Goal: Task Accomplishment & Management: Complete application form

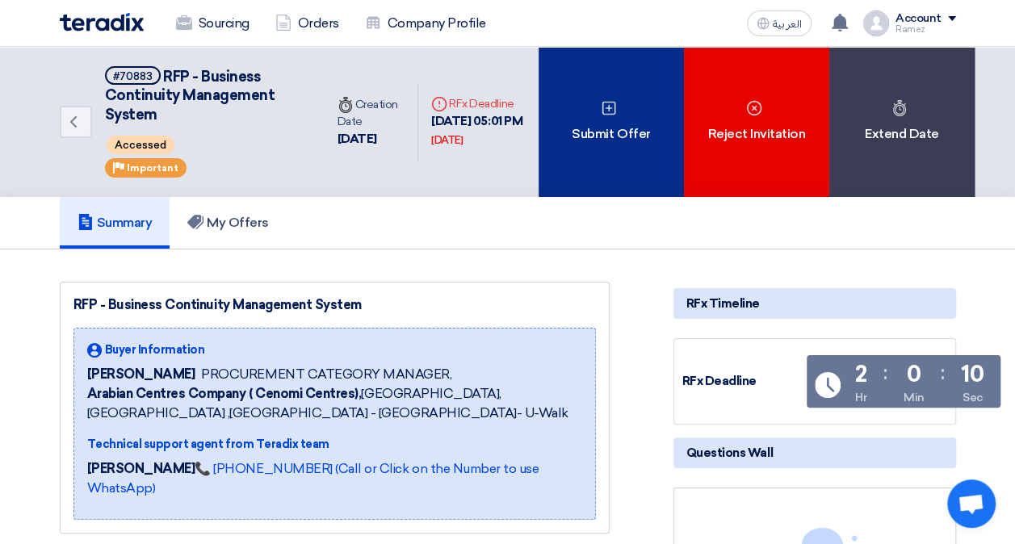
click at [602, 134] on div "Submit Offer" at bounding box center [610, 122] width 145 height 150
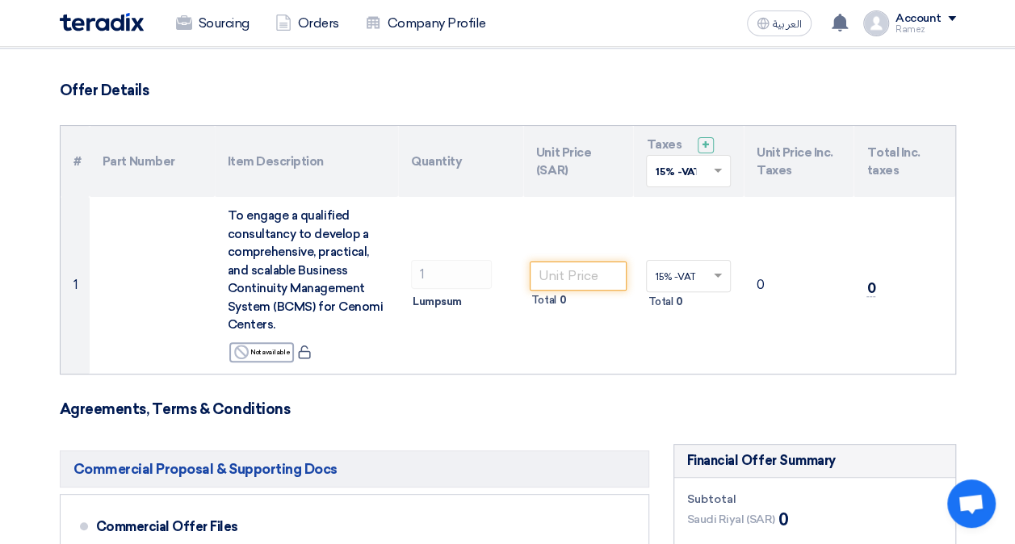
scroll to position [81, 0]
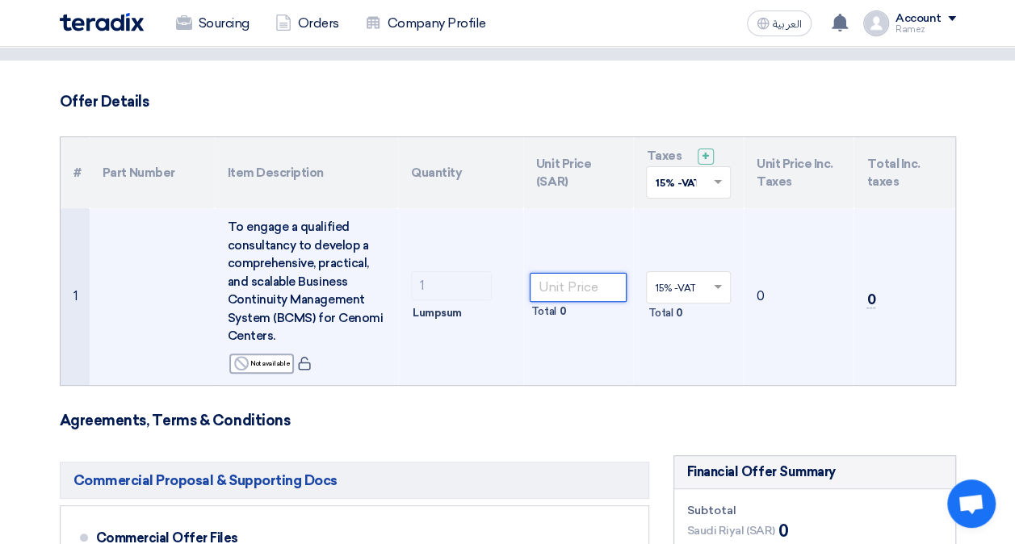
click at [562, 290] on input "number" at bounding box center [578, 287] width 98 height 29
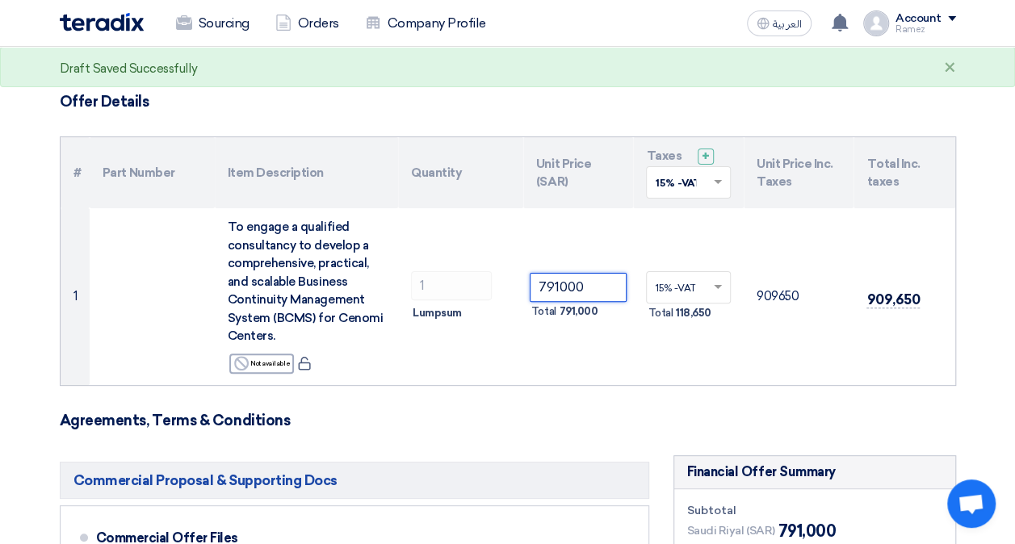
type input "791000"
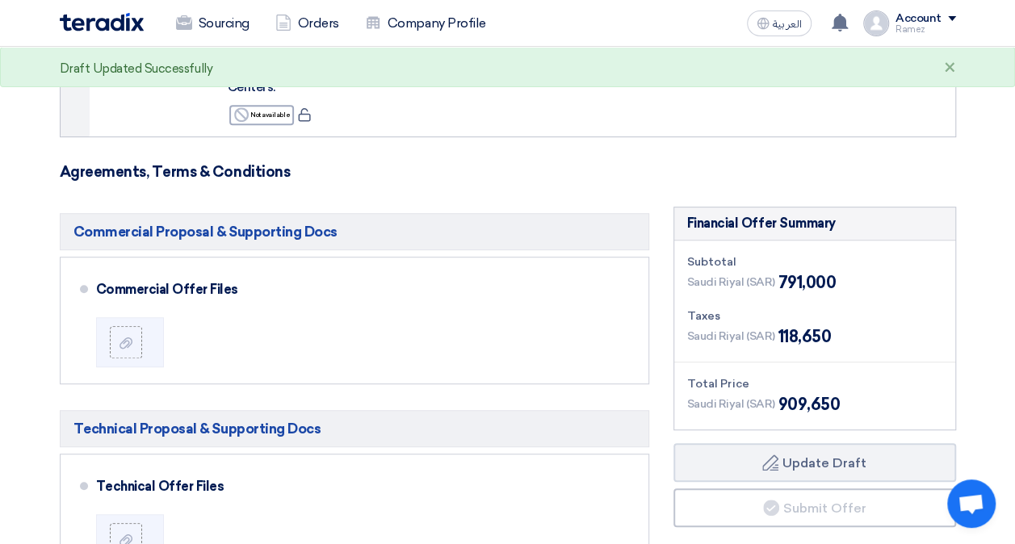
scroll to position [345, 0]
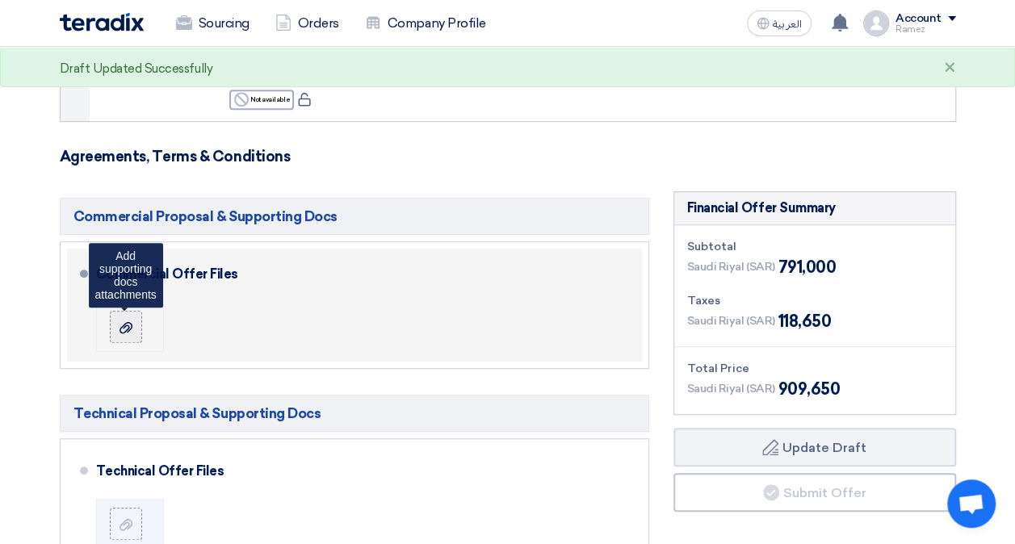
click at [137, 326] on label at bounding box center [126, 327] width 32 height 32
click at [0, 0] on input "file" at bounding box center [0, 0] width 0 height 0
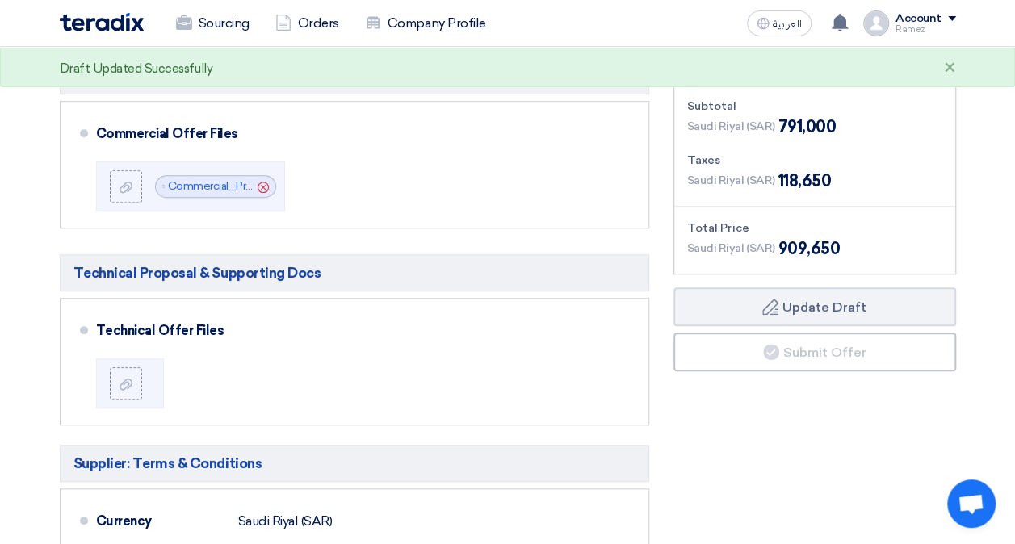
scroll to position [493, 0]
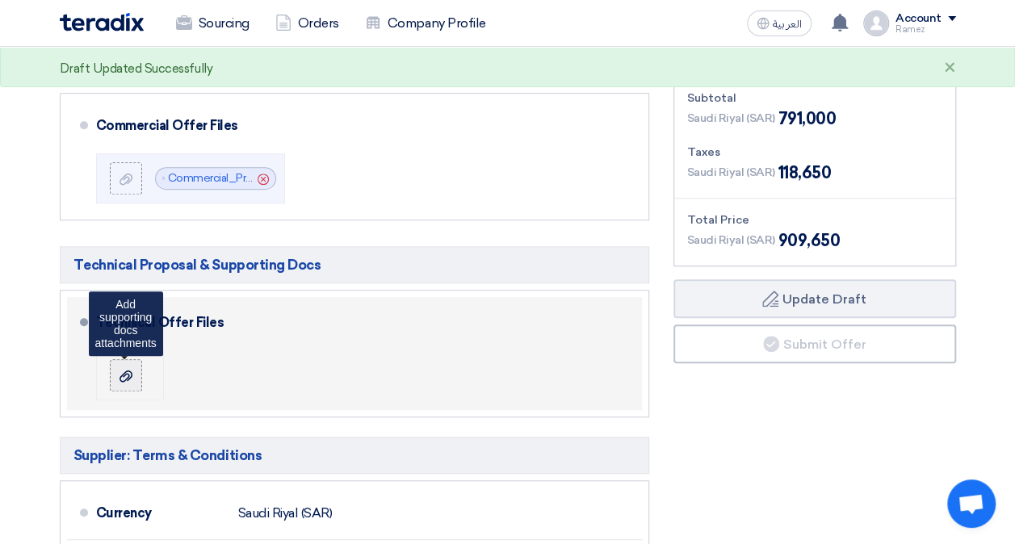
click at [129, 370] on use at bounding box center [125, 375] width 13 height 11
click at [0, 0] on input "file" at bounding box center [0, 0] width 0 height 0
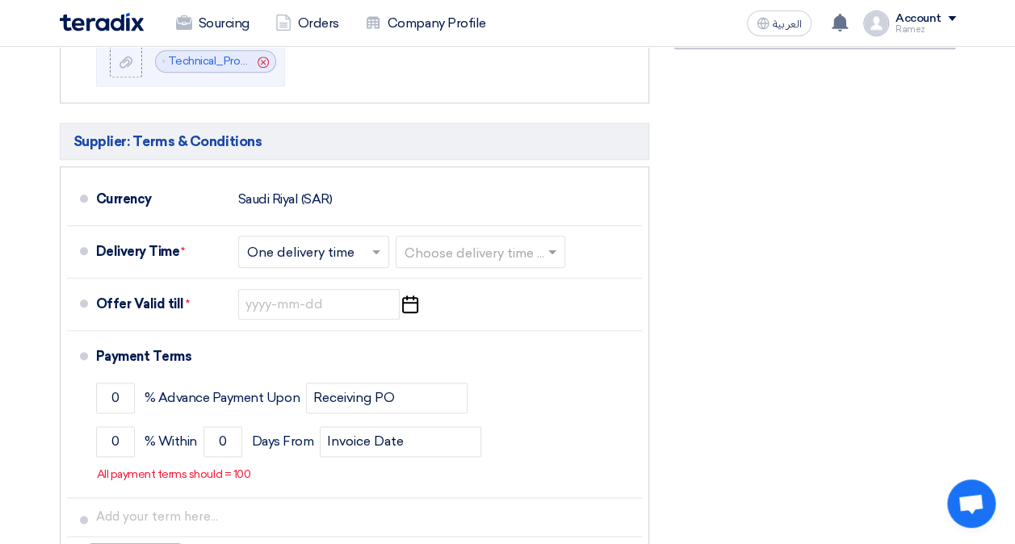
scroll to position [809, 0]
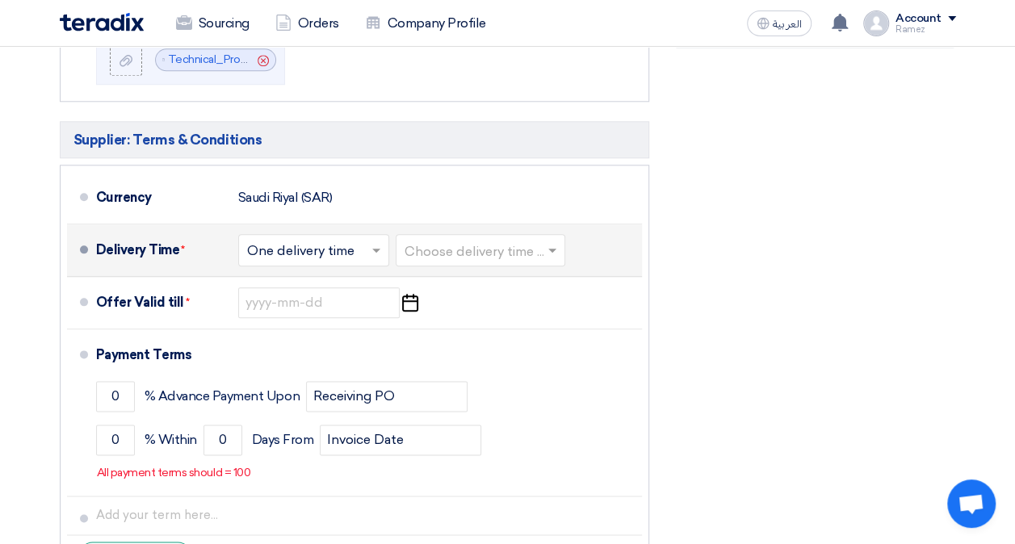
click at [368, 249] on span at bounding box center [378, 250] width 20 height 16
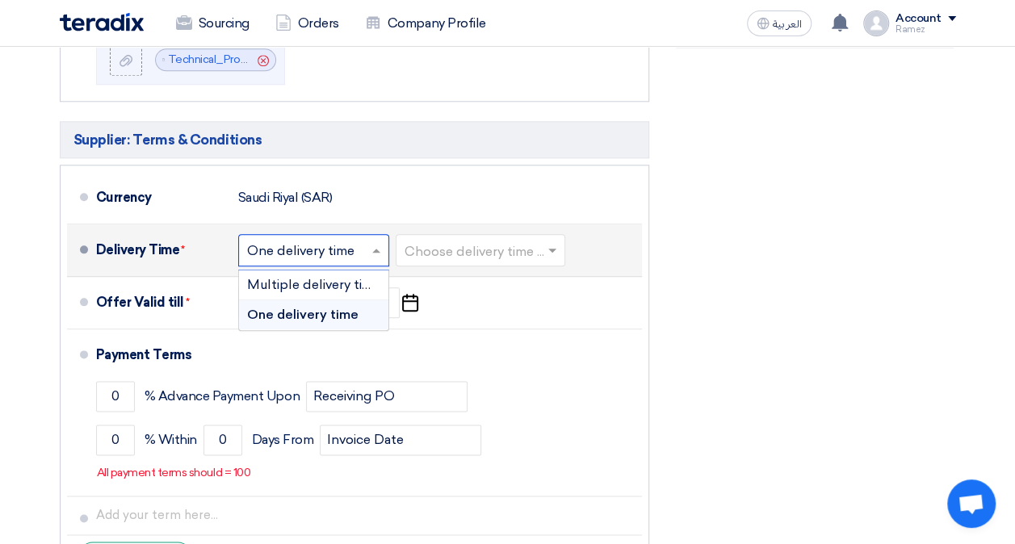
click at [368, 249] on span at bounding box center [378, 250] width 20 height 16
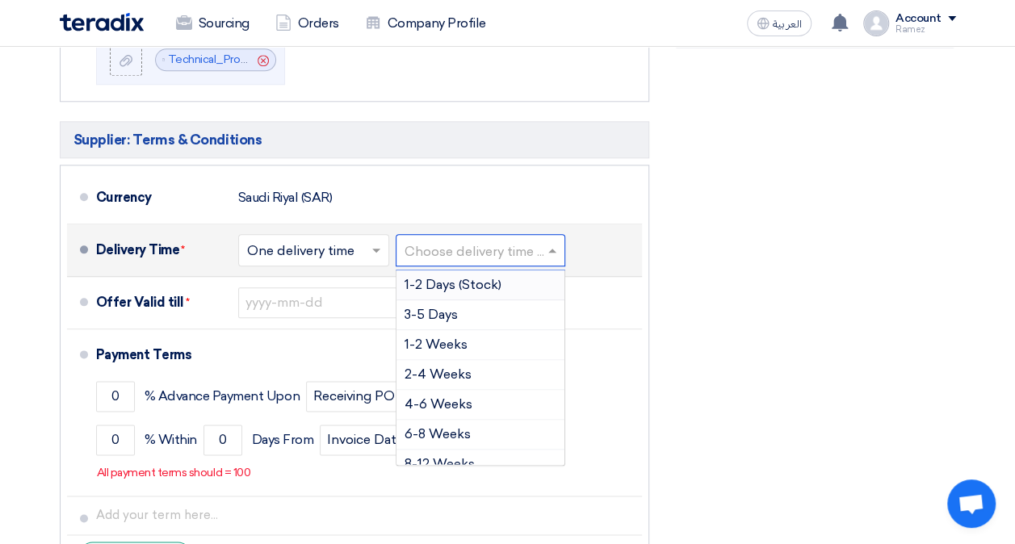
click at [450, 252] on input "text" at bounding box center [480, 251] width 153 height 23
click at [680, 312] on div "Financial Offer Summary Subtotal [GEOGRAPHIC_DATA] (SAR) 791,000 Taxes Draft" at bounding box center [814, 158] width 307 height 862
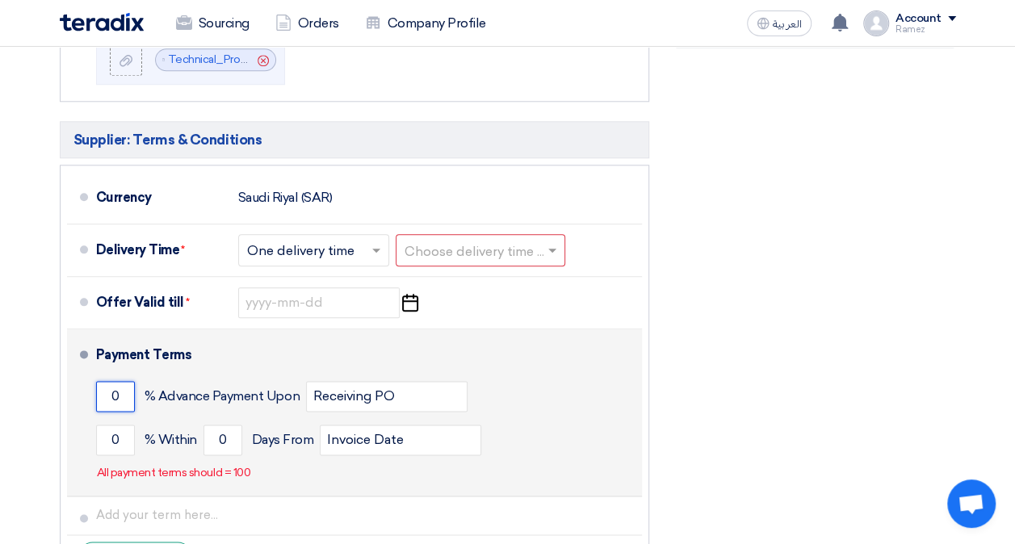
click at [109, 386] on input "0" at bounding box center [115, 396] width 39 height 31
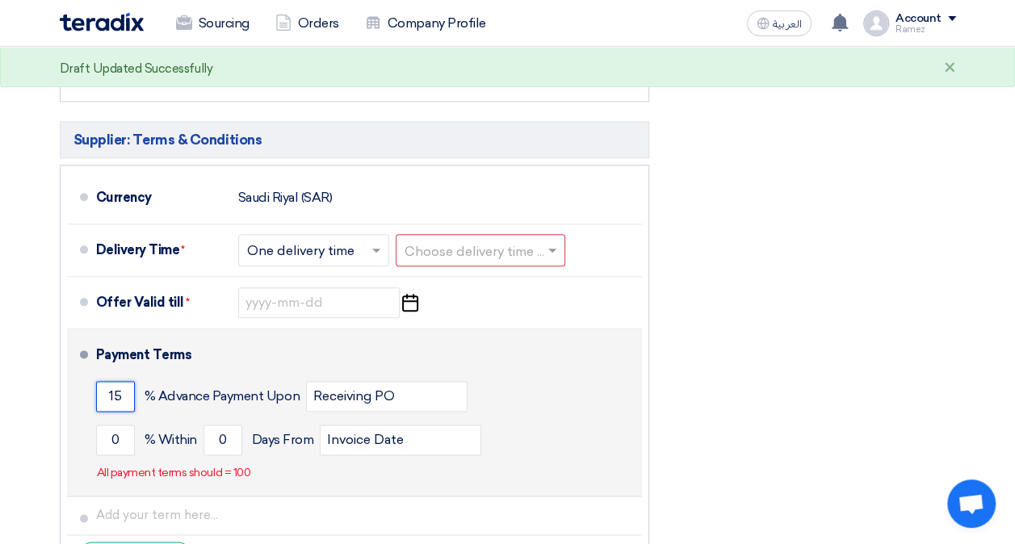
type input "15"
paste input "kick-off and submission of a detailed project implementation plan"
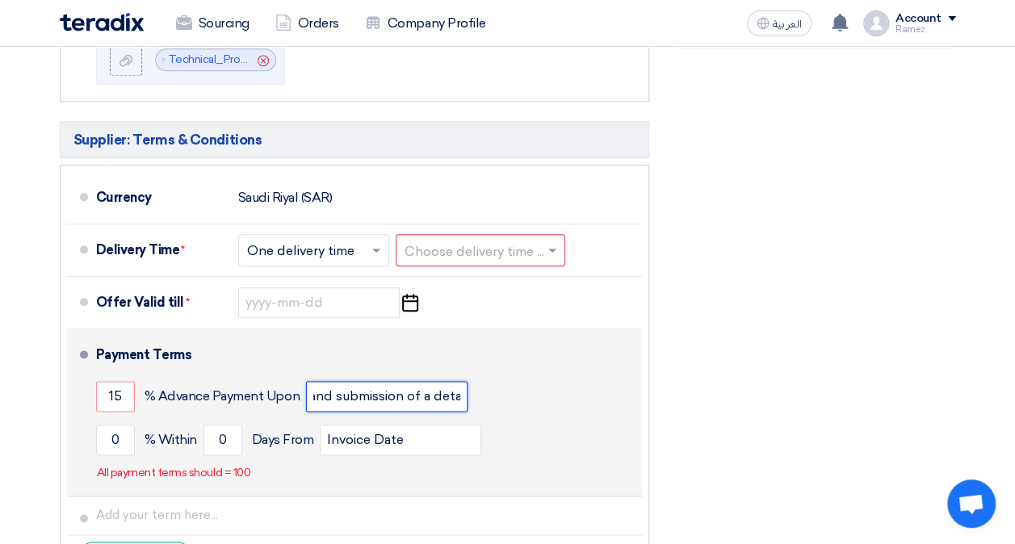
scroll to position [0, 0]
drag, startPoint x: 445, startPoint y: 396, endPoint x: 237, endPoint y: 396, distance: 207.4
click at [237, 396] on div "15 % Advance Payment Upon Project kick-off and submission of a detailed project…" at bounding box center [365, 397] width 539 height 44
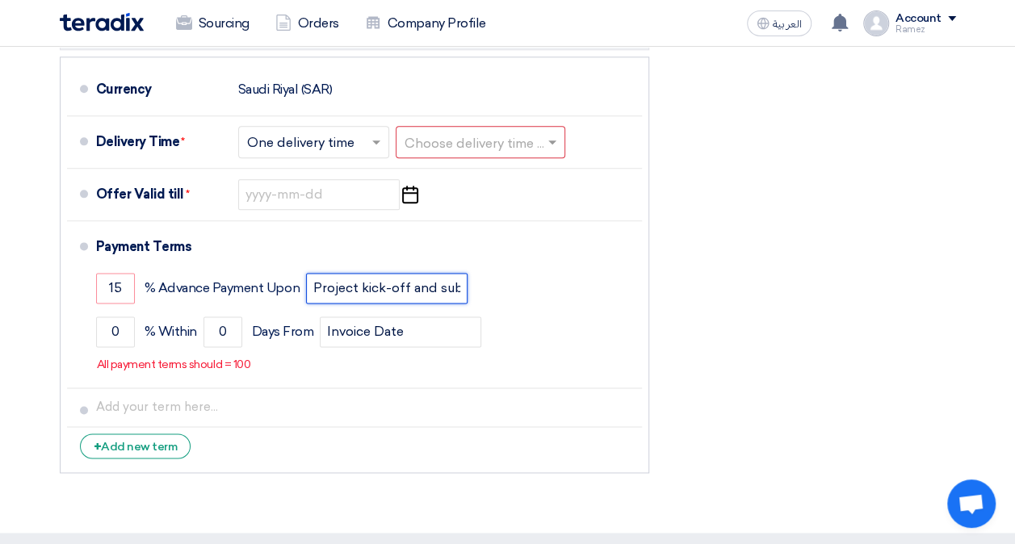
scroll to position [935, 0]
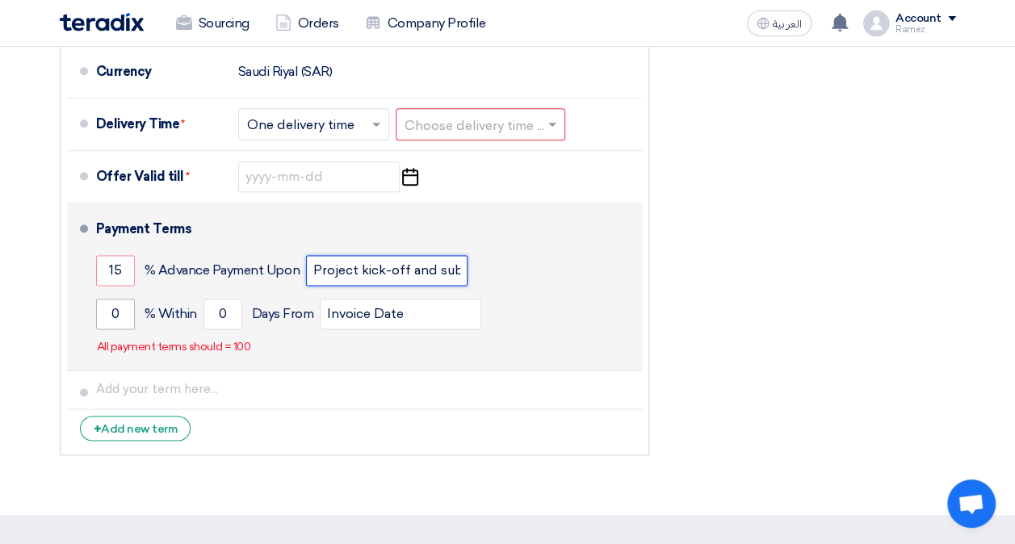
type input "Project kick-off and submission of a detailed project implementation plan"
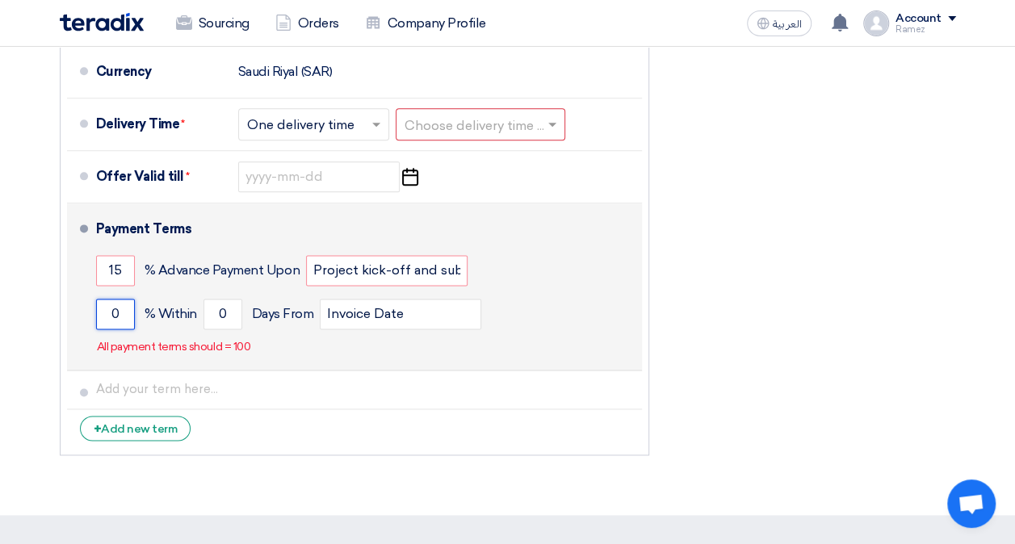
click at [118, 312] on input "0" at bounding box center [115, 314] width 39 height 31
type input "25"
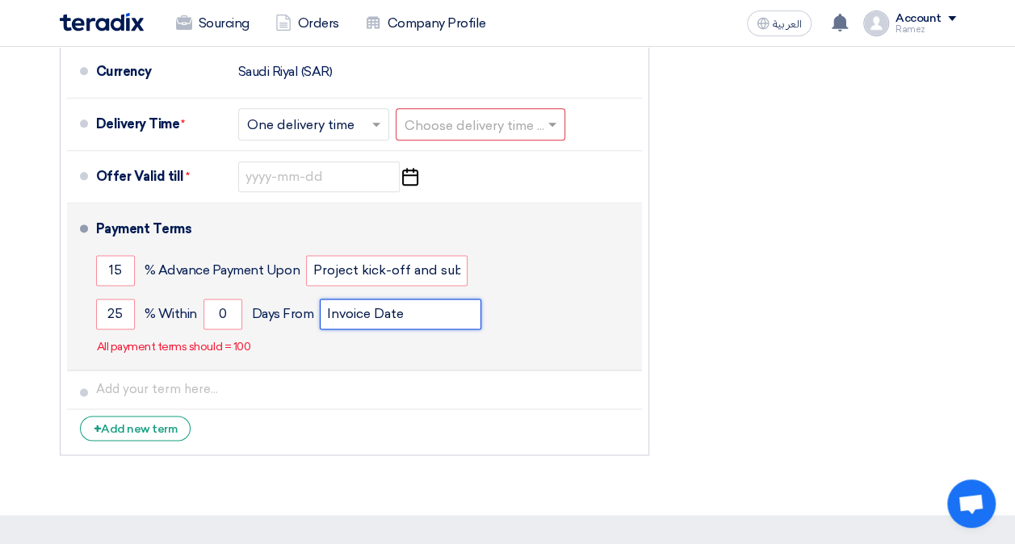
click at [370, 321] on input "Invoice Date" at bounding box center [400, 314] width 161 height 31
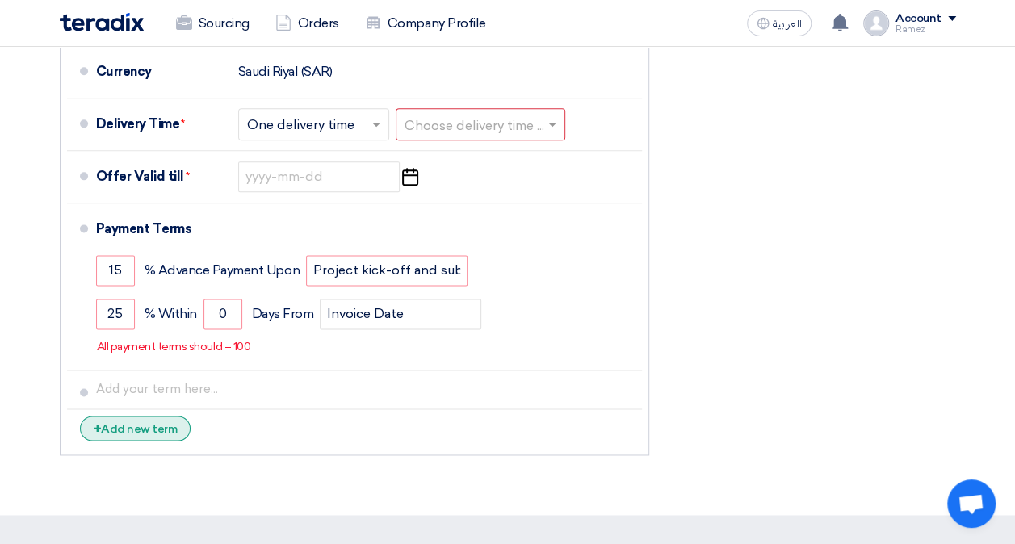
click at [154, 421] on div "+ Add new term" at bounding box center [135, 428] width 111 height 25
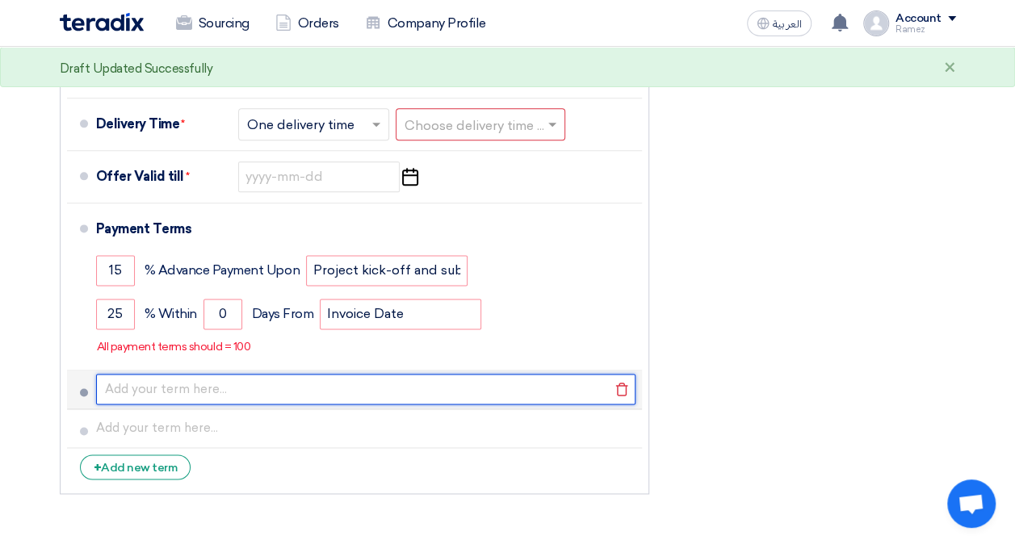
click at [211, 397] on input "text" at bounding box center [365, 389] width 539 height 31
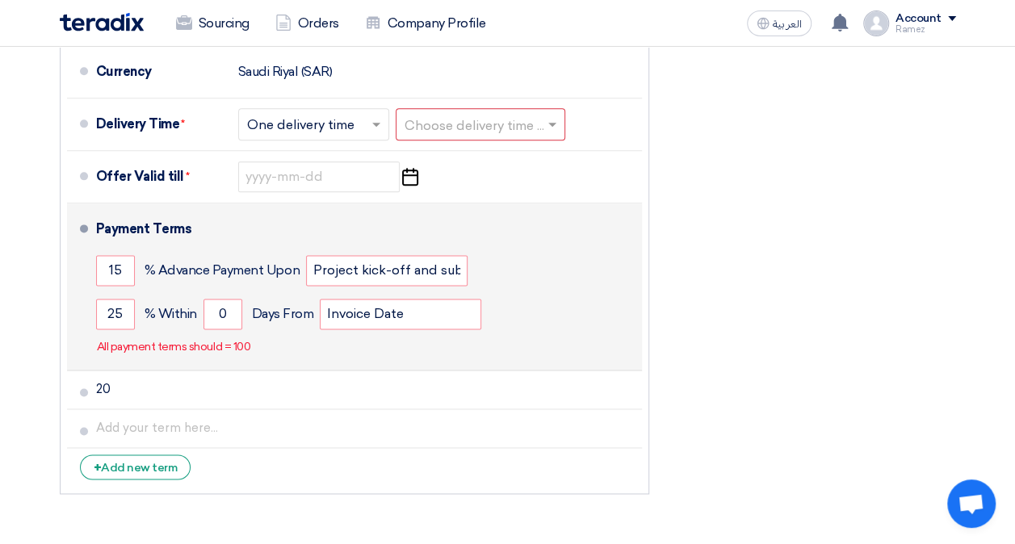
click at [283, 317] on span "Days From" at bounding box center [283, 314] width 62 height 16
click at [271, 266] on span "% Advance Payment Upon" at bounding box center [221, 270] width 155 height 16
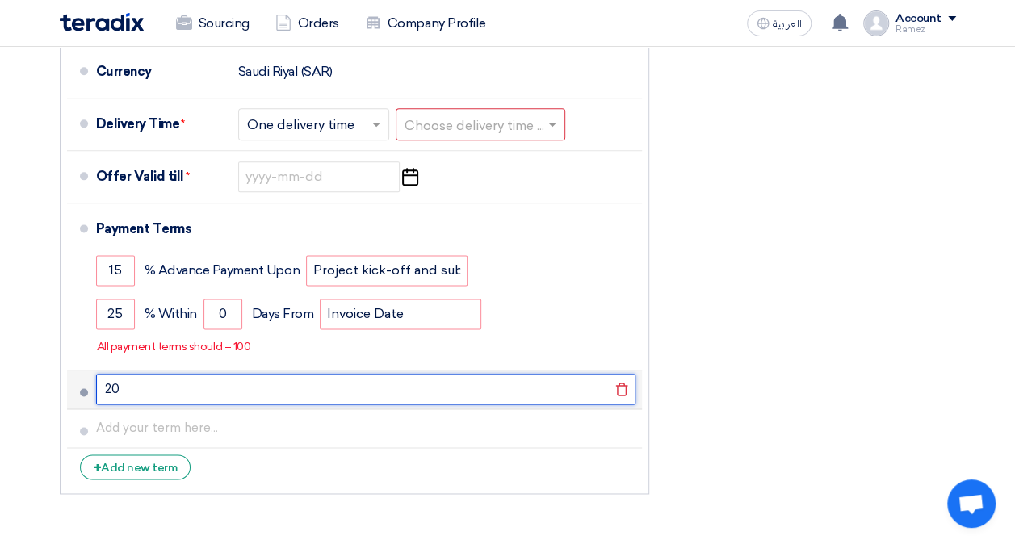
click at [158, 392] on input "20" at bounding box center [365, 389] width 539 height 31
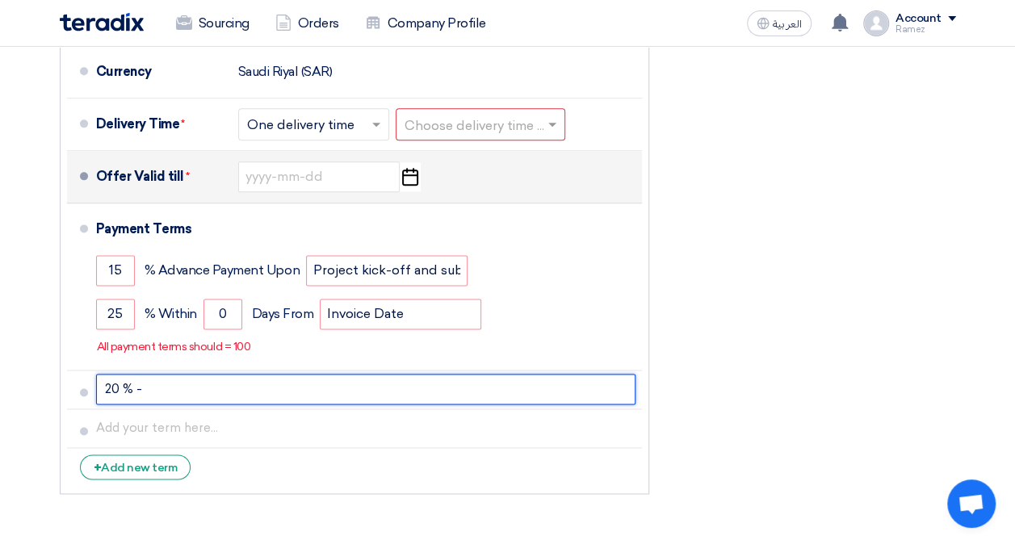
paste input "Submission of the first complete draft of the Business Continuity Plan"
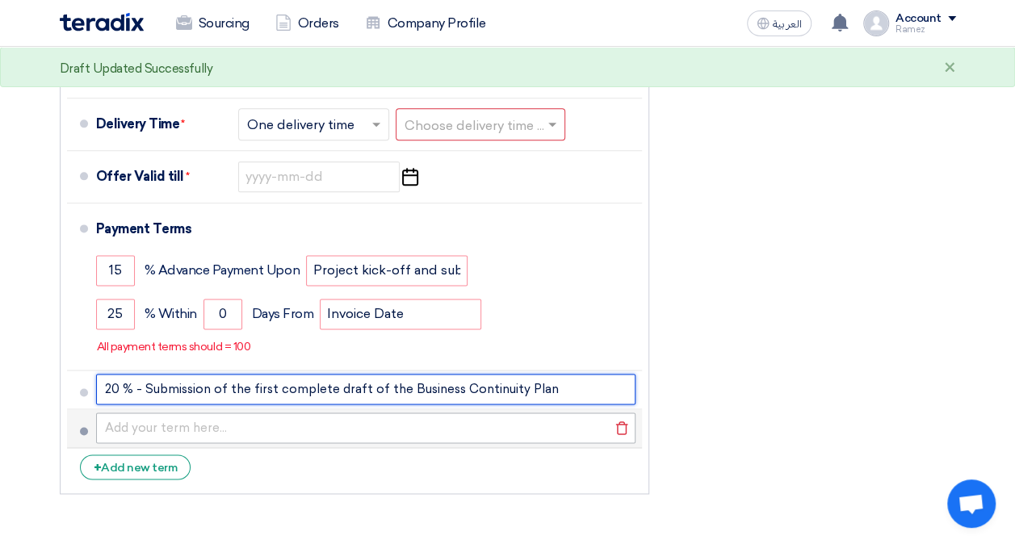
type input "20 % - Submission of the first complete draft of the Business Continuity Plan"
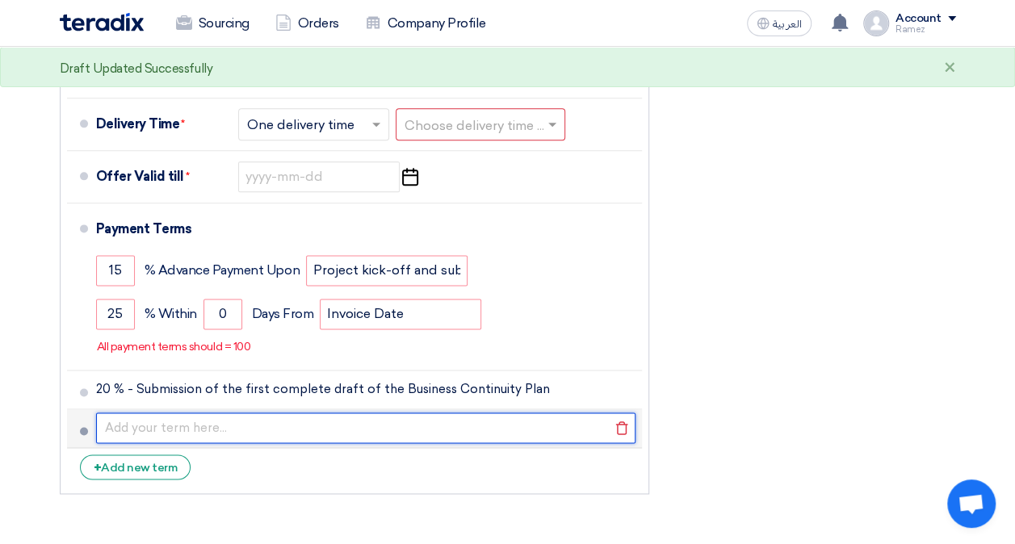
click at [210, 430] on input "text" at bounding box center [365, 427] width 539 height 31
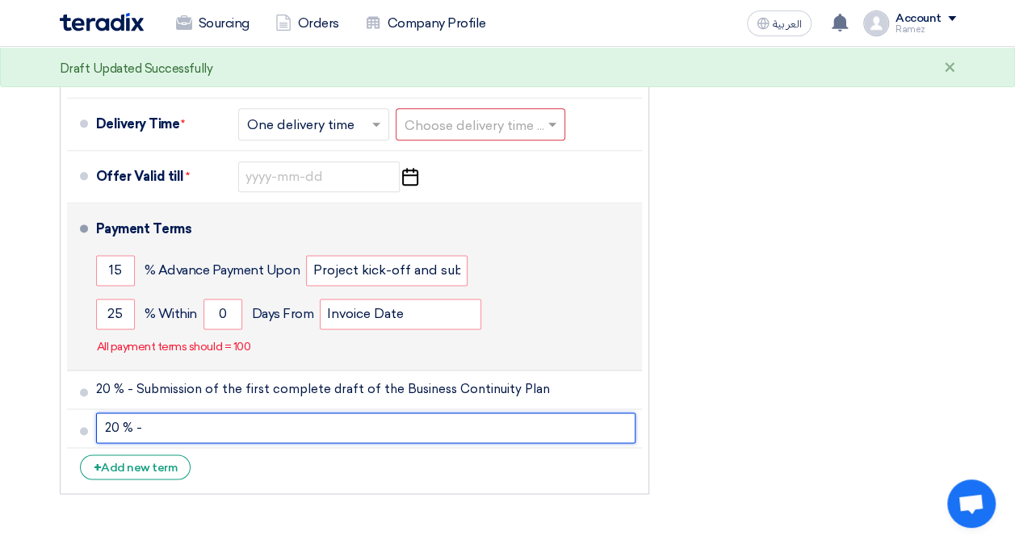
paste input "Completion of BCP awareness and validation exercises"
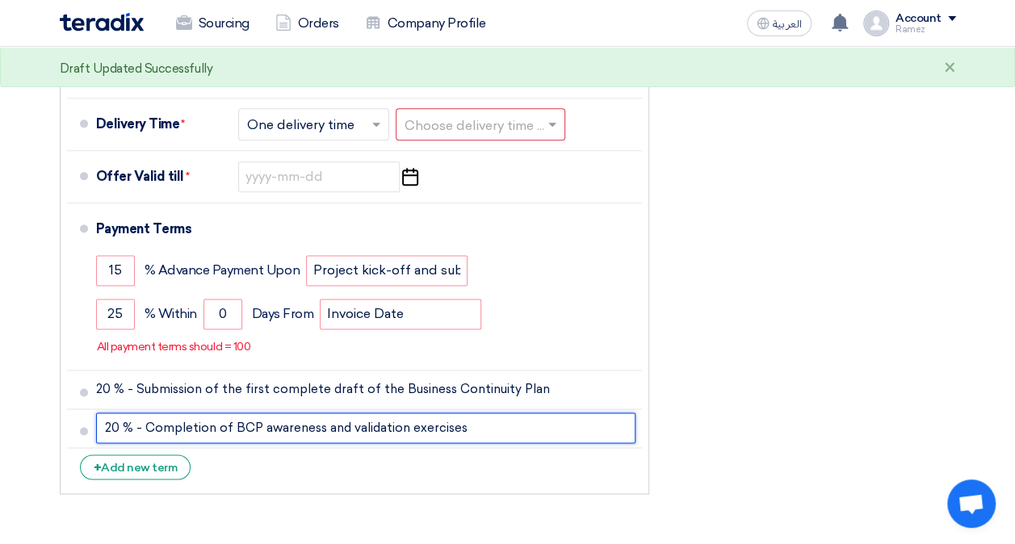
type input "20 % - Completion of BCP awareness and validation exercises"
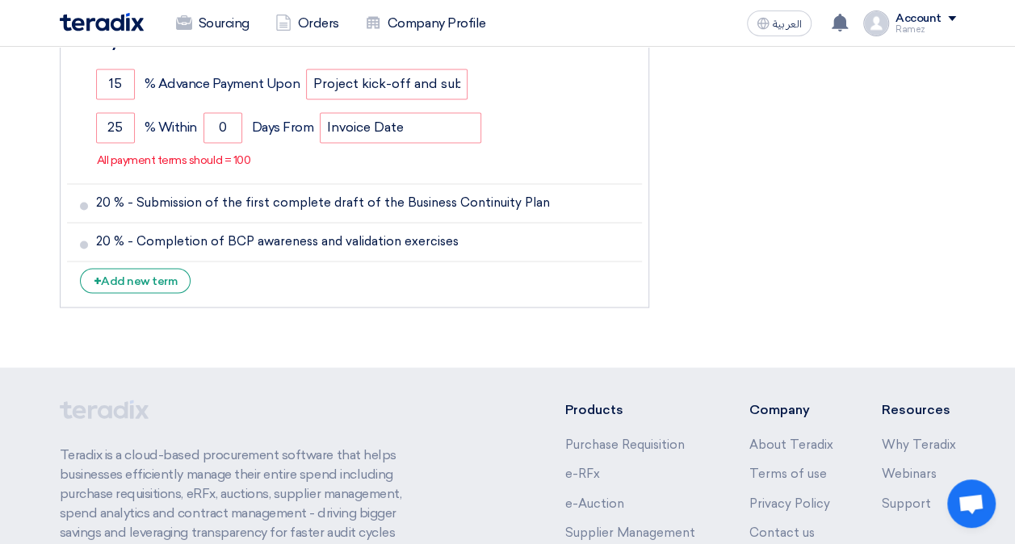
scroll to position [1124, 0]
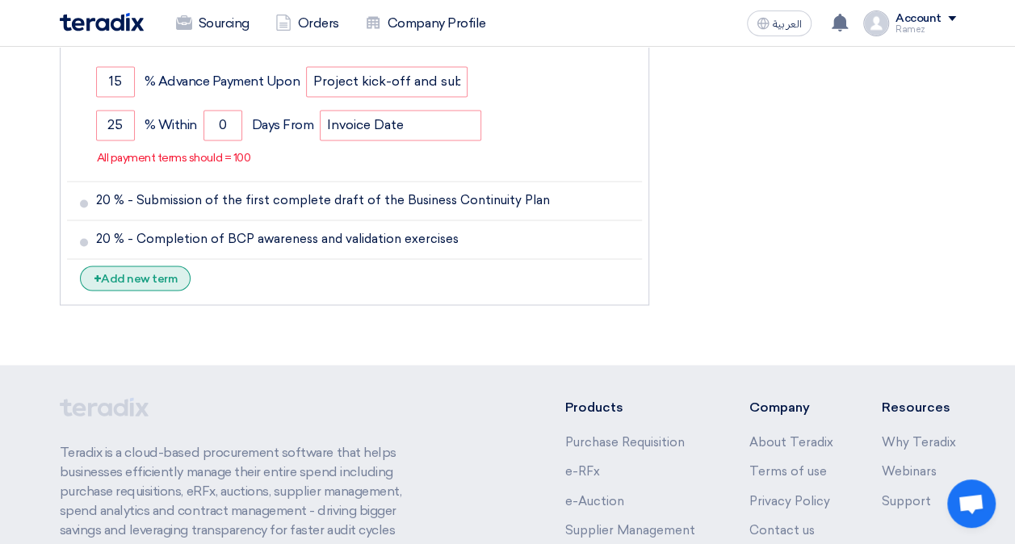
click at [160, 270] on div "+ Add new term" at bounding box center [135, 278] width 111 height 25
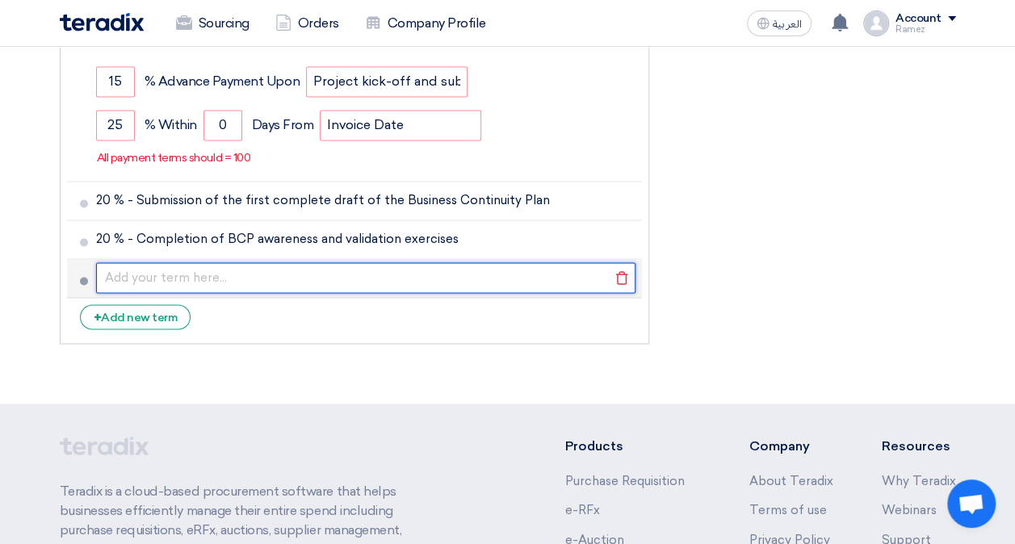
click at [157, 270] on input "text" at bounding box center [365, 277] width 539 height 31
click at [287, 274] on input "20 % -" at bounding box center [365, 277] width 539 height 31
paste input "Final submission and approval of all deliverables"
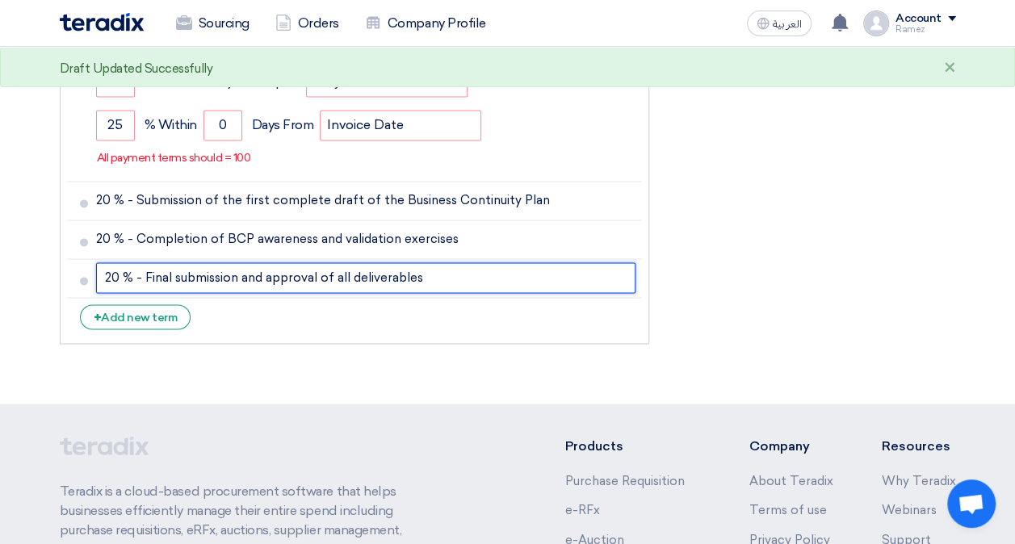
type input "20 % - Final submission and approval of all deliverables"
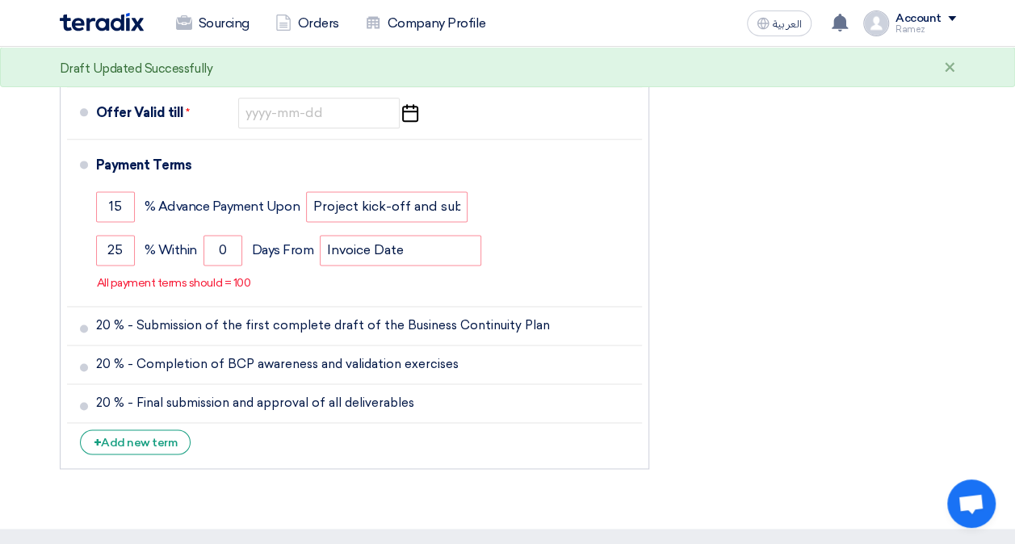
scroll to position [997, 0]
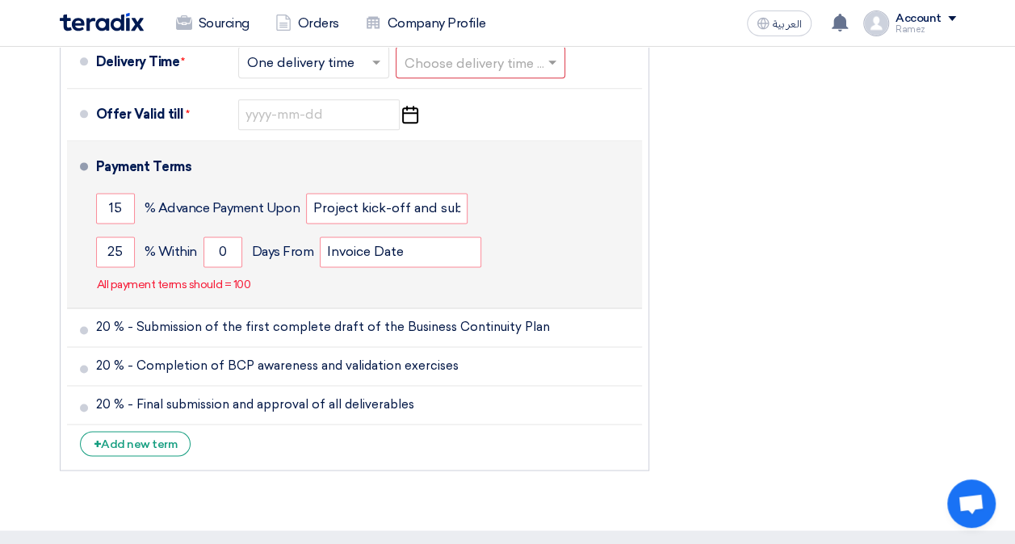
click at [290, 158] on div "Payment Terms" at bounding box center [359, 167] width 526 height 39
click at [178, 286] on p "All payment terms should = 100" at bounding box center [174, 285] width 154 height 16
click at [126, 247] on input "25" at bounding box center [115, 251] width 39 height 31
type input "2"
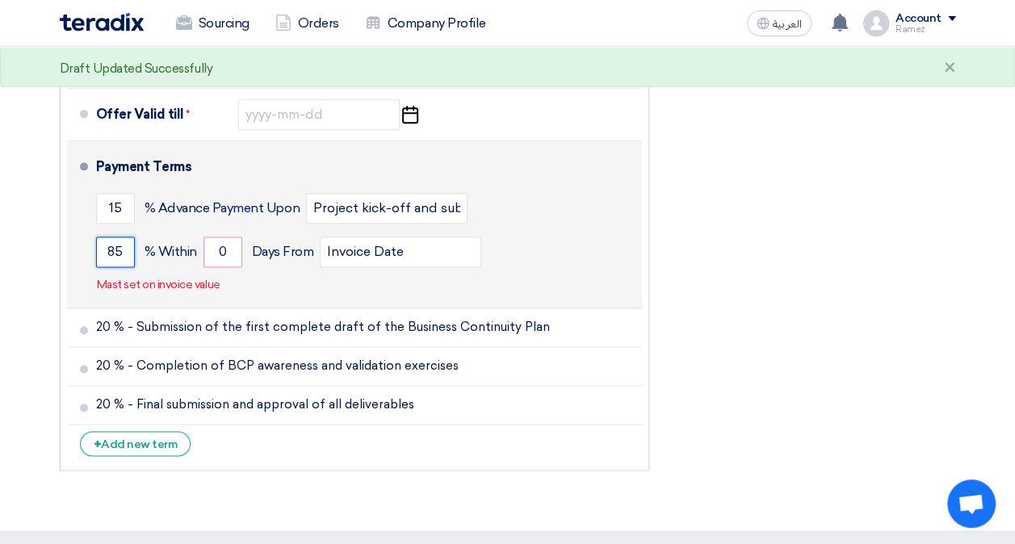
click at [123, 247] on input "85" at bounding box center [115, 251] width 39 height 31
type input "8"
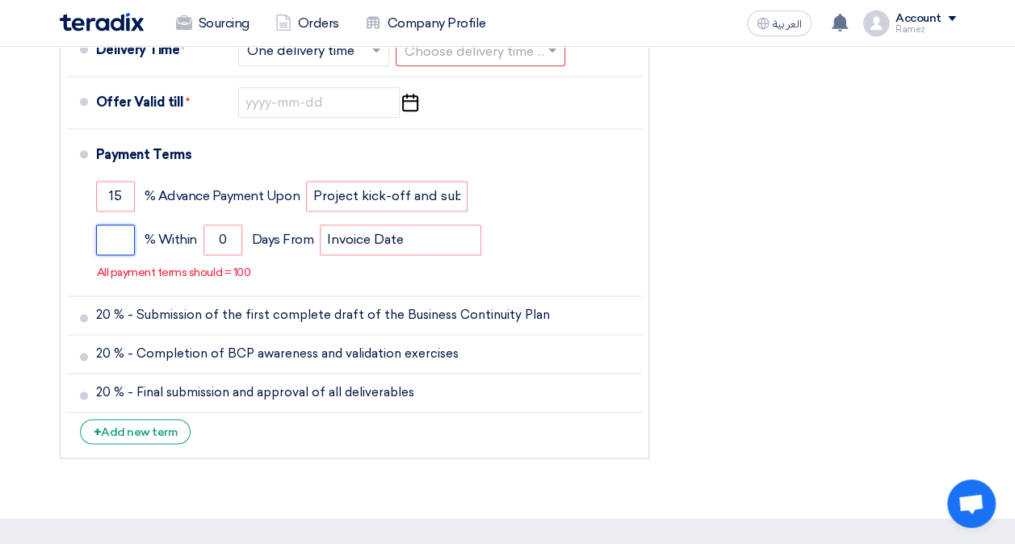
scroll to position [1013, 0]
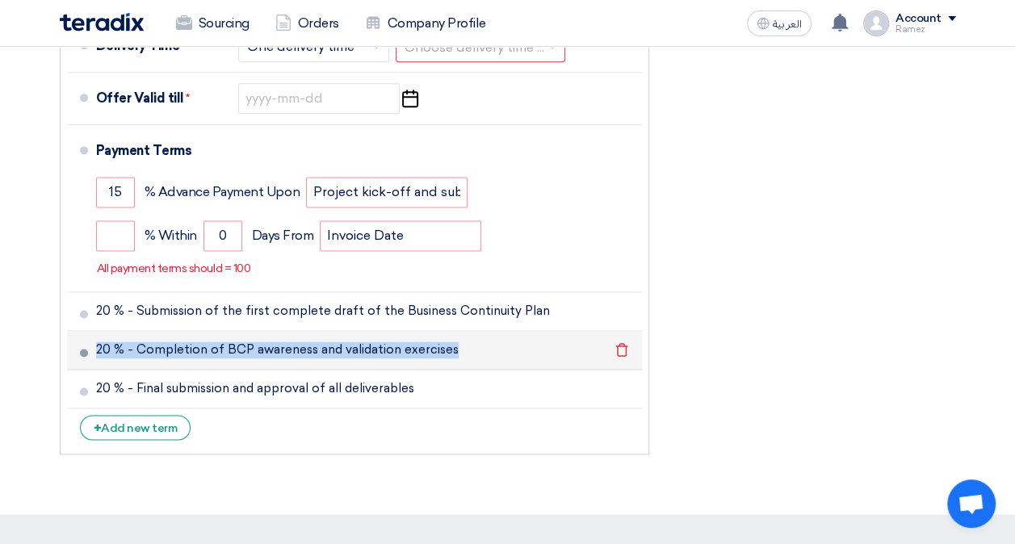
drag, startPoint x: 86, startPoint y: 382, endPoint x: 85, endPoint y: 353, distance: 29.1
click at [85, 353] on ul "Currency [GEOGRAPHIC_DATA] (SAR) Delivery Time * Choose delivery time ... × One…" at bounding box center [354, 207] width 589 height 494
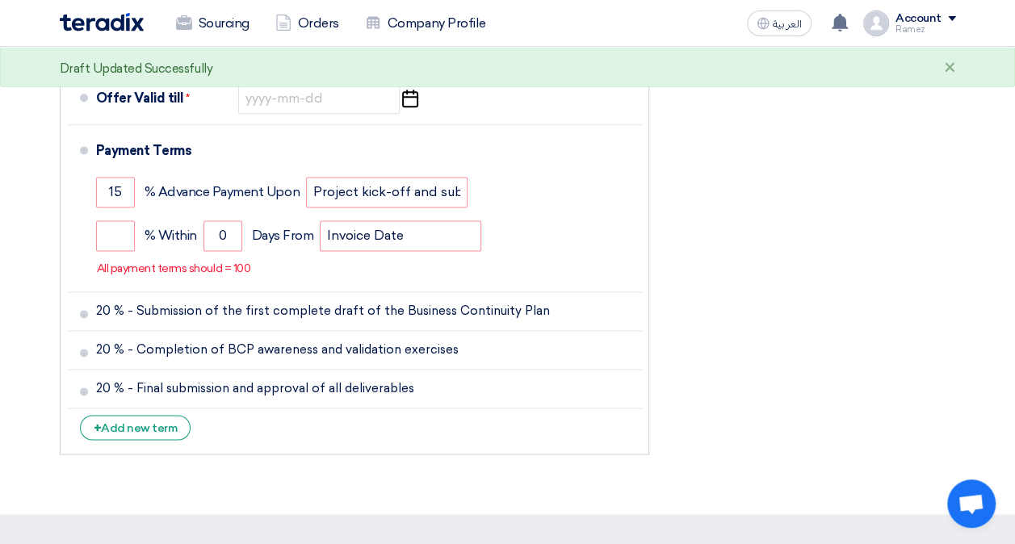
drag, startPoint x: 85, startPoint y: 353, endPoint x: 490, endPoint y: 467, distance: 420.9
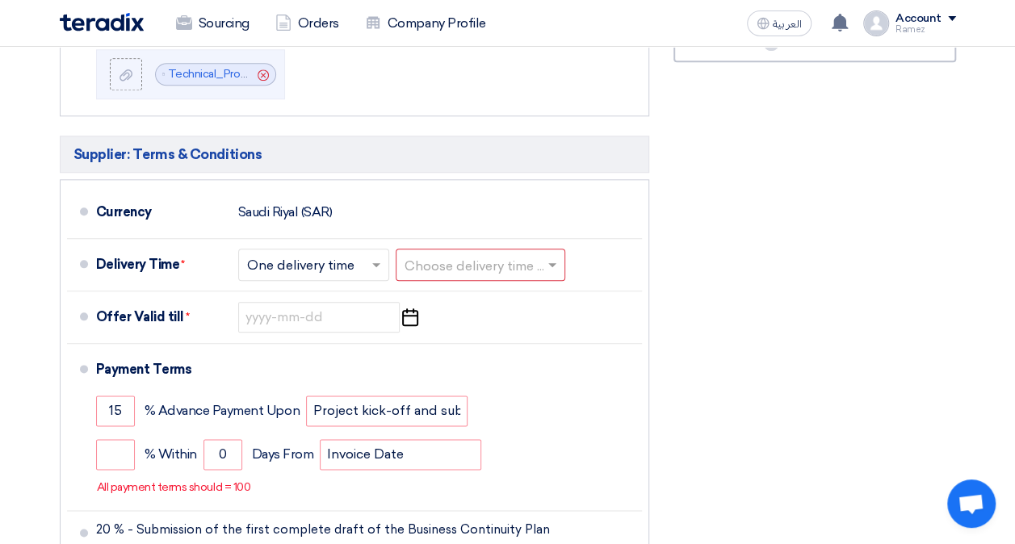
scroll to position [797, 0]
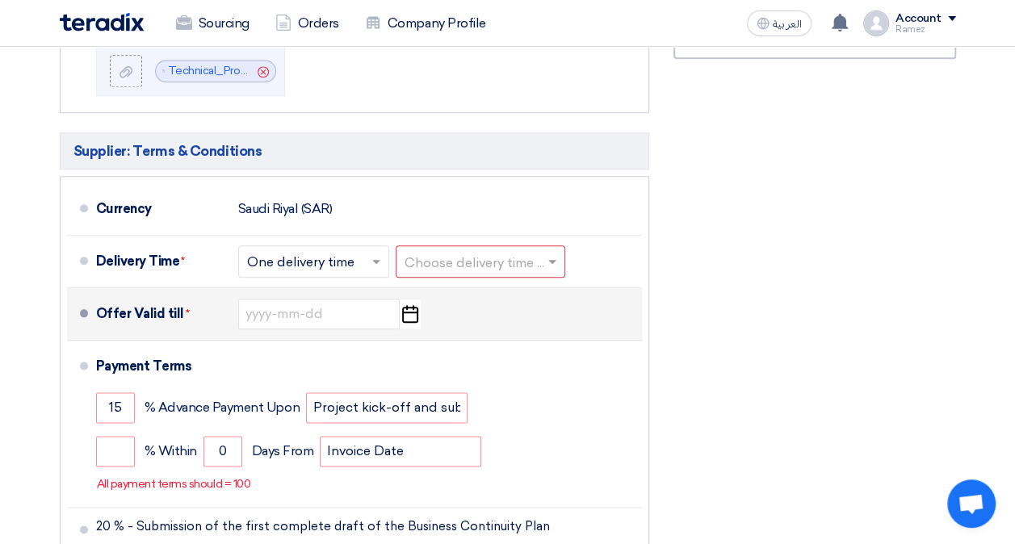
click at [408, 312] on icon "Pick a date" at bounding box center [410, 313] width 22 height 29
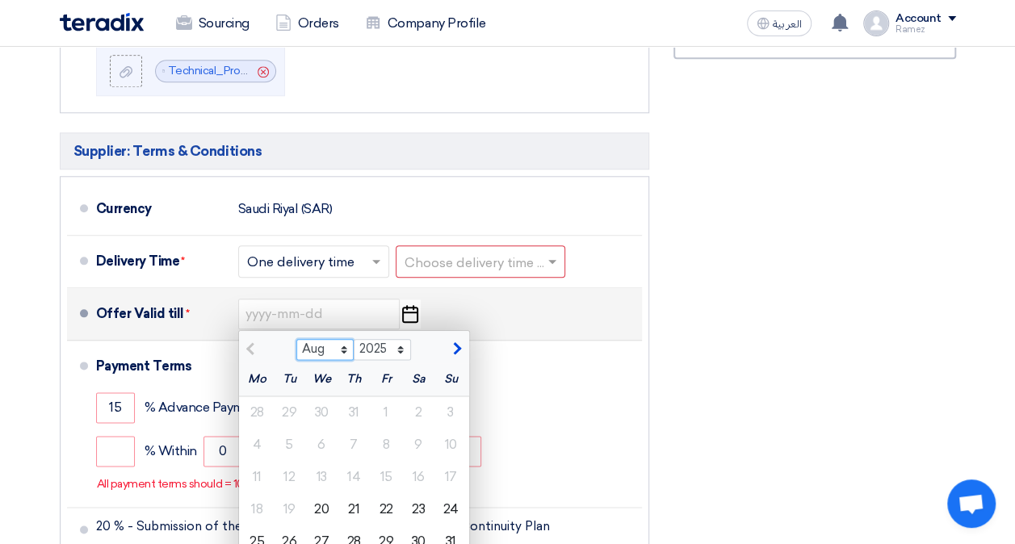
click at [342, 342] on select "Aug Sep Oct Nov Dec" at bounding box center [324, 349] width 57 height 21
select select "9"
click at [296, 339] on select "Aug Sep Oct Nov Dec" at bounding box center [324, 349] width 57 height 21
click at [426, 470] on div "20" at bounding box center [418, 477] width 32 height 32
type input "[DATE]"
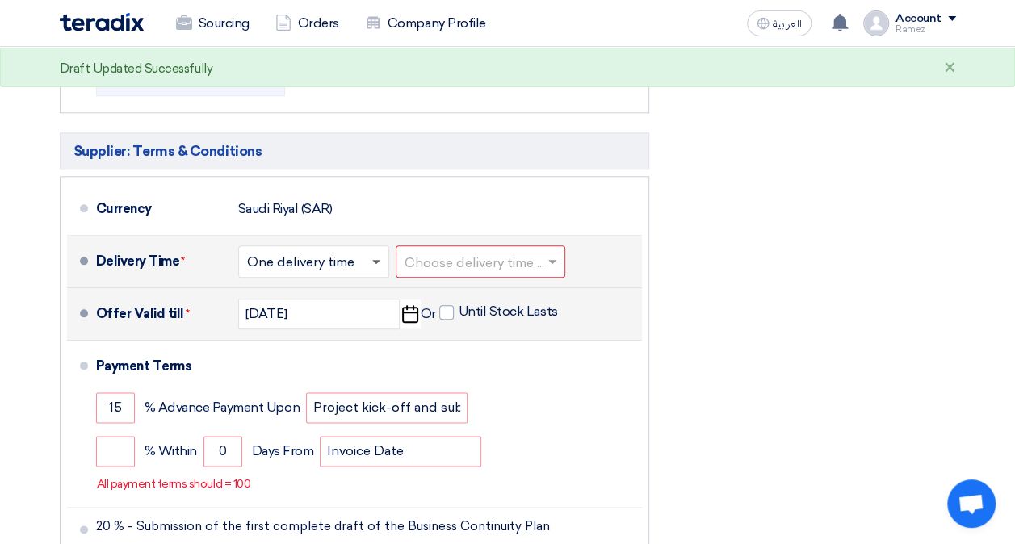
click at [376, 262] on span at bounding box center [376, 263] width 8 height 6
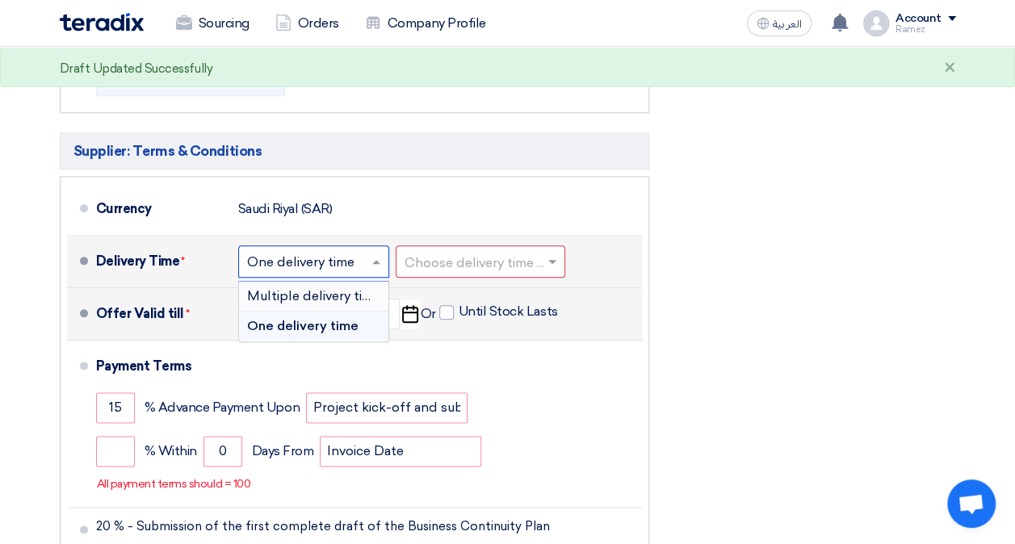
click at [359, 289] on span "Multiple delivery times" at bounding box center [317, 295] width 140 height 15
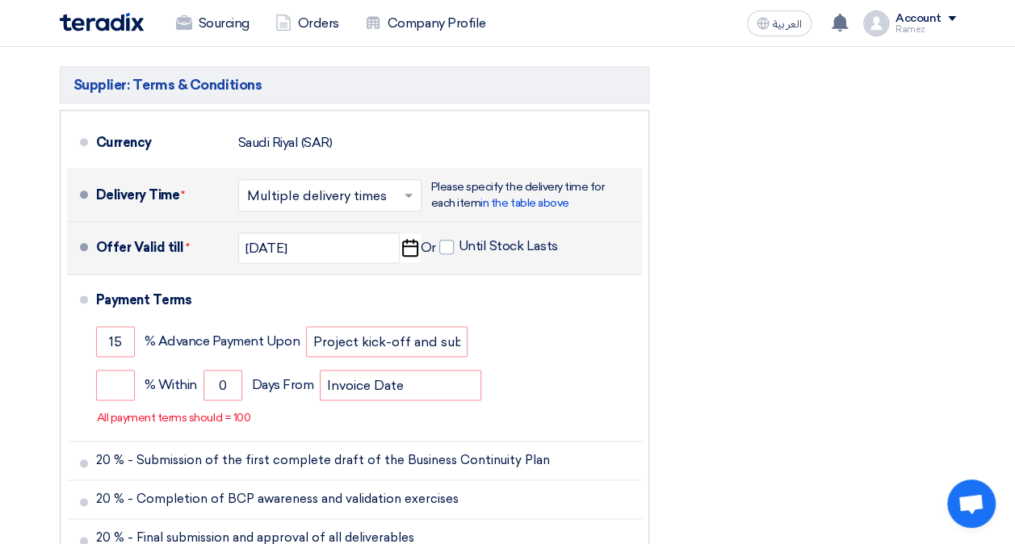
scroll to position [879, 0]
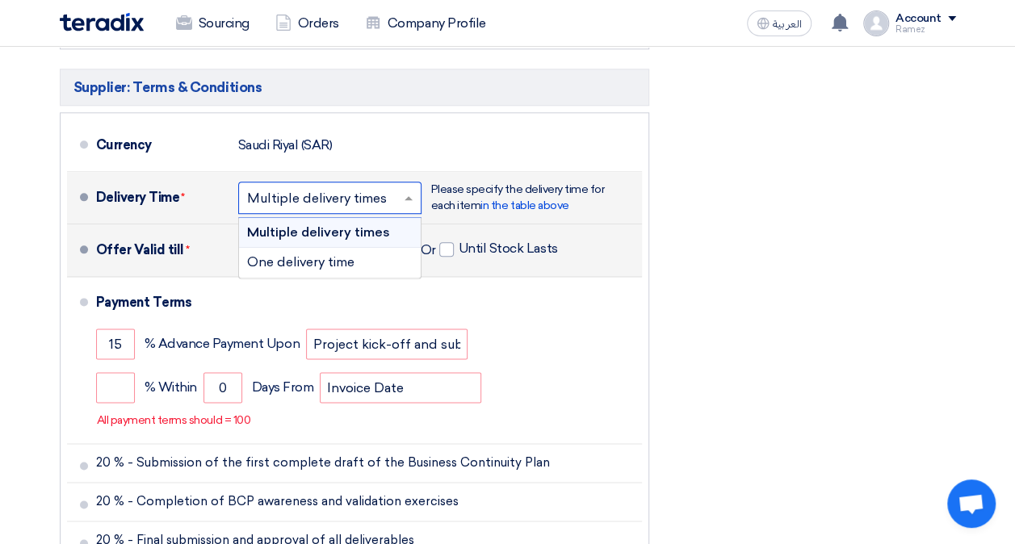
click at [408, 191] on span at bounding box center [410, 198] width 20 height 16
click at [328, 257] on span "One delivery time" at bounding box center [300, 261] width 107 height 15
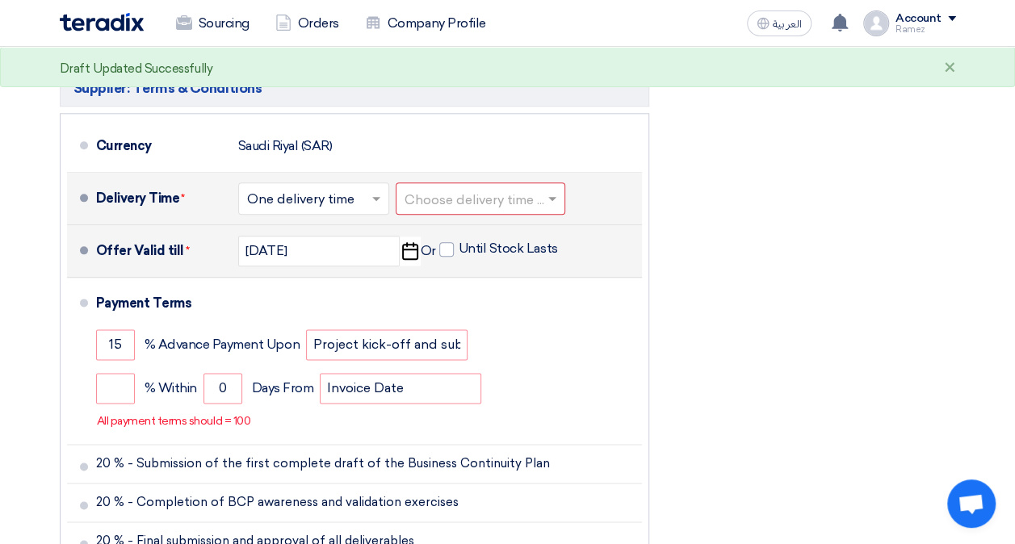
click at [474, 197] on input "text" at bounding box center [480, 199] width 153 height 23
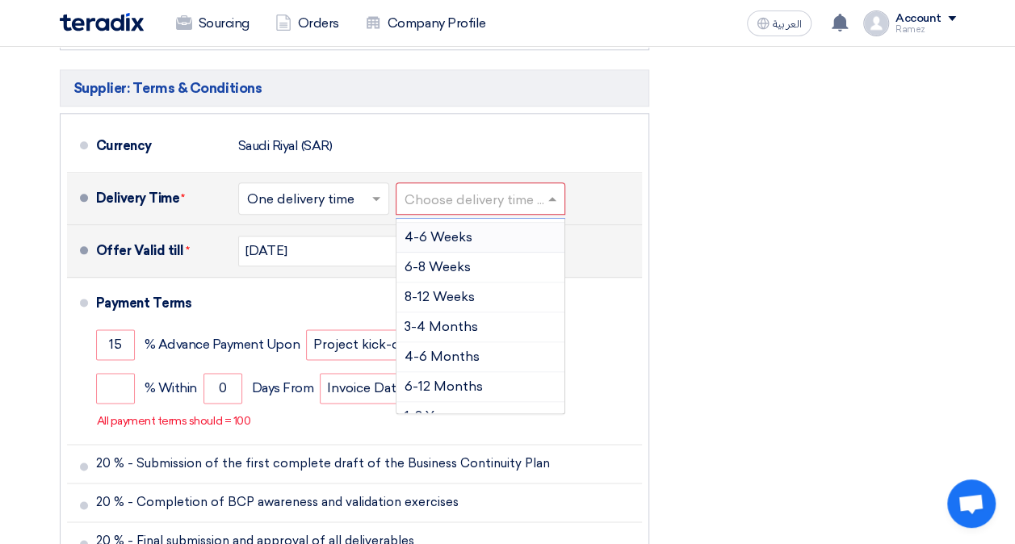
scroll to position [119, 0]
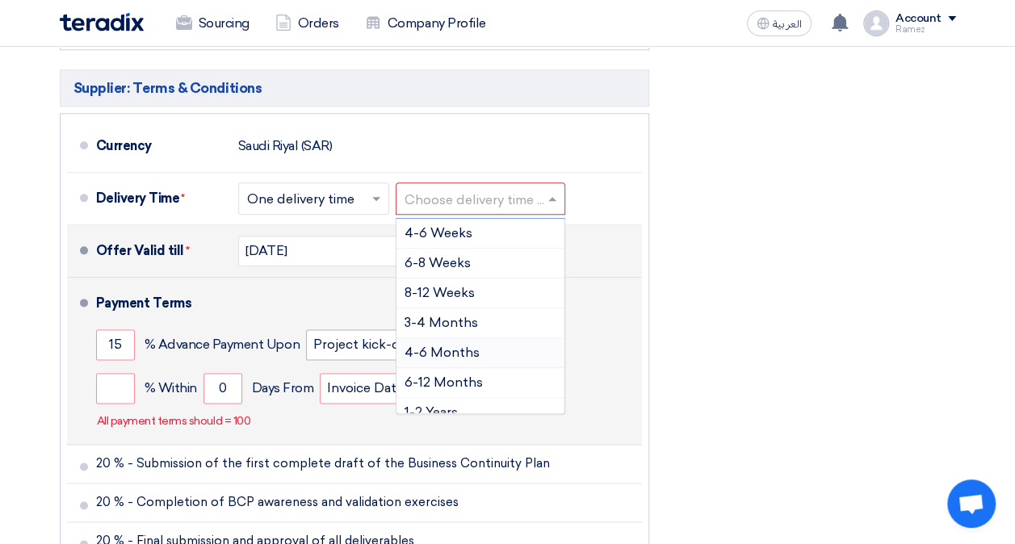
click at [430, 345] on span "4-6 Months" at bounding box center [441, 352] width 75 height 15
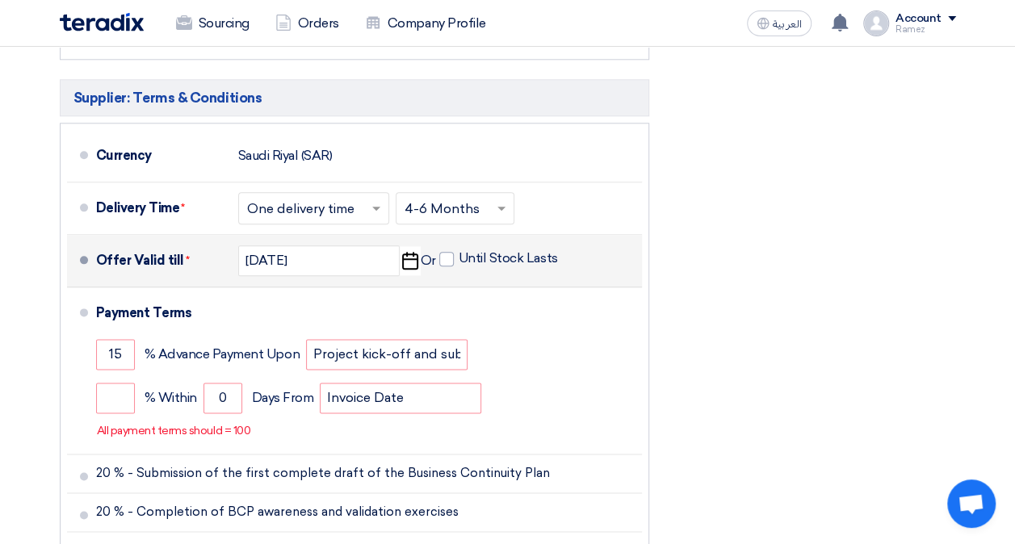
scroll to position [865, 0]
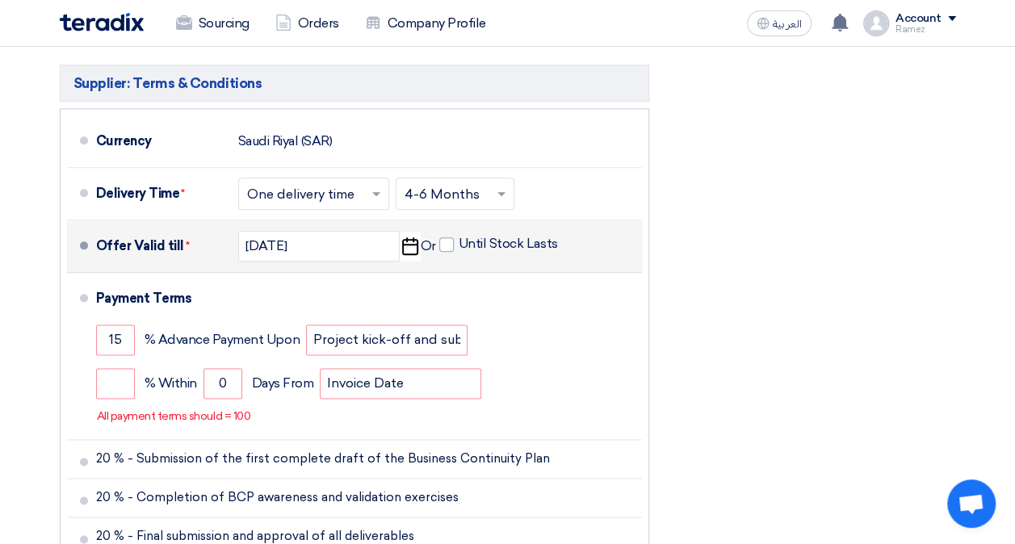
click at [693, 292] on div "Financial Offer Summary Subtotal [GEOGRAPHIC_DATA] (SAR) 791,000 Taxes Draft" at bounding box center [814, 141] width 307 height 940
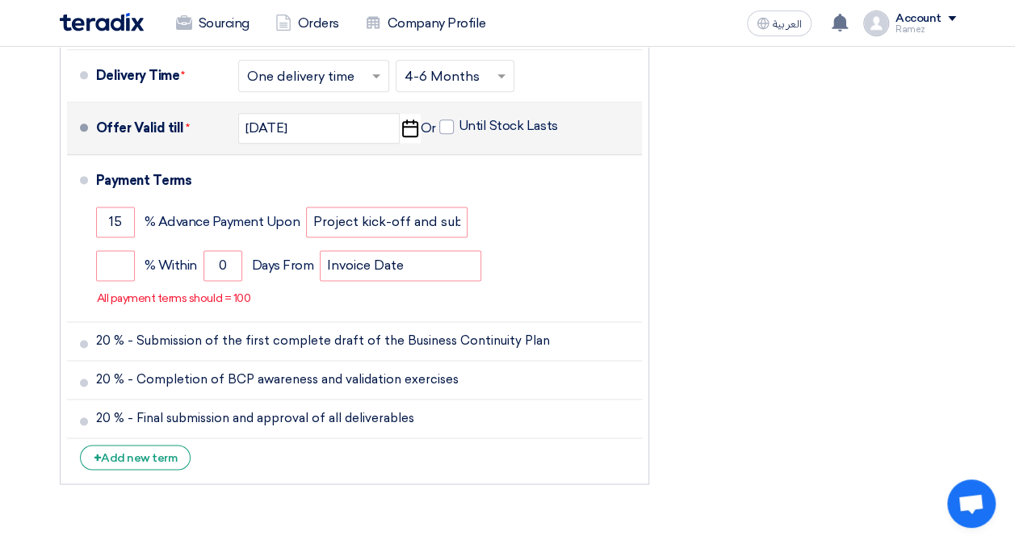
scroll to position [998, 0]
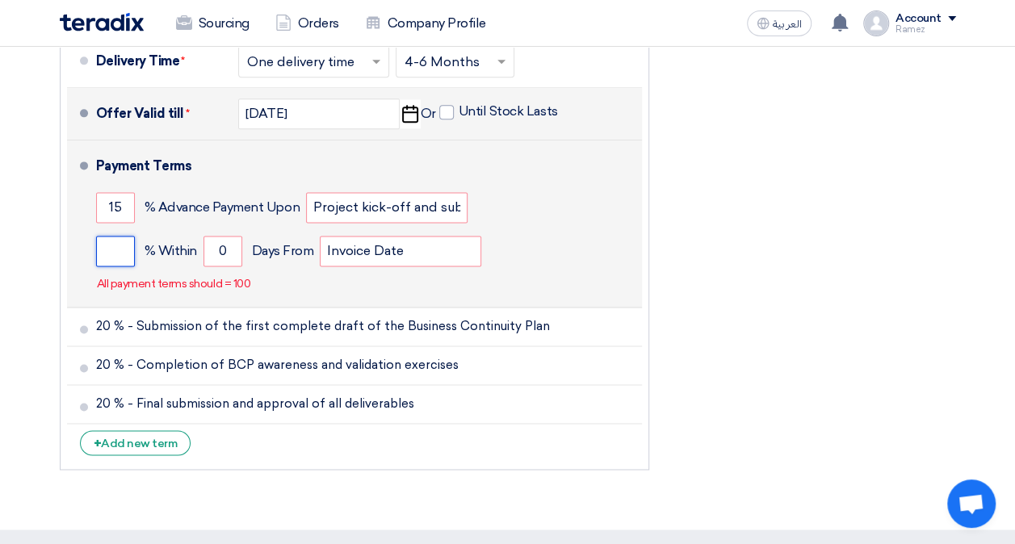
click at [113, 244] on input "number" at bounding box center [115, 251] width 39 height 31
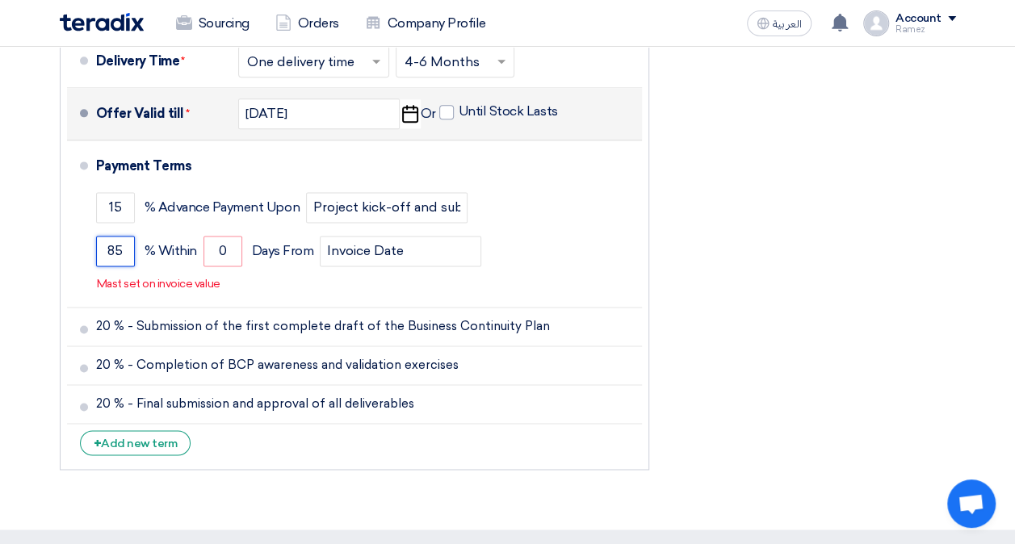
type input "85"
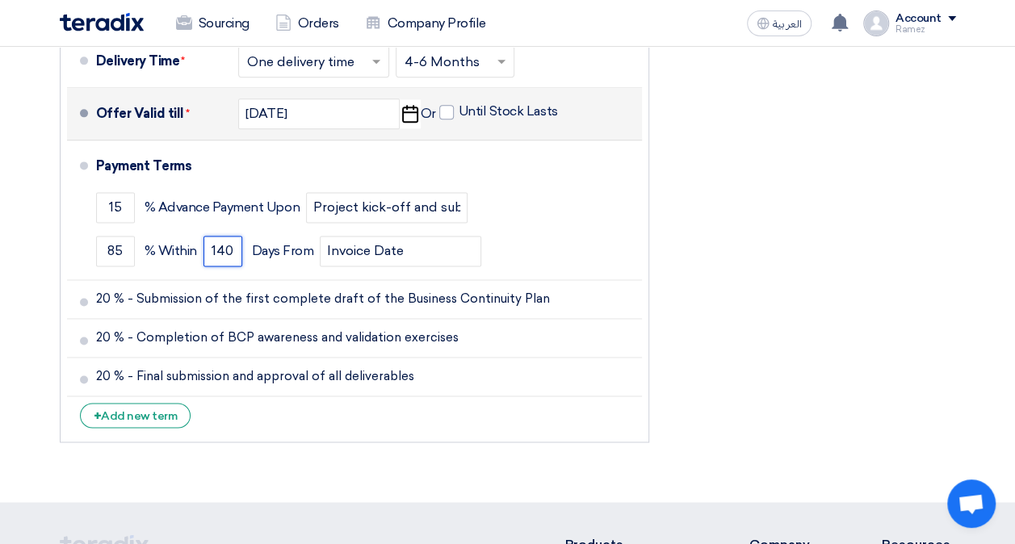
type input "140"
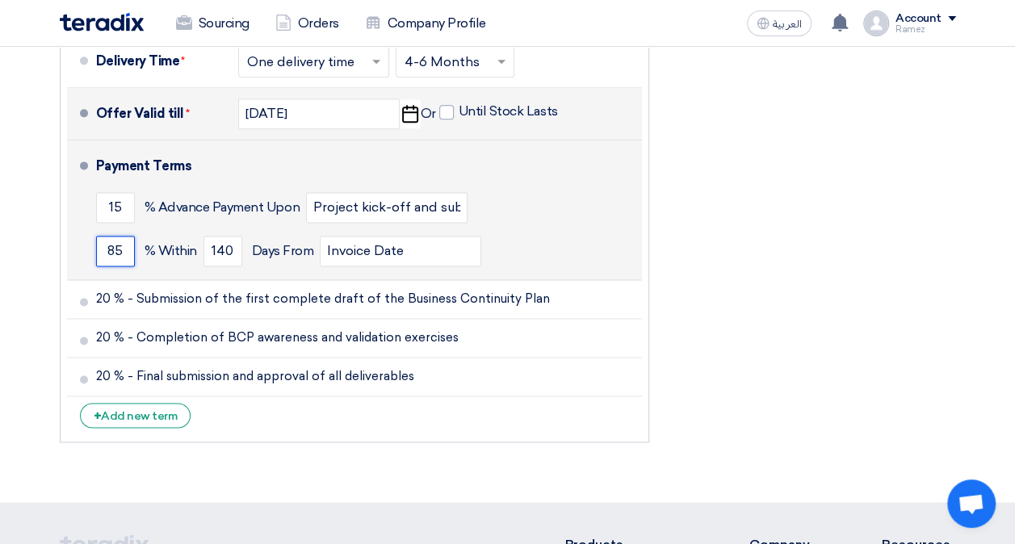
click at [123, 245] on input "85" at bounding box center [115, 251] width 39 height 31
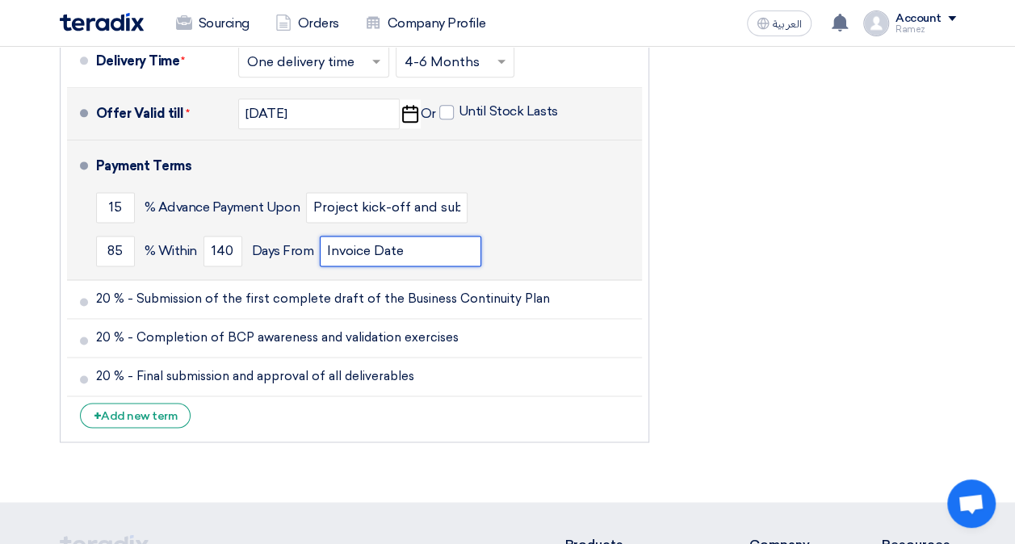
click at [415, 250] on input "Invoice Date" at bounding box center [400, 251] width 161 height 31
type input "I"
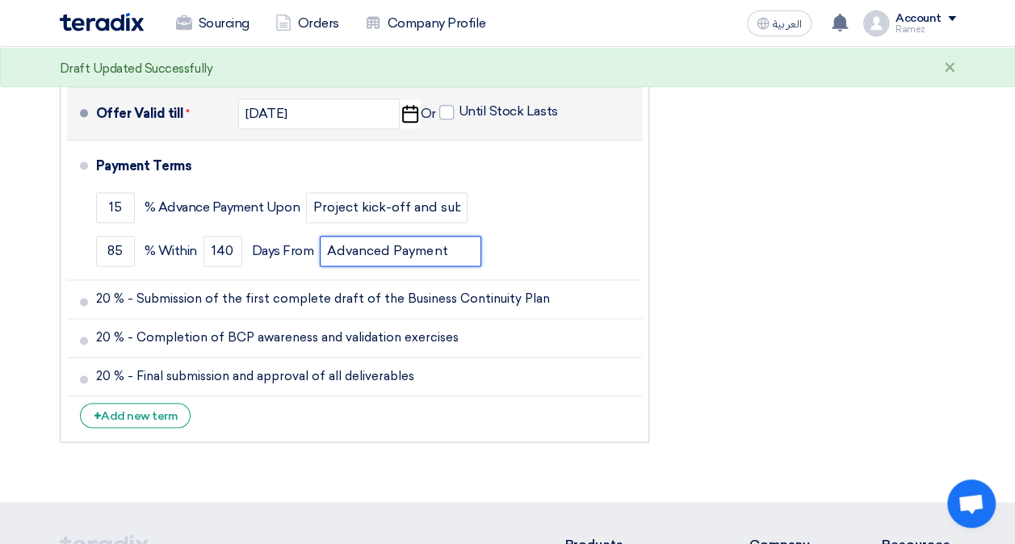
type input "Advanced Payment"
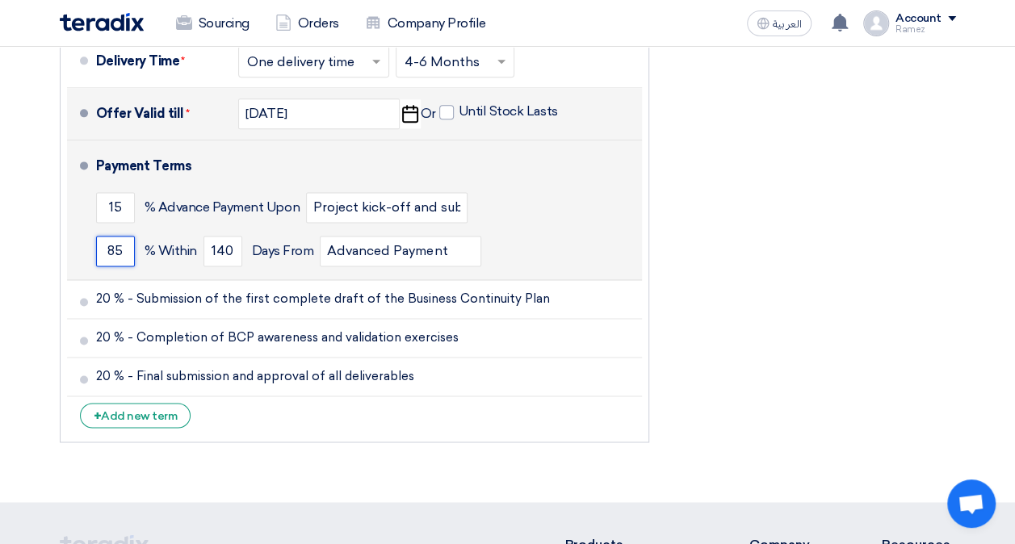
click at [121, 248] on input "85" at bounding box center [115, 251] width 39 height 31
type input "8"
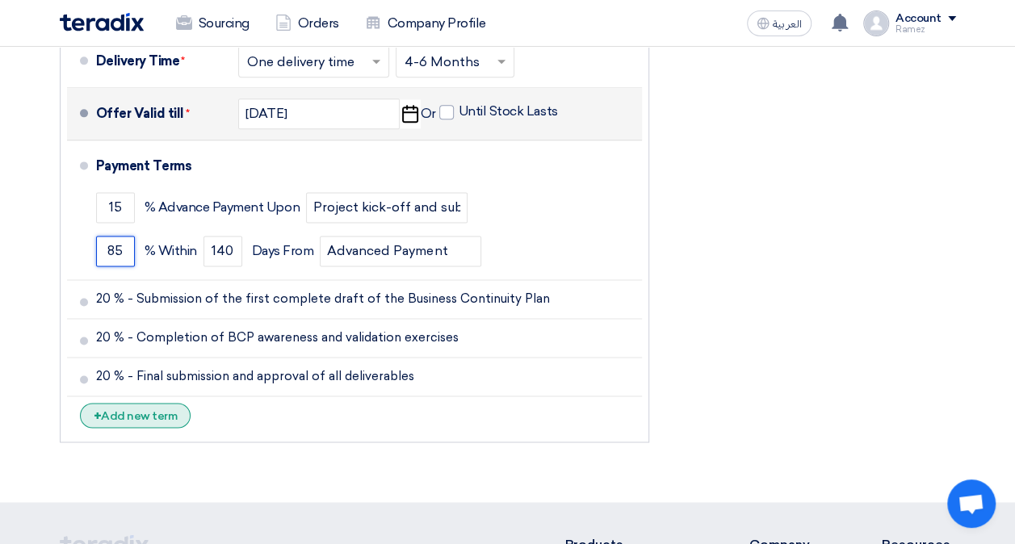
type input "85"
click at [147, 416] on div "+ Add new term" at bounding box center [135, 415] width 111 height 25
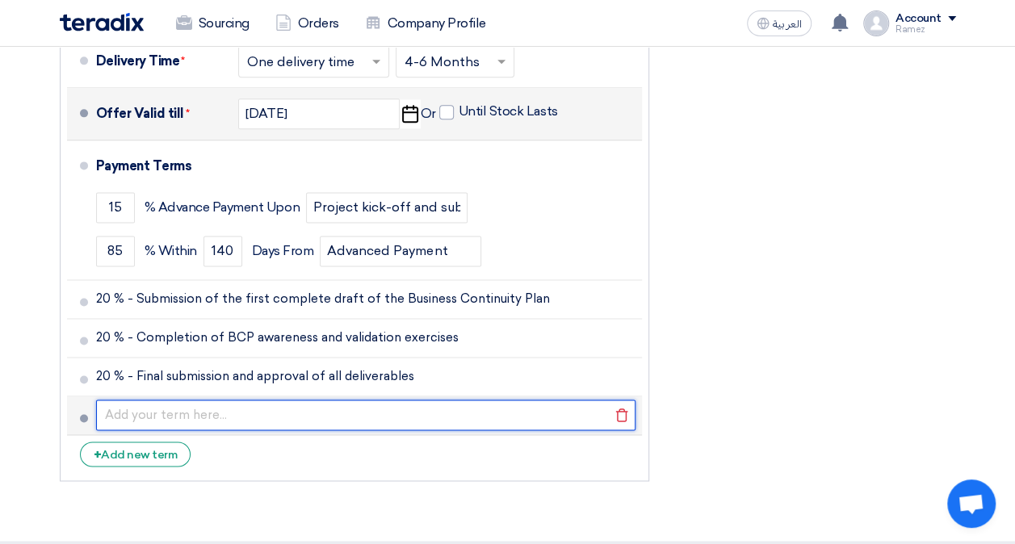
click at [200, 410] on input "text" at bounding box center [365, 415] width 539 height 31
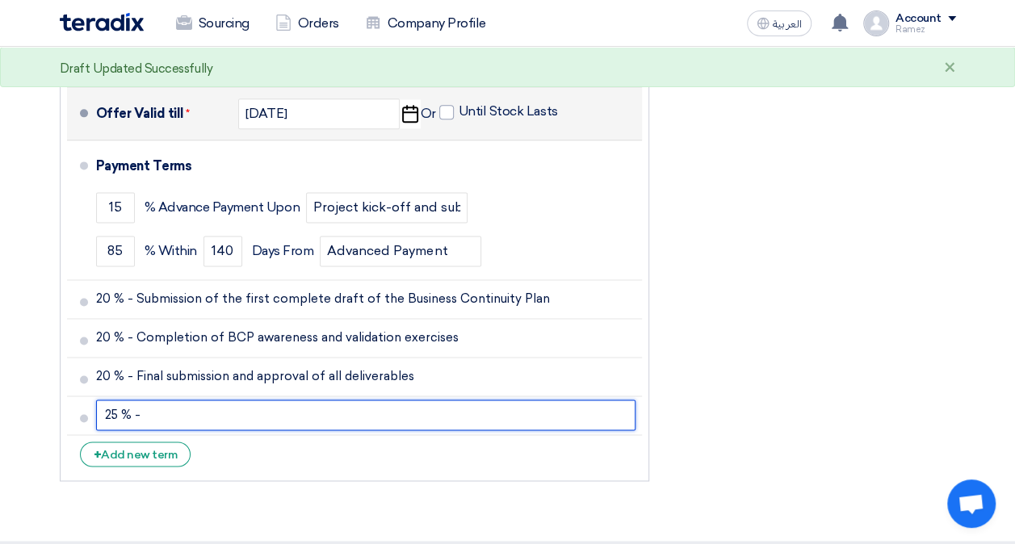
paste input "Completion and approval of Risk Assessment and Business Impact Analysis (BIA) f…"
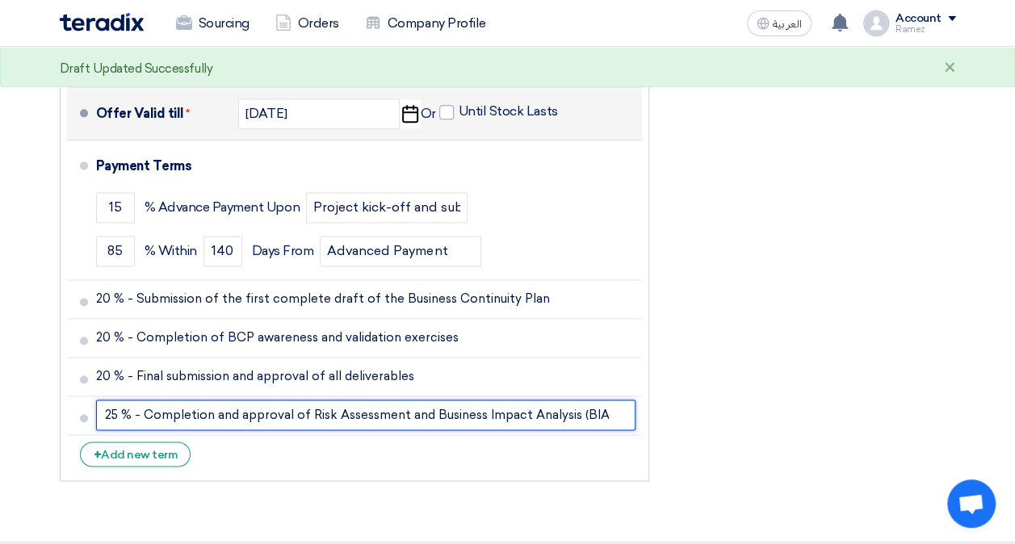
scroll to position [0, 234]
type input "25 % - Completion and approval of Risk Assessment and Business Impact Analysis …"
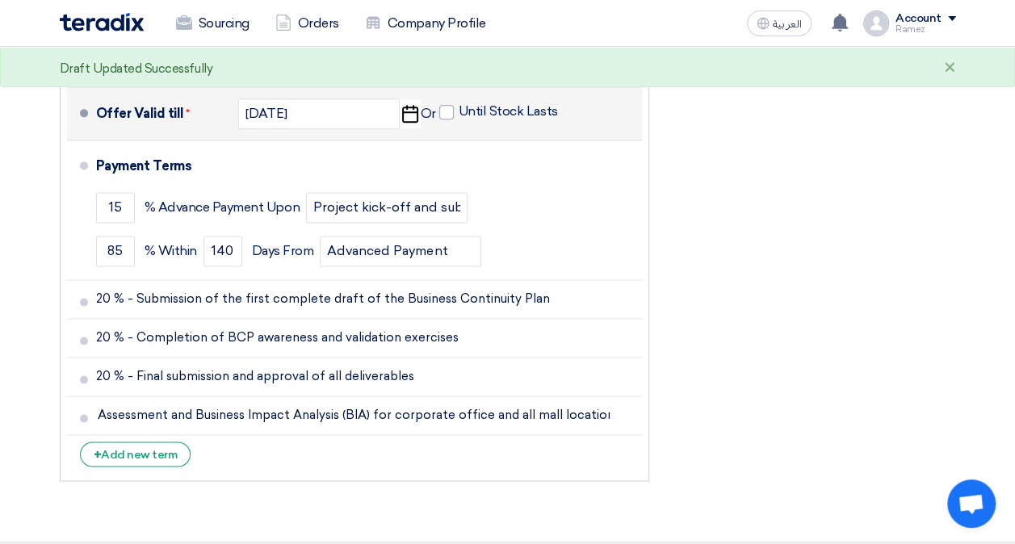
click at [708, 341] on div "Financial Offer Summary Subtotal [GEOGRAPHIC_DATA] (SAR) 791,000 Taxes Draft" at bounding box center [814, 13] width 307 height 951
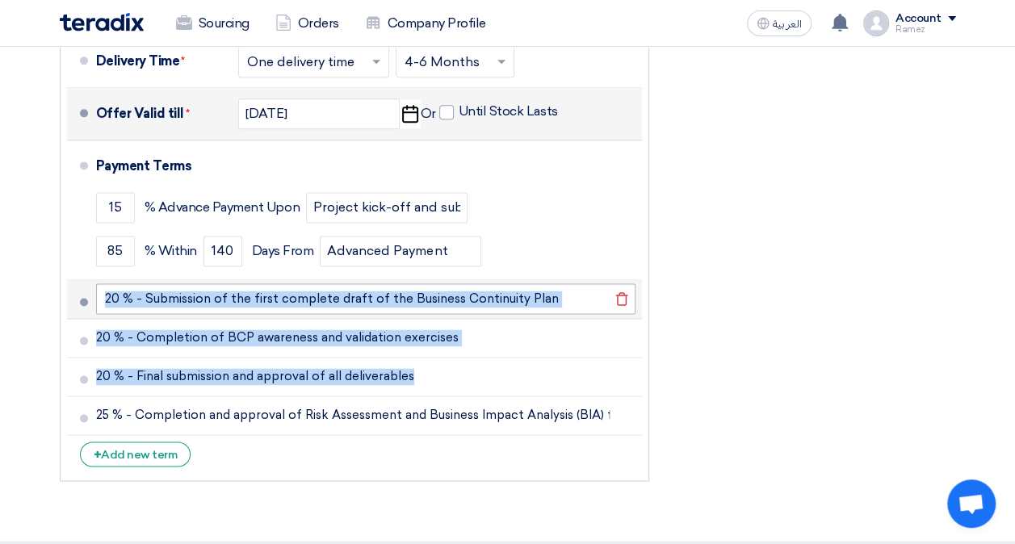
drag, startPoint x: 610, startPoint y: 394, endPoint x: 582, endPoint y: 284, distance: 113.3
click at [582, 284] on ul "Currency [GEOGRAPHIC_DATA] (SAR) Delivery Time * Choose delivery time ... × One…" at bounding box center [354, 228] width 589 height 505
click at [624, 295] on icon "Delete" at bounding box center [621, 298] width 27 height 27
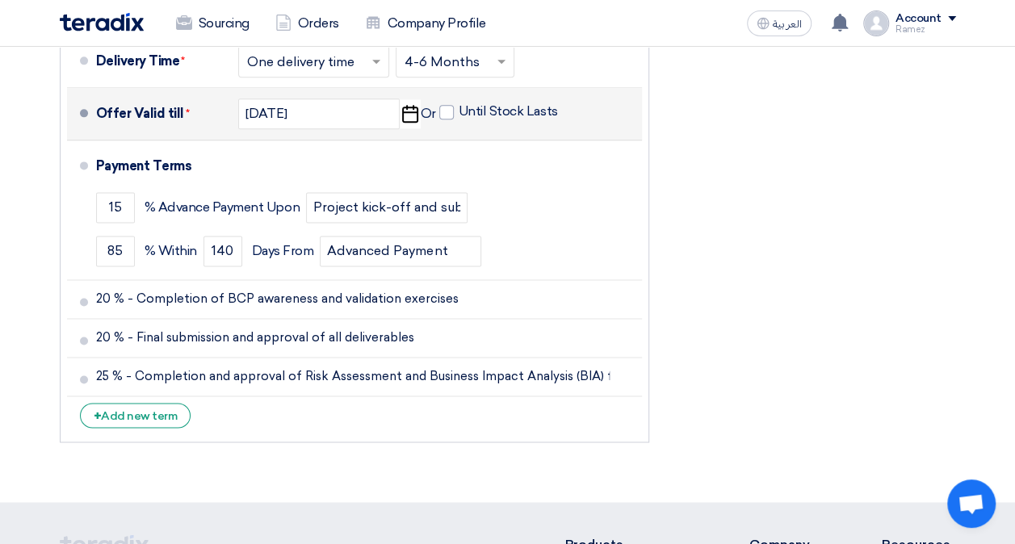
click at [0, 0] on icon "Delete" at bounding box center [0, 0] width 0 height 0
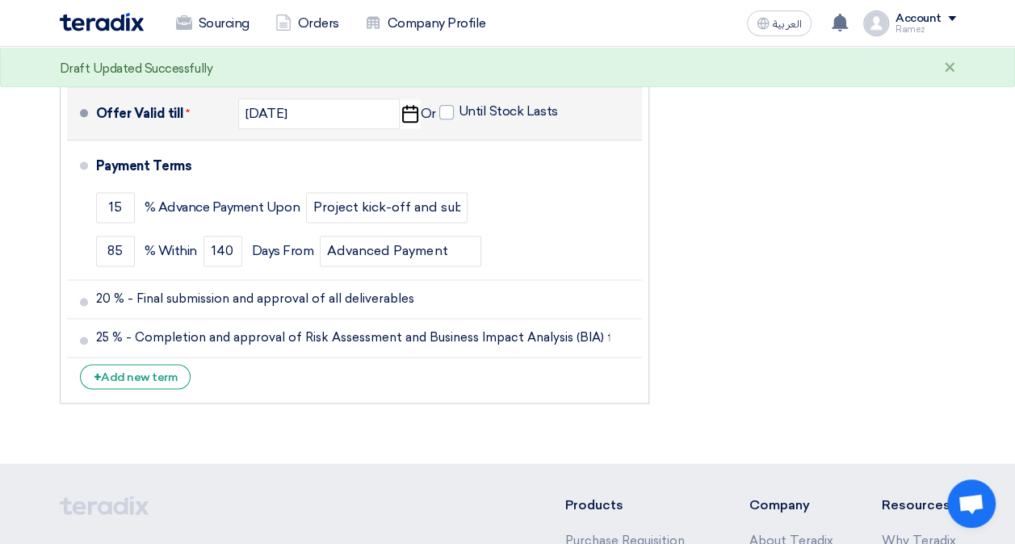
click at [0, 0] on icon "Delete" at bounding box center [0, 0] width 0 height 0
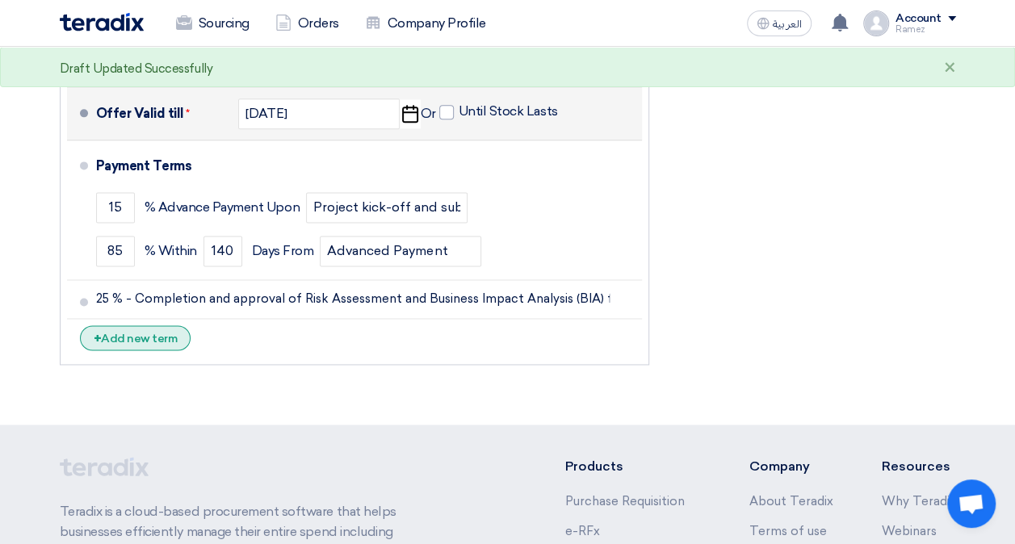
click at [136, 341] on div "+ Add new term" at bounding box center [135, 337] width 111 height 25
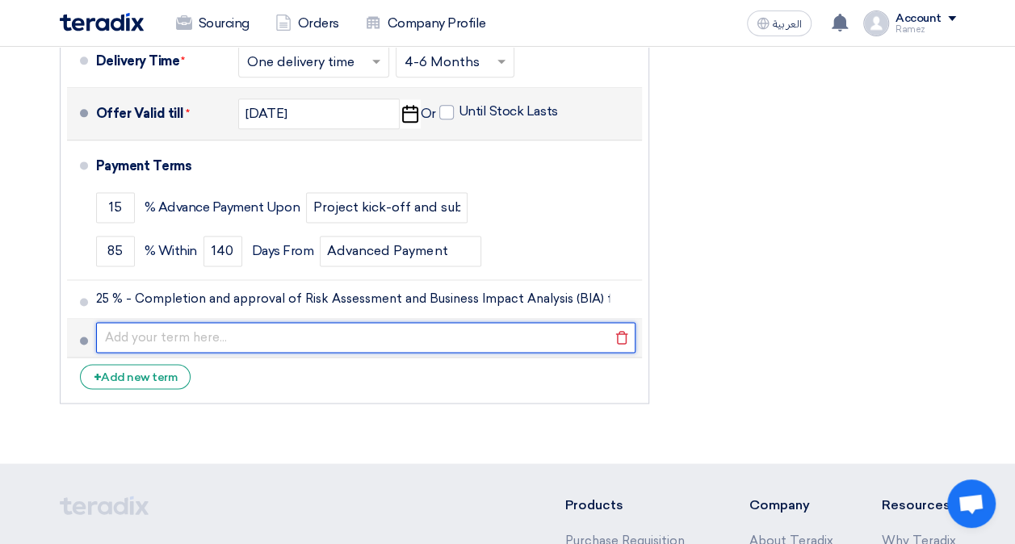
click at [391, 337] on input "text" at bounding box center [365, 337] width 539 height 31
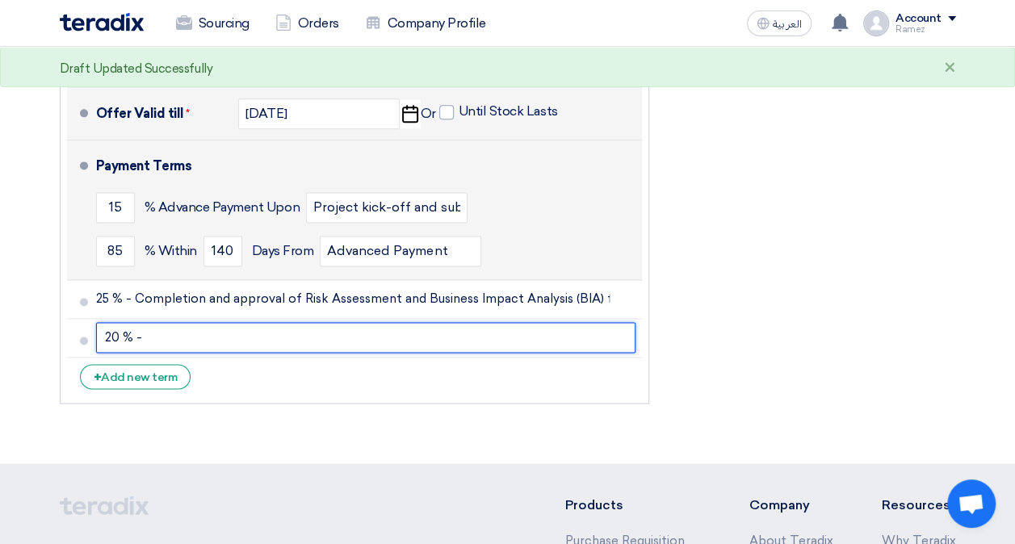
paste input "Submission of the first complete draft of the Business Continuity Plan"
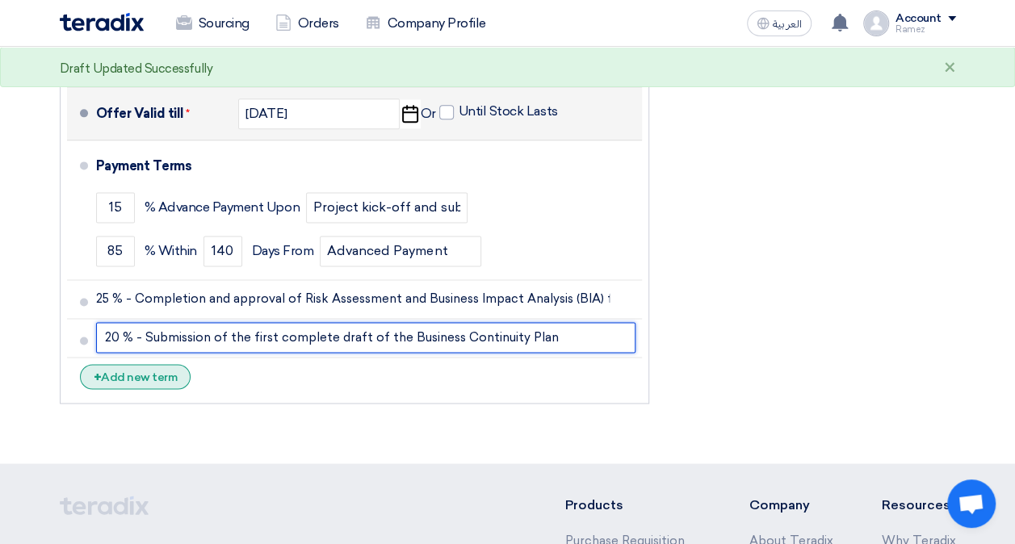
type input "20 % - Submission of the first complete draft of the Business Continuity Plan"
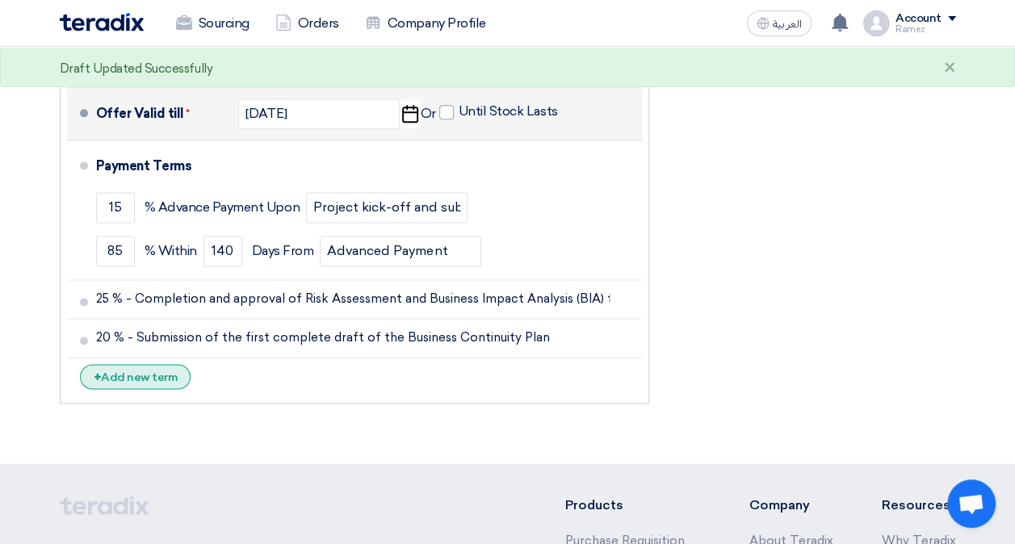
click at [116, 375] on div "+ Add new term" at bounding box center [135, 376] width 111 height 25
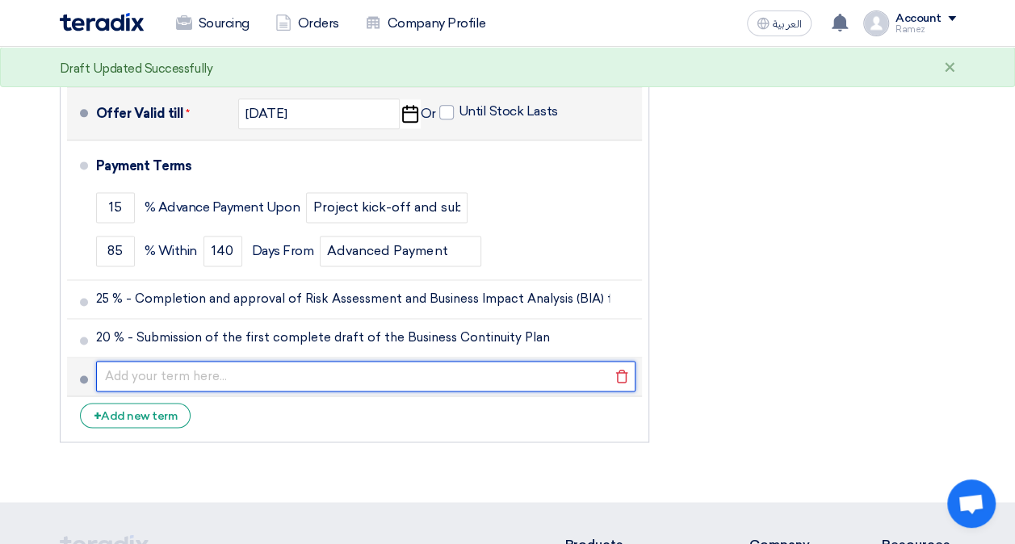
click at [128, 367] on input "text" at bounding box center [365, 376] width 539 height 31
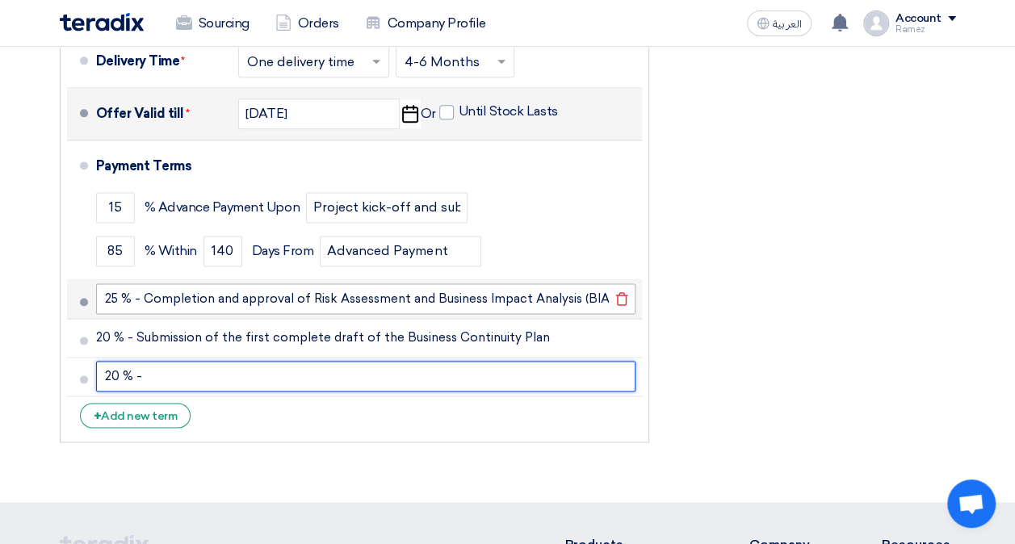
paste input "Completion of BCP awareness and validation exercises"
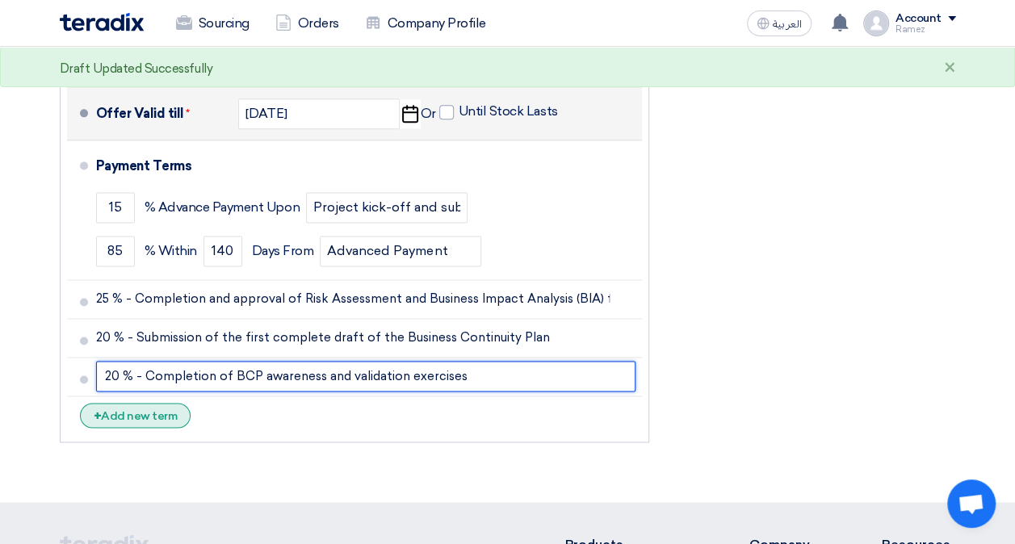
type input "20 % - Completion of BCP awareness and validation exercises"
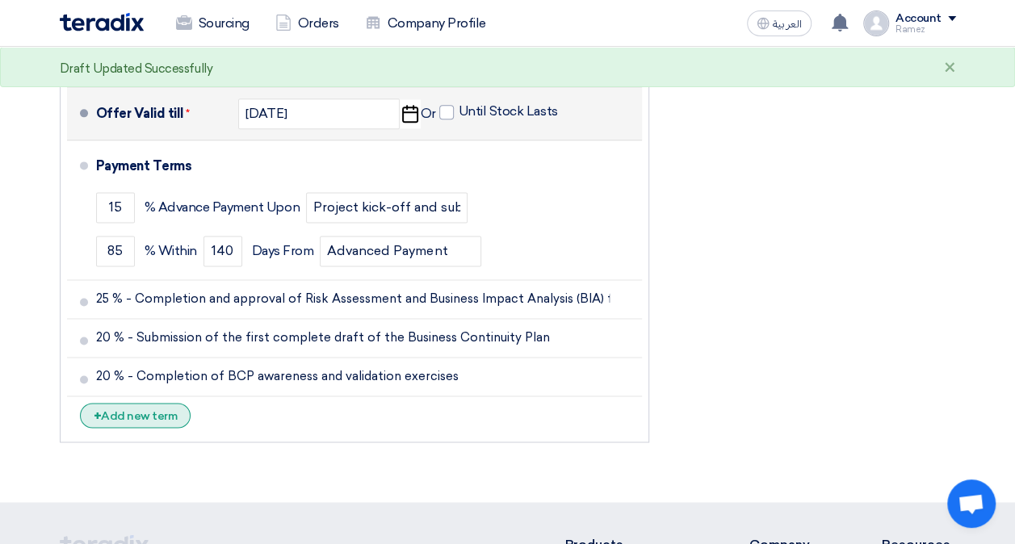
click at [137, 415] on div "+ Add new term" at bounding box center [135, 415] width 111 height 25
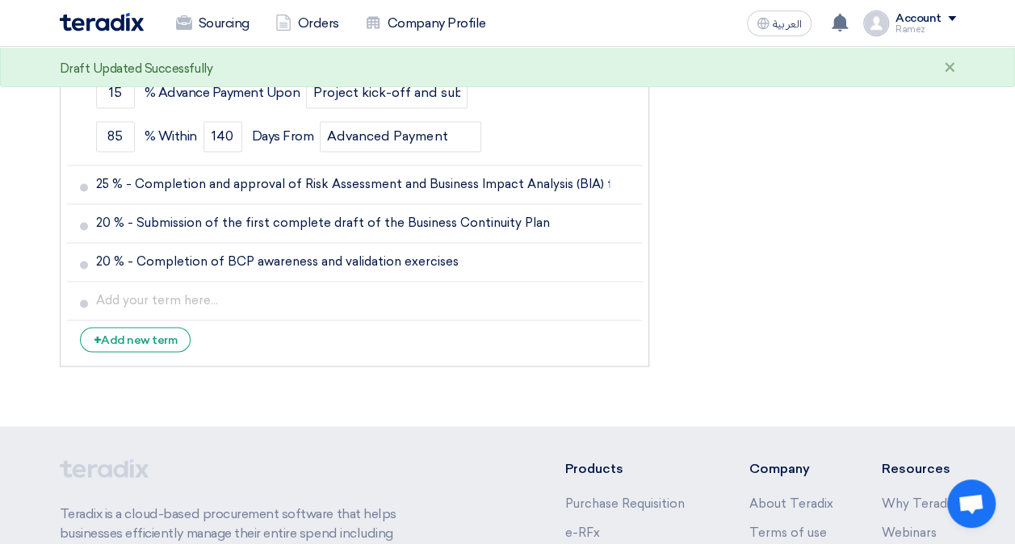
scroll to position [1108, 0]
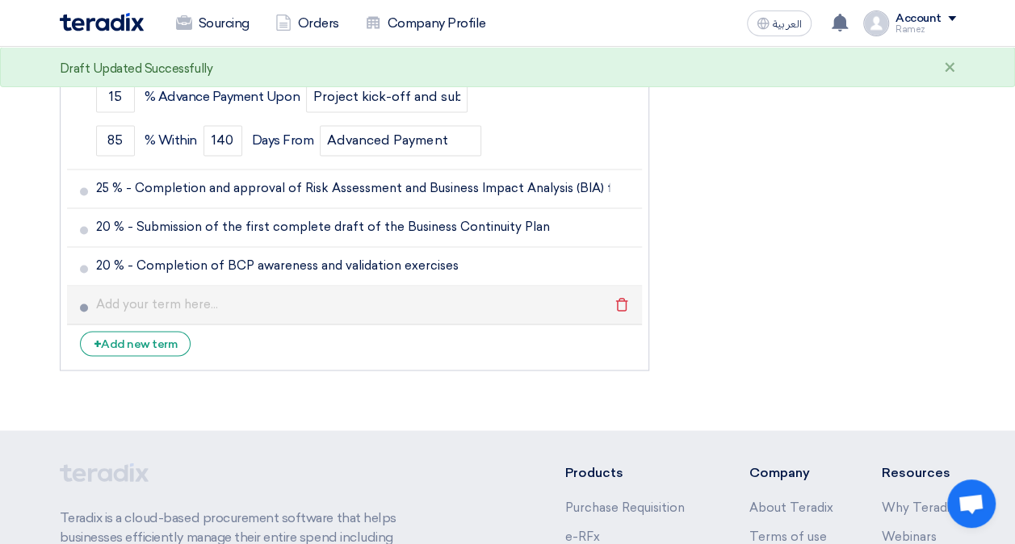
click at [136, 286] on li "Delete" at bounding box center [354, 305] width 575 height 39
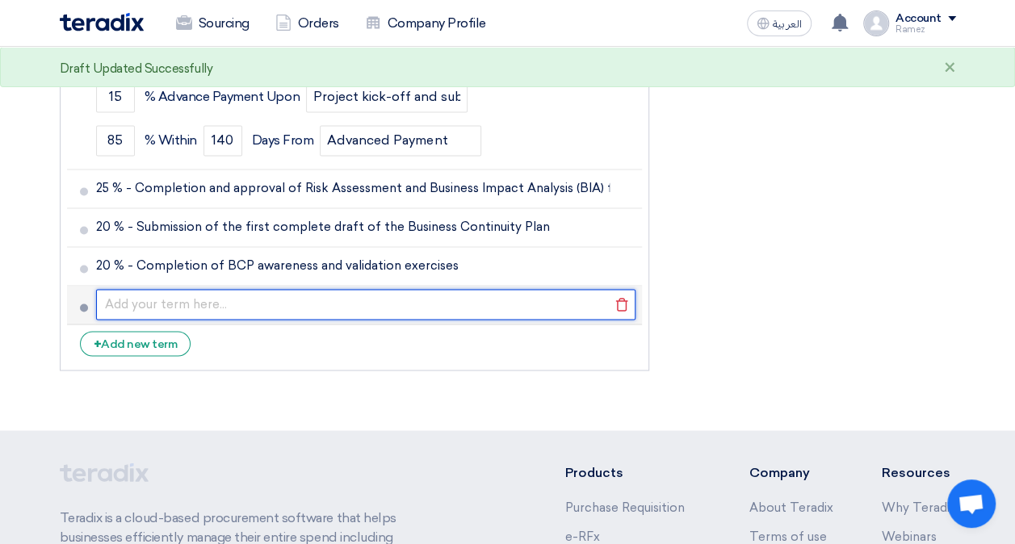
click at [135, 300] on input "text" at bounding box center [365, 304] width 539 height 31
paste input "Final submission and approval of all deliverables"
type input "20 % - Final submission and approval of all deliverables"
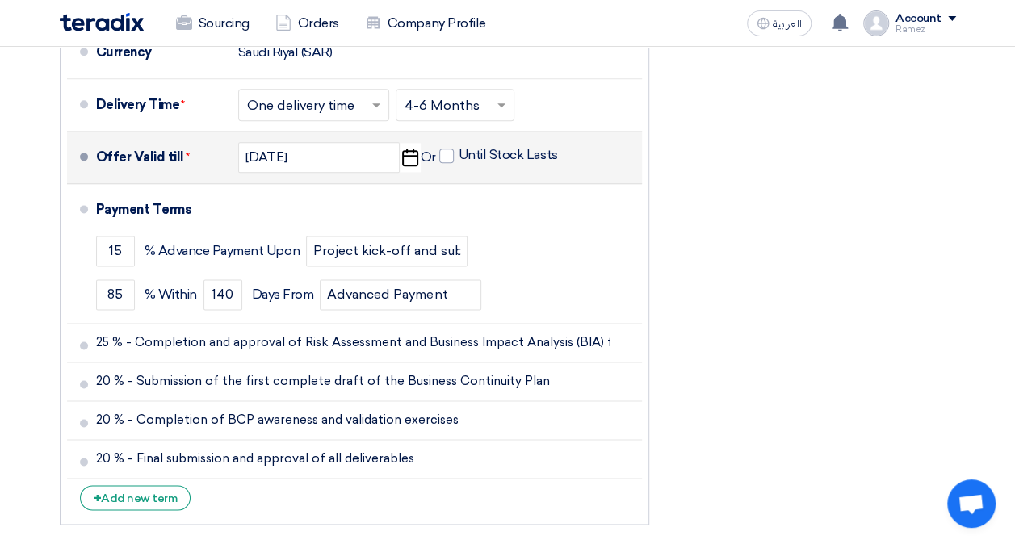
scroll to position [970, 0]
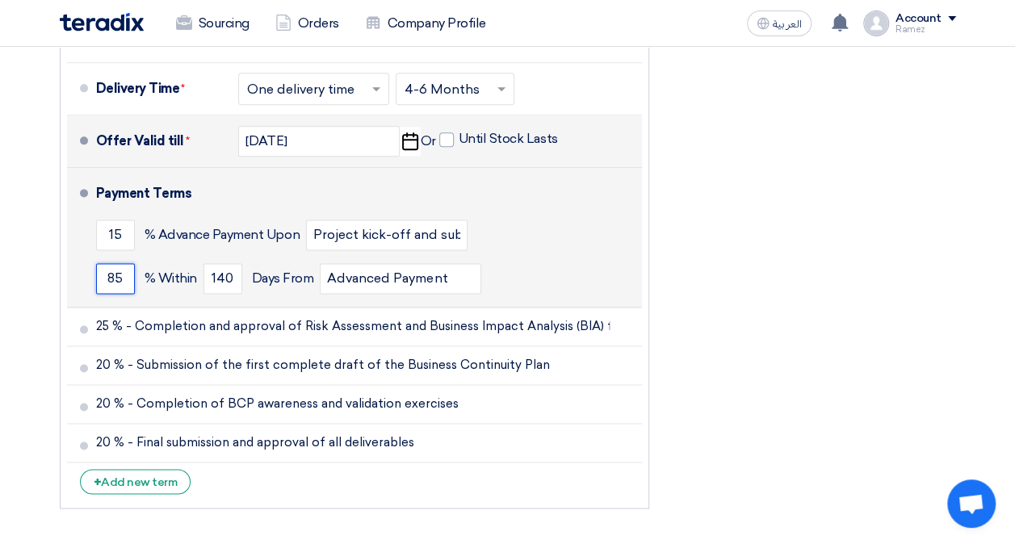
click at [123, 278] on input "85" at bounding box center [115, 278] width 39 height 31
type input "8"
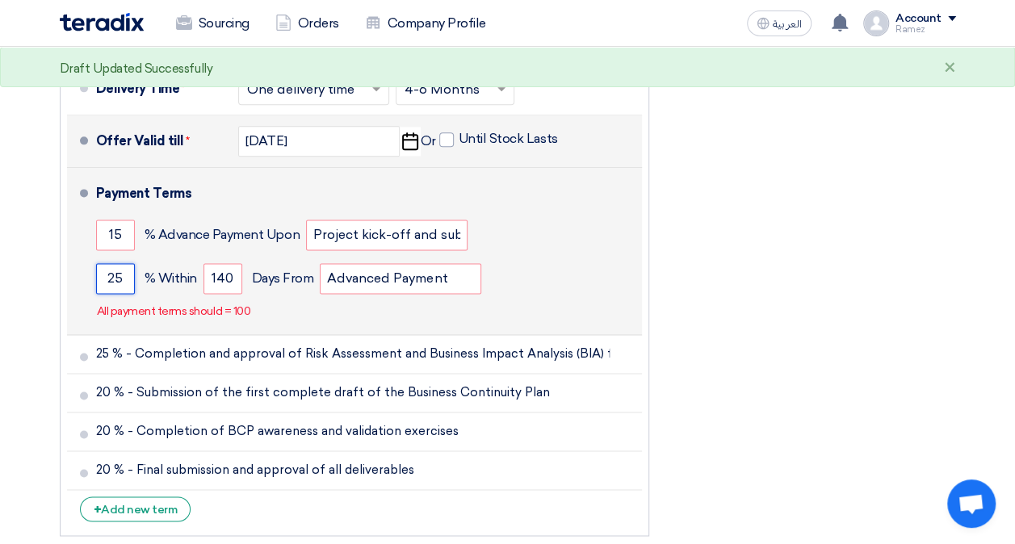
type input "25"
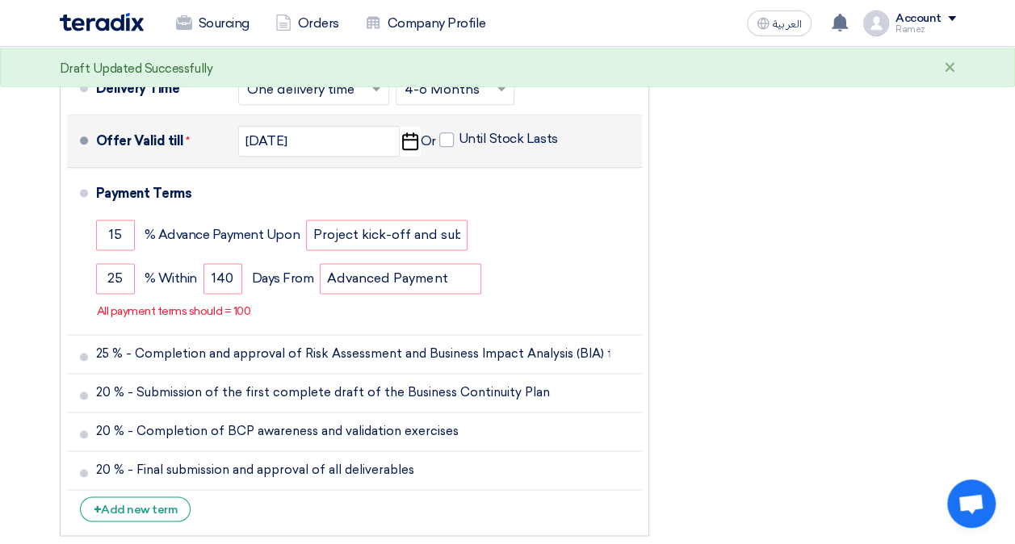
click at [692, 331] on div "Financial Offer Summary Subtotal [GEOGRAPHIC_DATA] (SAR) 791,000 Taxes Draft" at bounding box center [814, 55] width 307 height 978
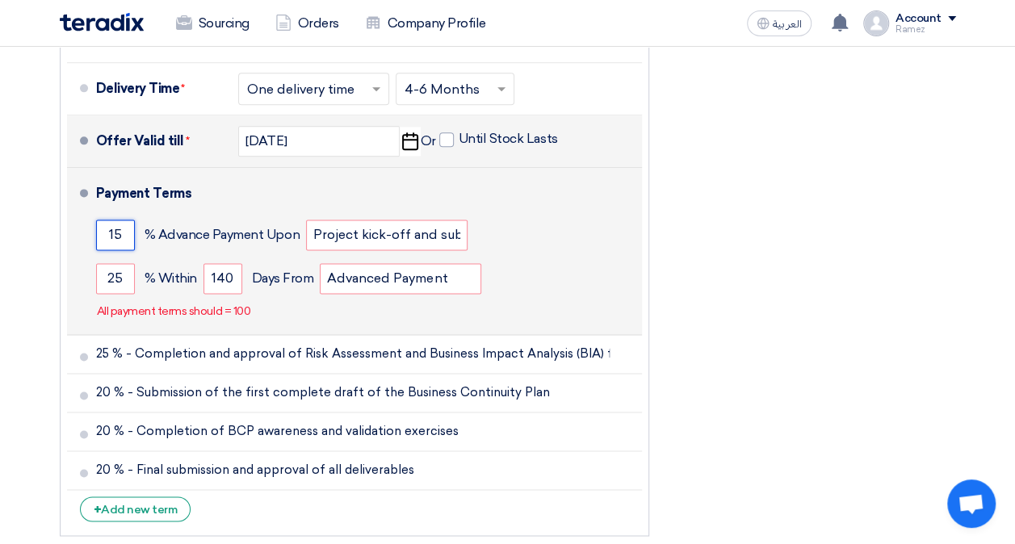
click at [125, 236] on input "15" at bounding box center [115, 235] width 39 height 31
type input "1"
click at [125, 278] on input "25" at bounding box center [115, 278] width 39 height 31
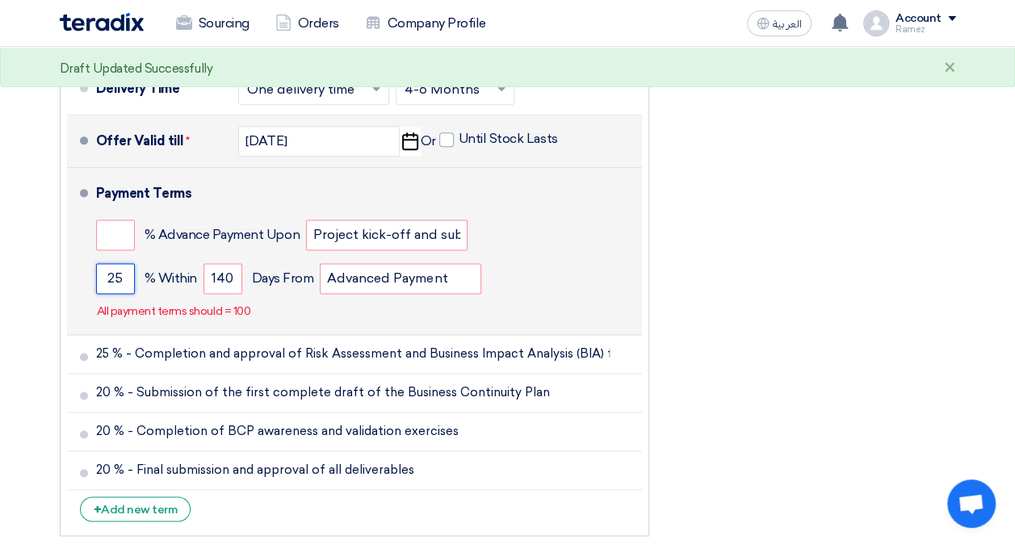
type input "2"
drag, startPoint x: 460, startPoint y: 234, endPoint x: 281, endPoint y: 242, distance: 179.4
click at [281, 242] on div "% Advance Payment Upon Project kick-off and submission of a detailed project im…" at bounding box center [365, 235] width 539 height 44
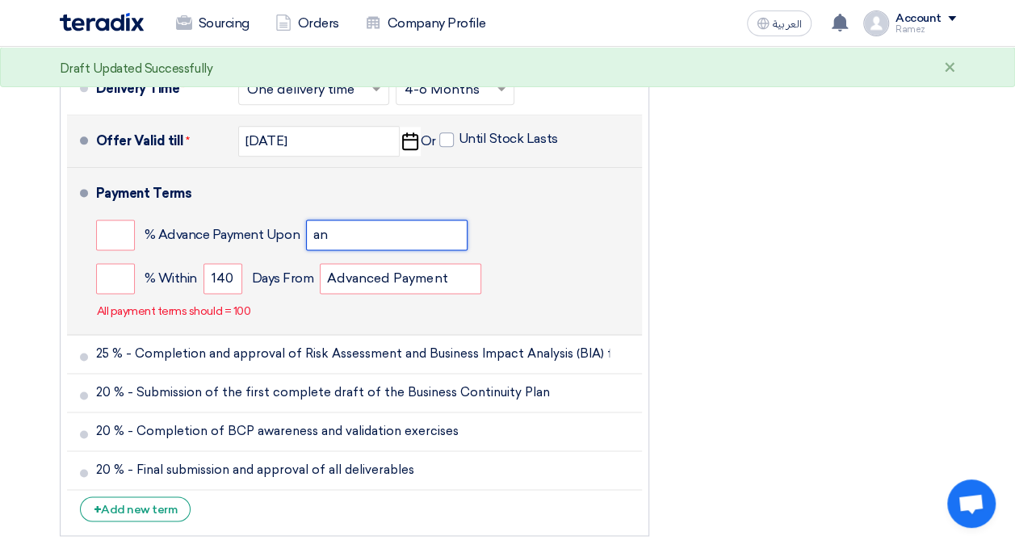
type input "n"
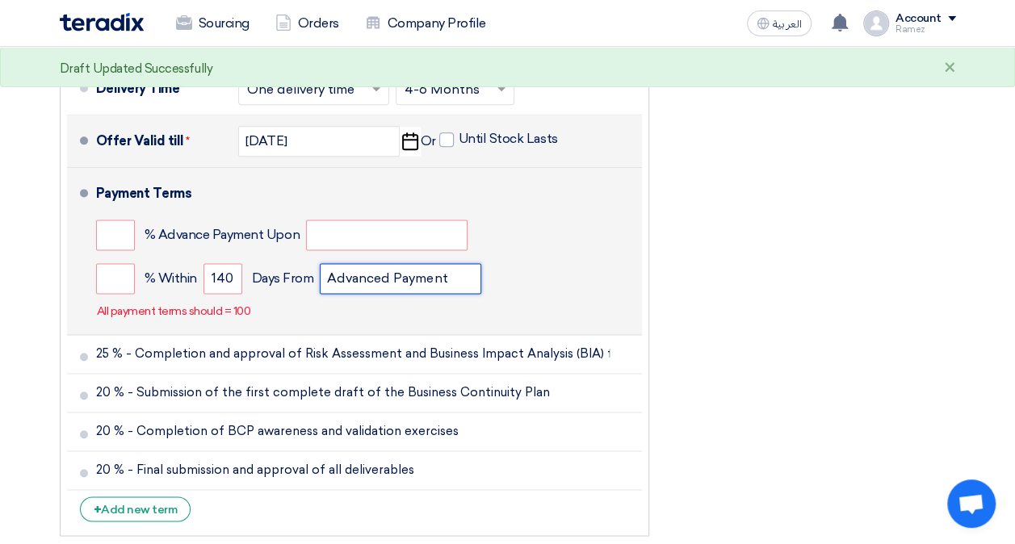
drag, startPoint x: 460, startPoint y: 277, endPoint x: 311, endPoint y: 282, distance: 149.4
click at [311, 282] on div "% [DATE] From Advanced Payment" at bounding box center [365, 279] width 539 height 44
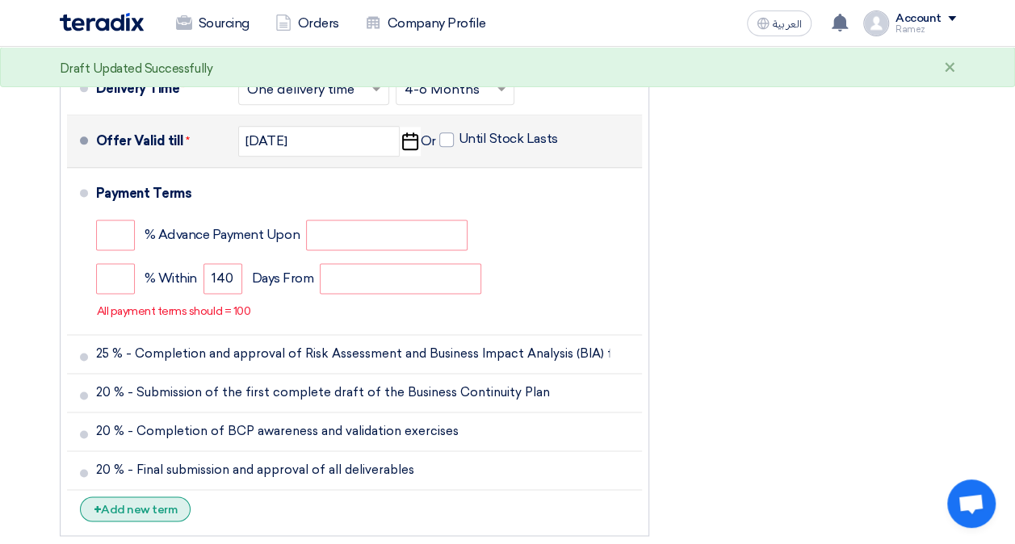
click at [128, 505] on div "+ Add new term" at bounding box center [135, 508] width 111 height 25
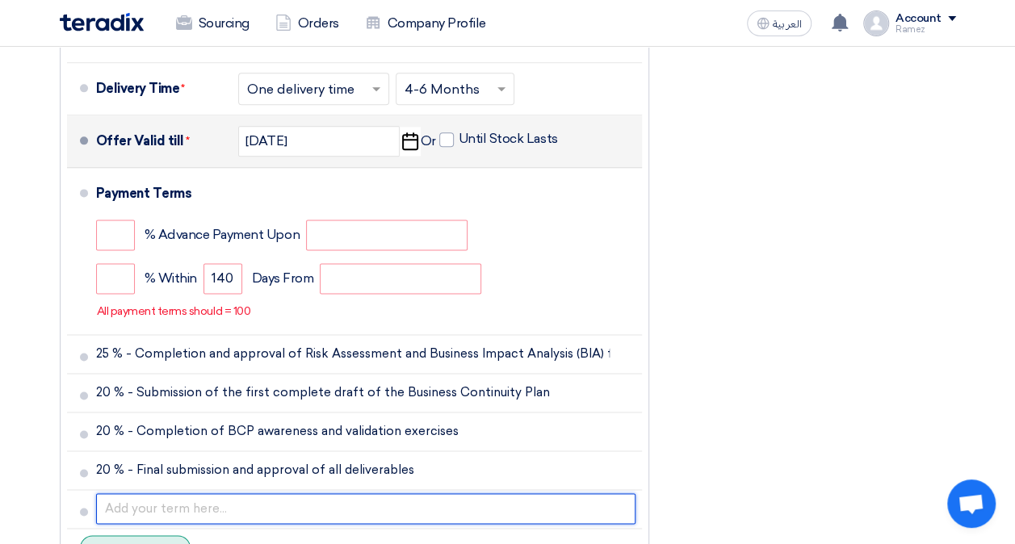
click at [128, 505] on input "text" at bounding box center [365, 508] width 539 height 31
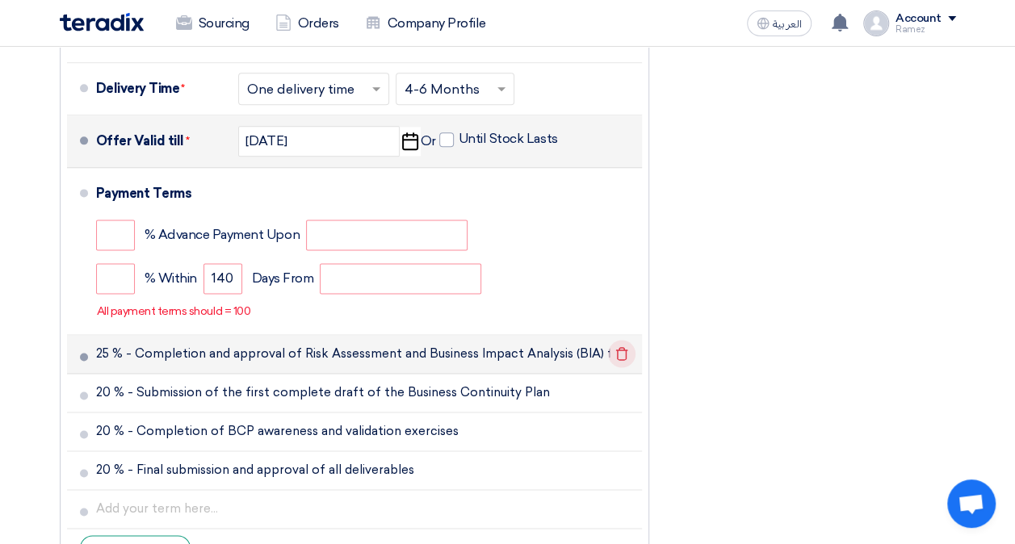
click at [623, 349] on icon "Delete" at bounding box center [621, 353] width 27 height 27
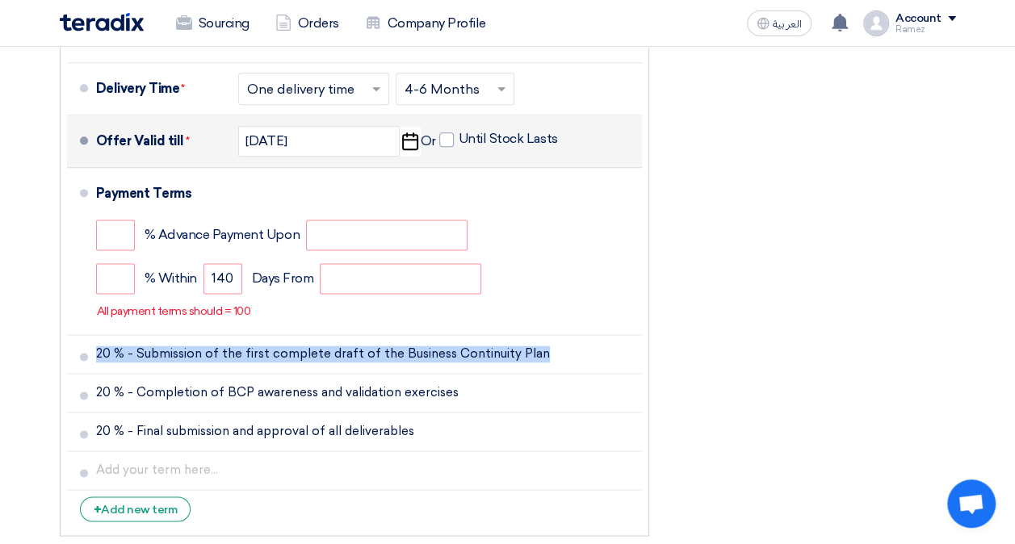
click at [0, 0] on icon "Delete" at bounding box center [0, 0] width 0 height 0
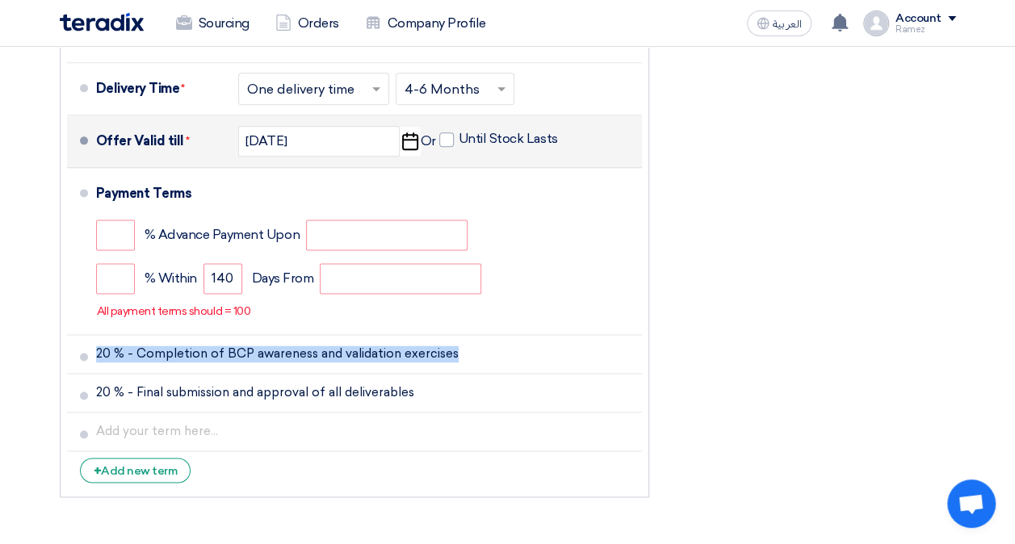
click at [0, 0] on icon "Delete" at bounding box center [0, 0] width 0 height 0
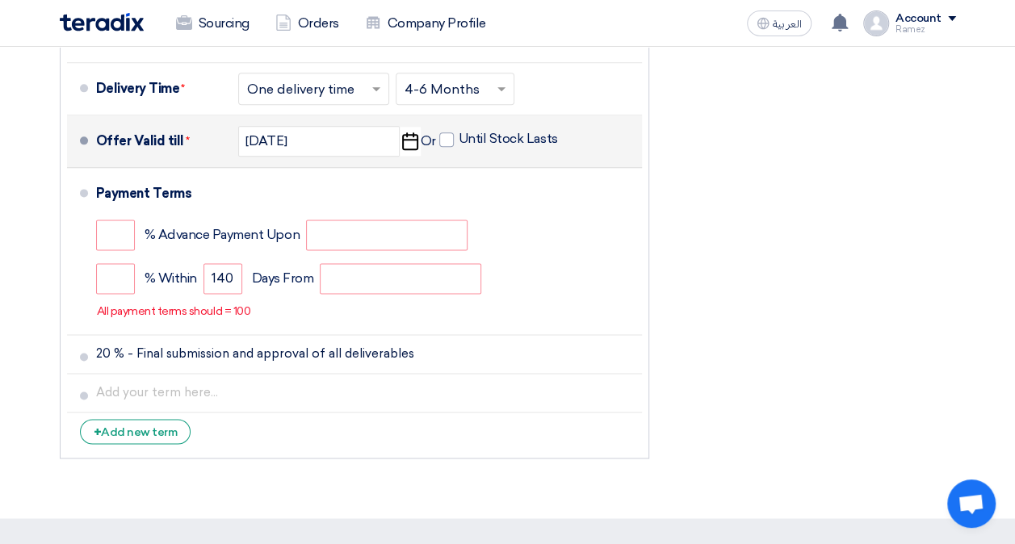
click at [0, 0] on icon "Delete" at bounding box center [0, 0] width 0 height 0
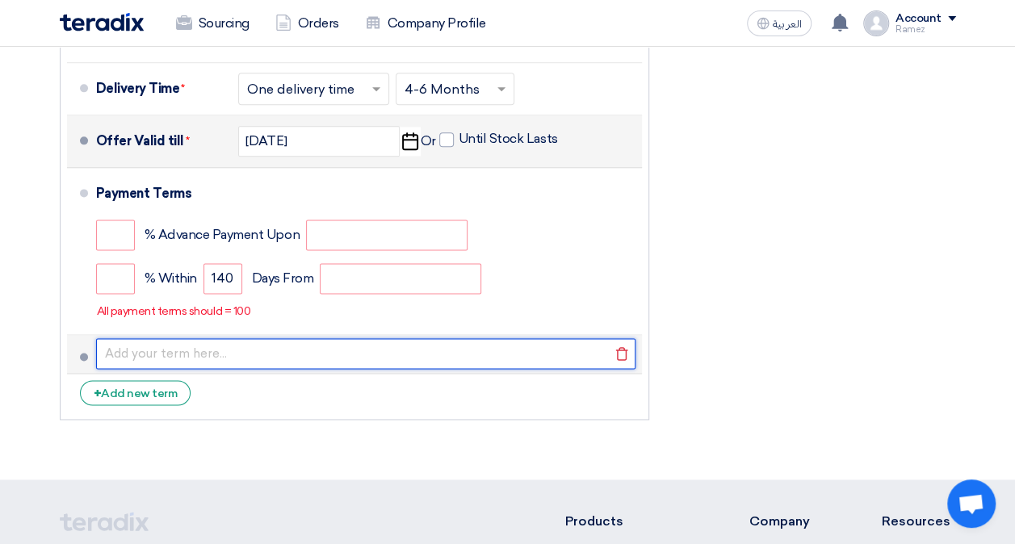
click at [306, 349] on input "text" at bounding box center [365, 353] width 539 height 31
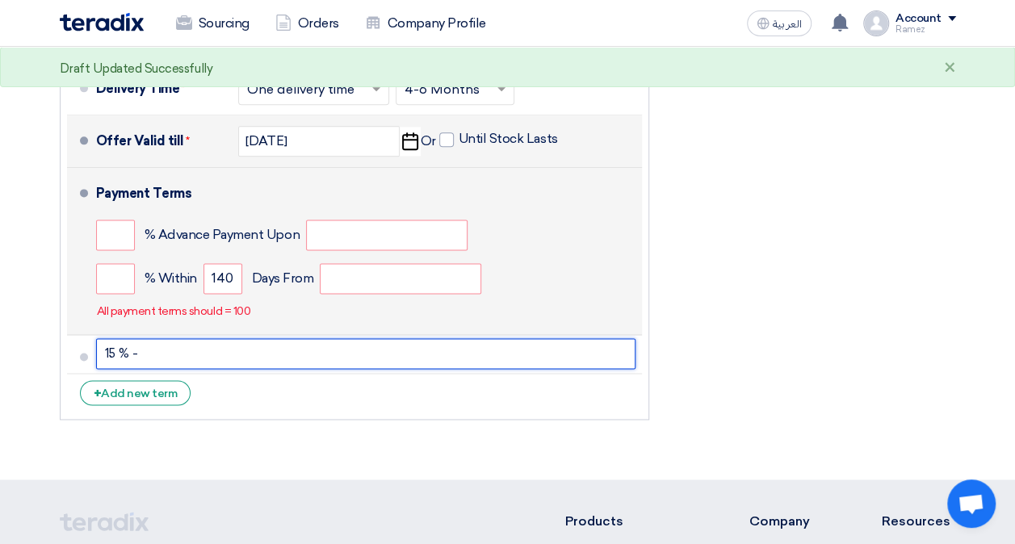
paste input "Upon project kick-off and submission of a detailed project implementation plan"
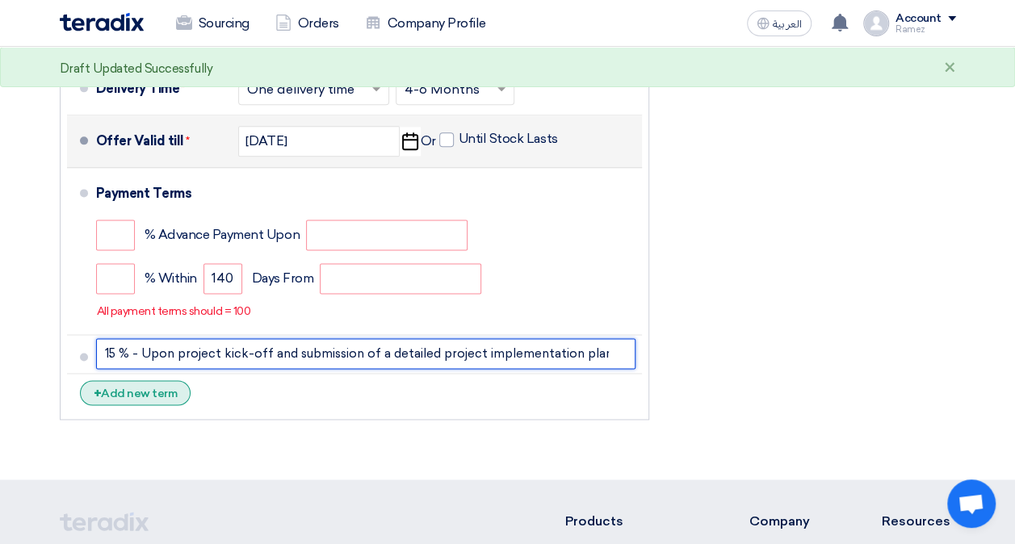
type input "15 % - Upon project kick-off and submission of a detailed project implementatio…"
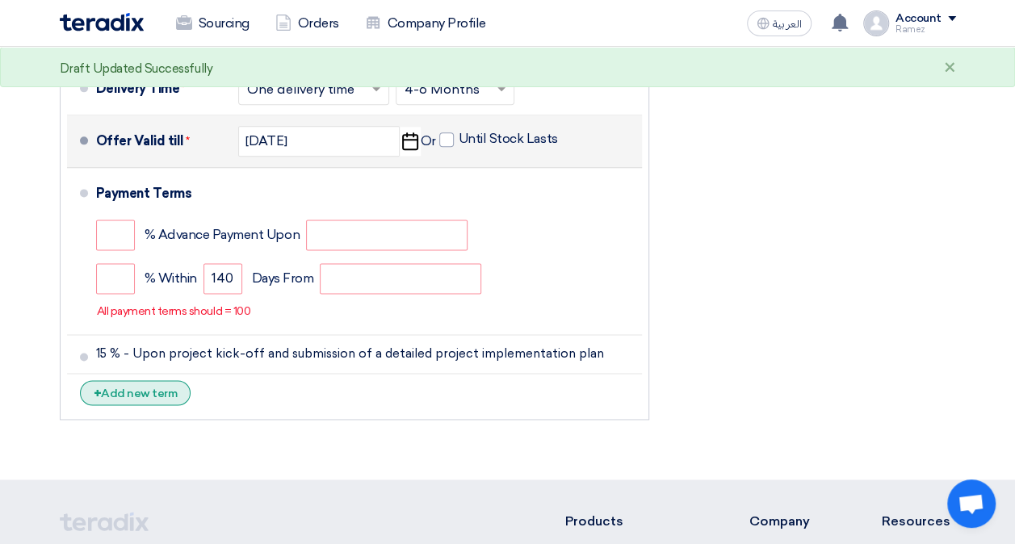
click at [152, 383] on div "+ Add new term" at bounding box center [135, 392] width 111 height 25
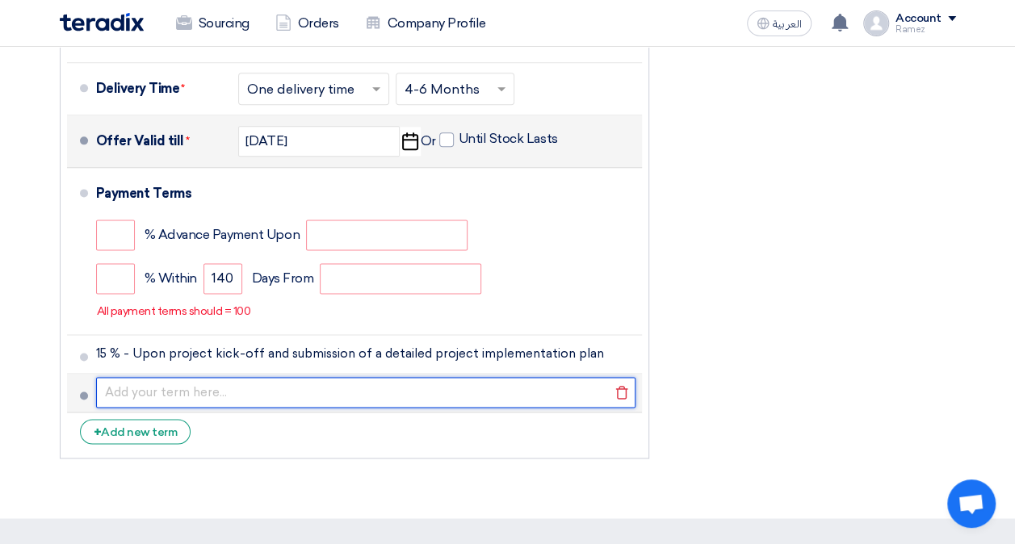
click at [171, 389] on input "text" at bounding box center [365, 392] width 539 height 31
paste input "Completion and approval of Risk Assessment and Business Impact Analysis (BIA) f…"
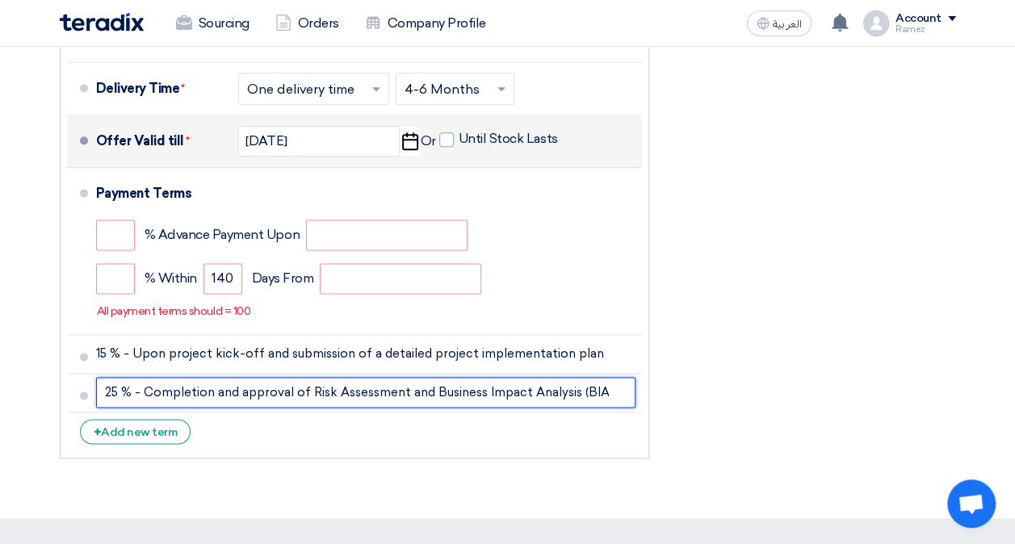
scroll to position [0, 234]
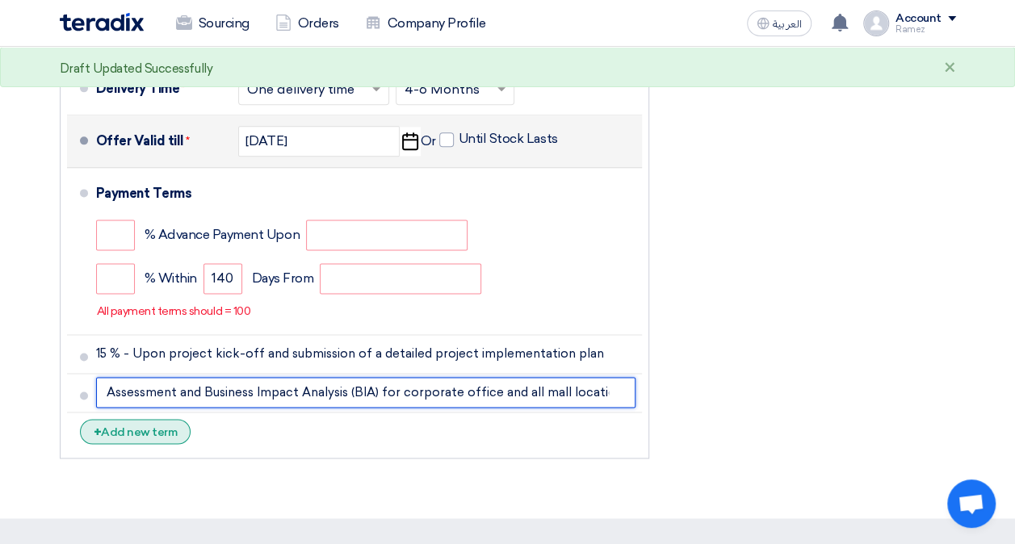
type input "25 % - Completion and approval of Risk Assessment and Business Impact Analysis …"
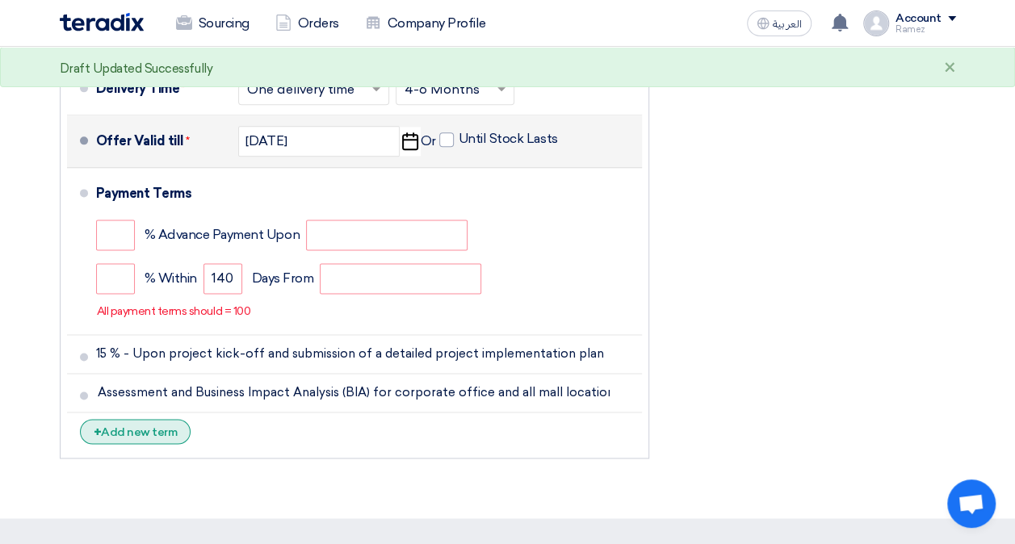
click at [172, 425] on div "+ Add new term" at bounding box center [135, 431] width 111 height 25
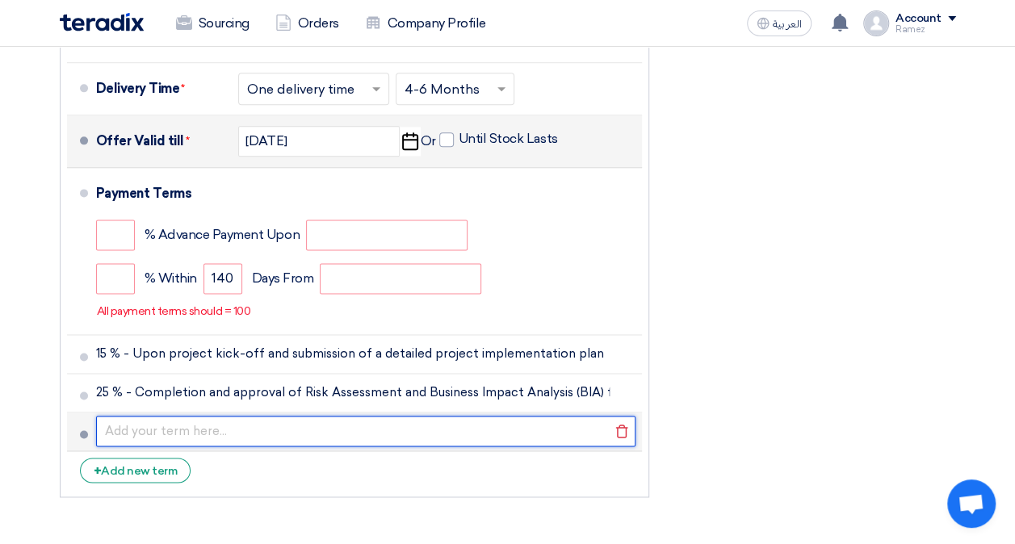
click at [134, 421] on input "text" at bounding box center [365, 431] width 539 height 31
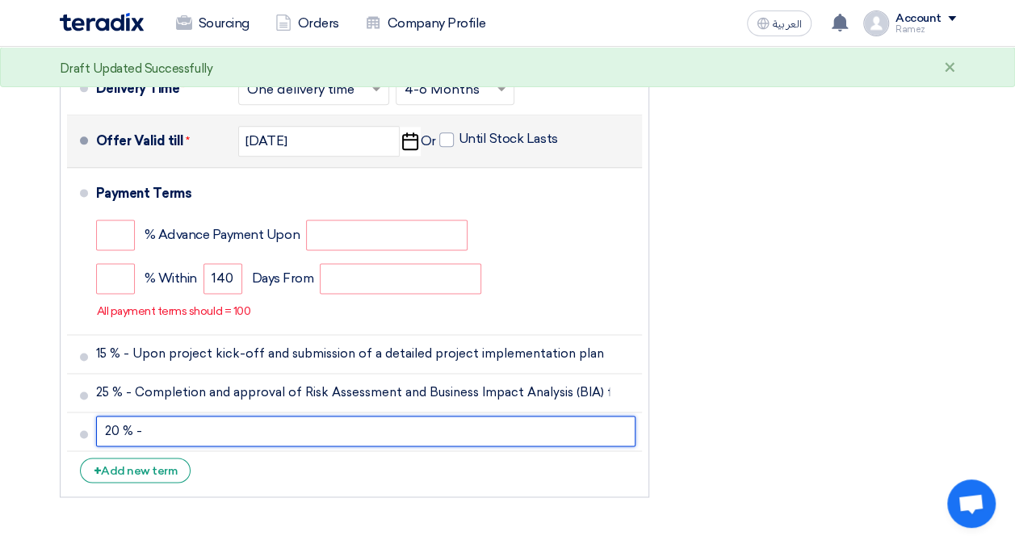
paste input "Submission of the first complete draft of the Business Continuity Plan"
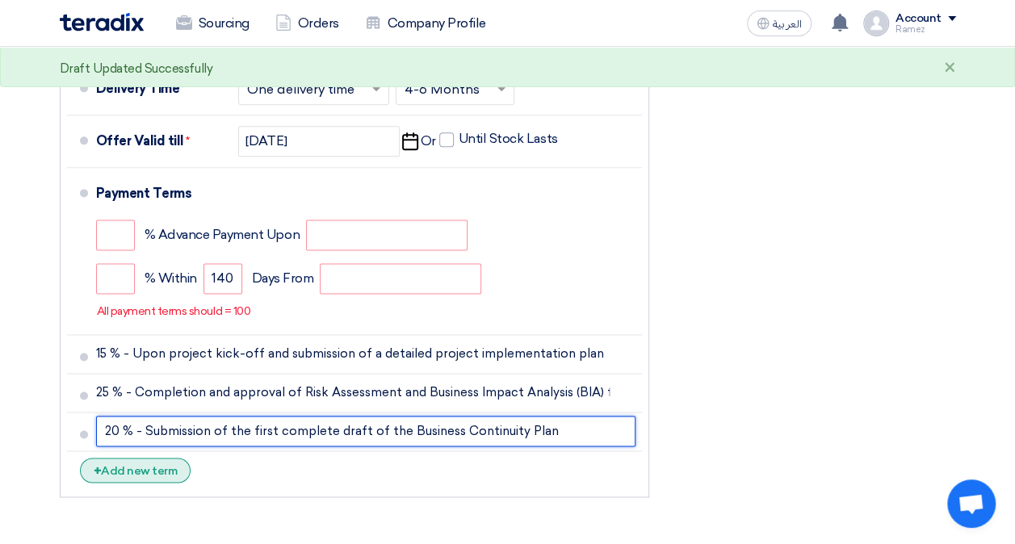
type input "20 % - Submission of the first complete draft of the Business Continuity Plan"
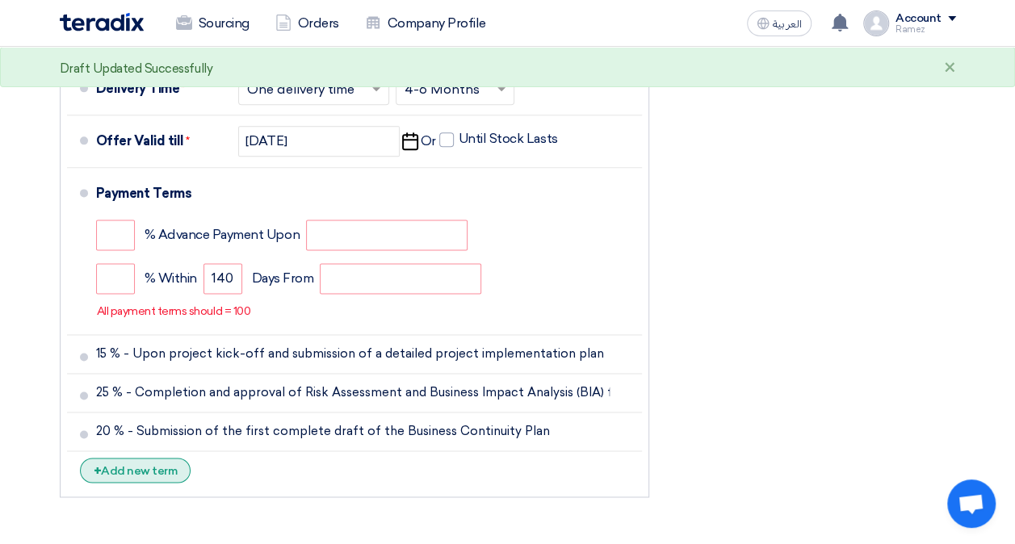
click at [149, 469] on div "+ Add new term" at bounding box center [135, 470] width 111 height 25
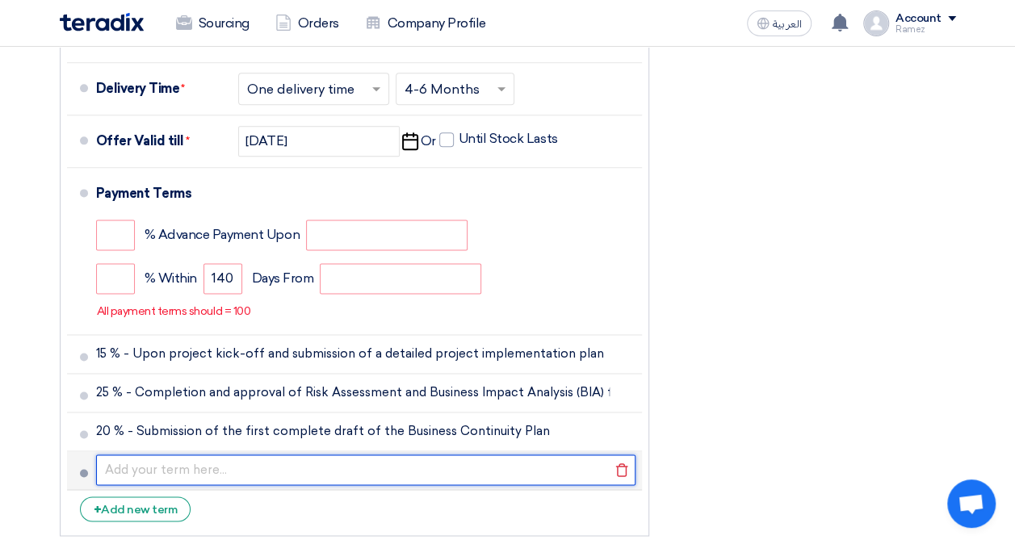
click at [129, 466] on input "text" at bounding box center [365, 469] width 539 height 31
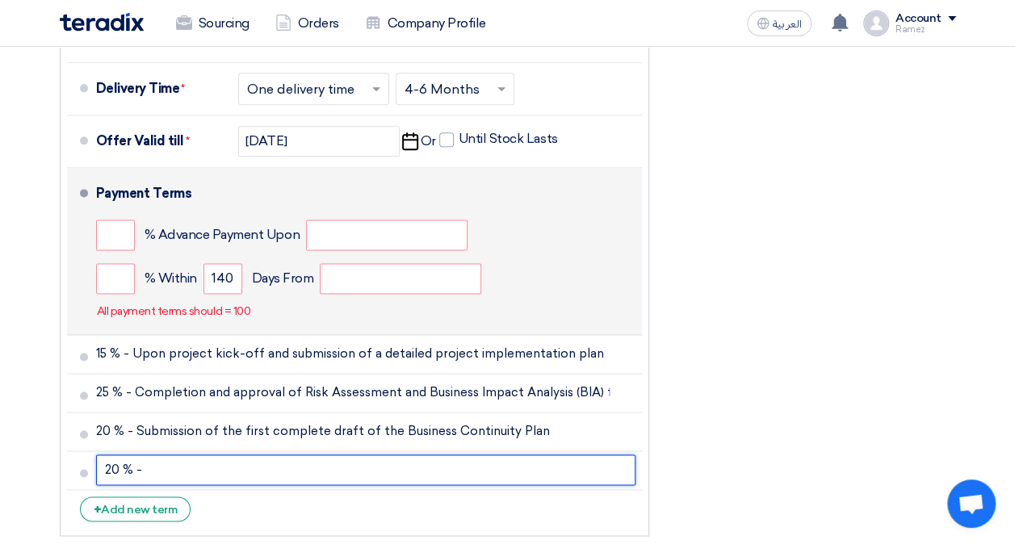
paste input "Completion of BCP awareness and validation exercises"
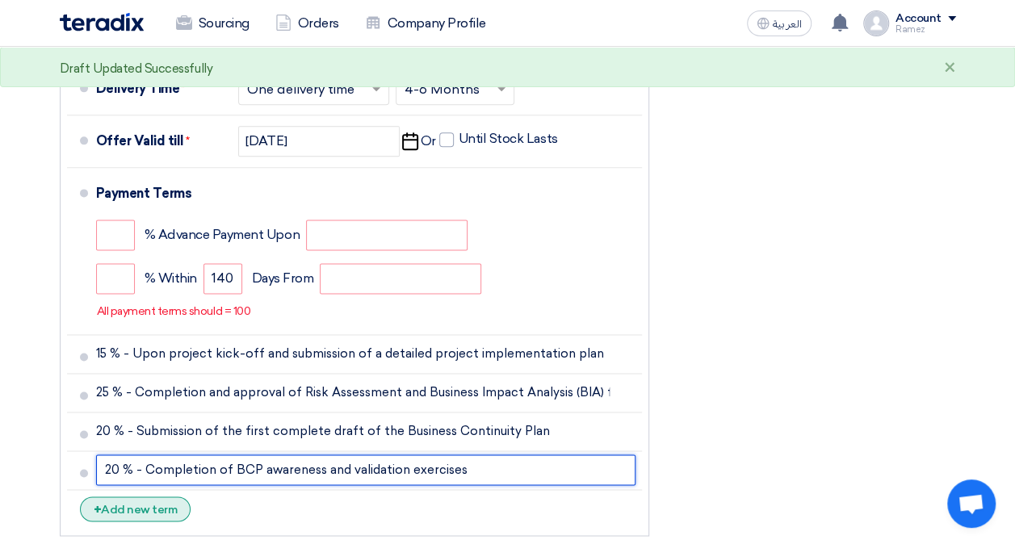
type input "20 % - Completion of BCP awareness and validation exercises"
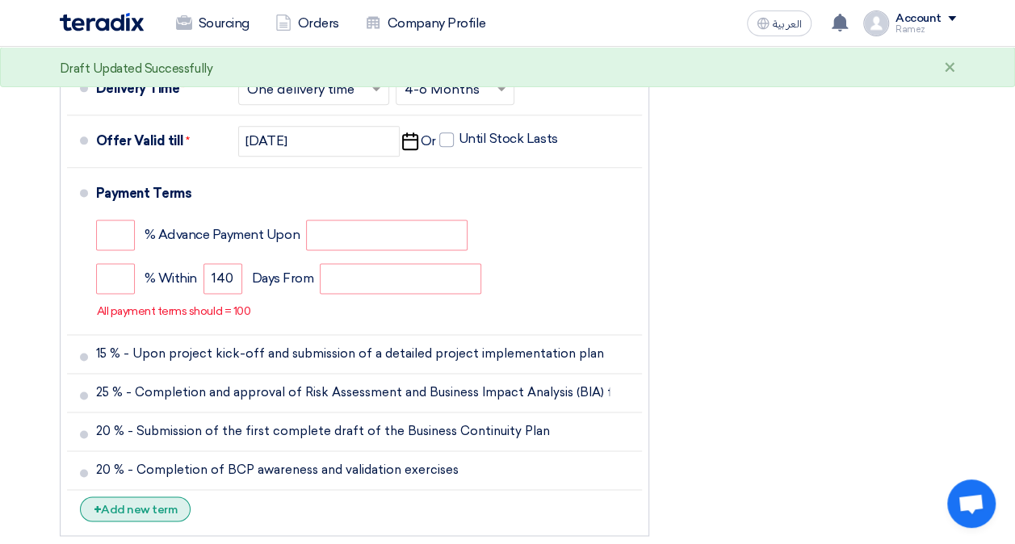
click at [124, 504] on div "+ Add new term" at bounding box center [135, 508] width 111 height 25
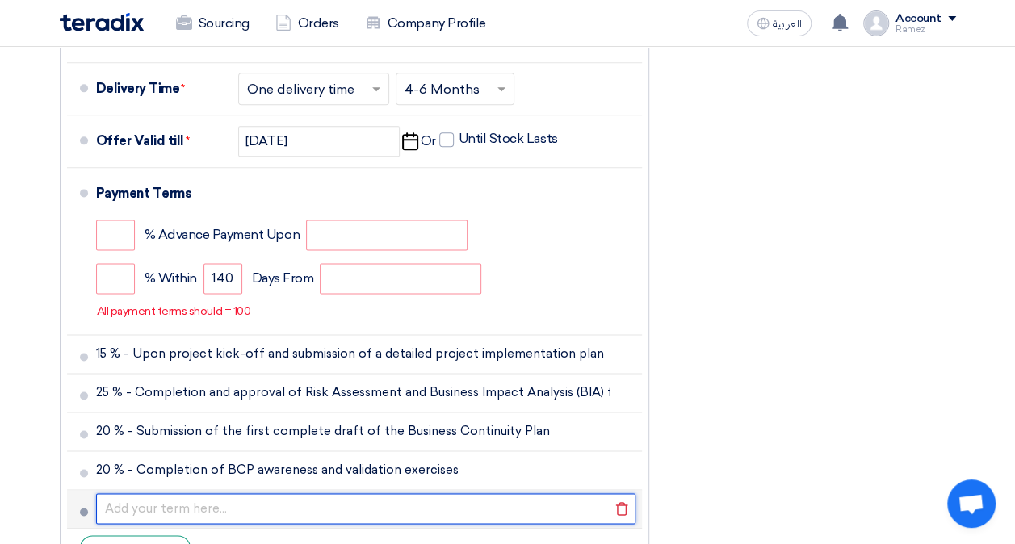
click at [134, 510] on input "text" at bounding box center [365, 508] width 539 height 31
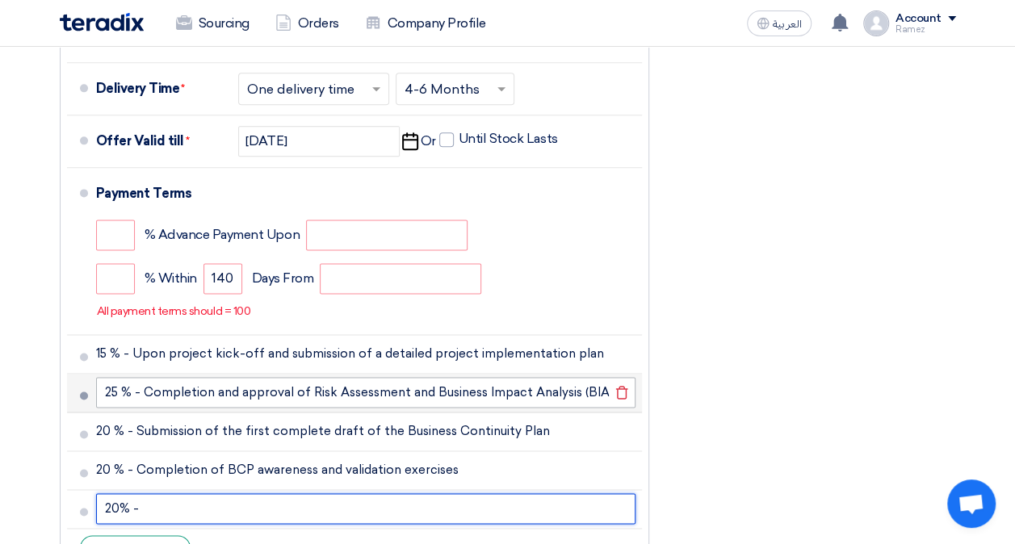
paste input "Final submission and approval of all deliverables"
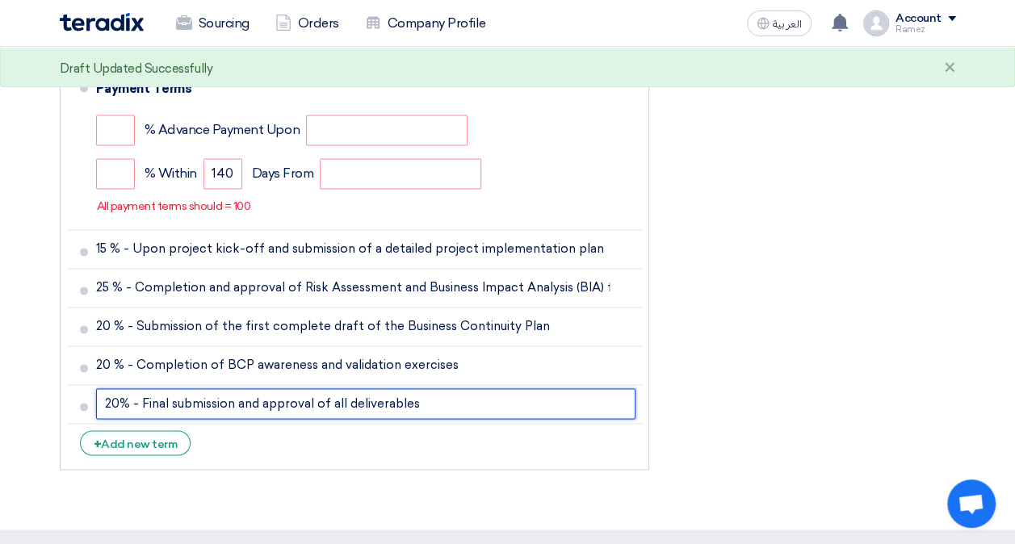
scroll to position [1092, 0]
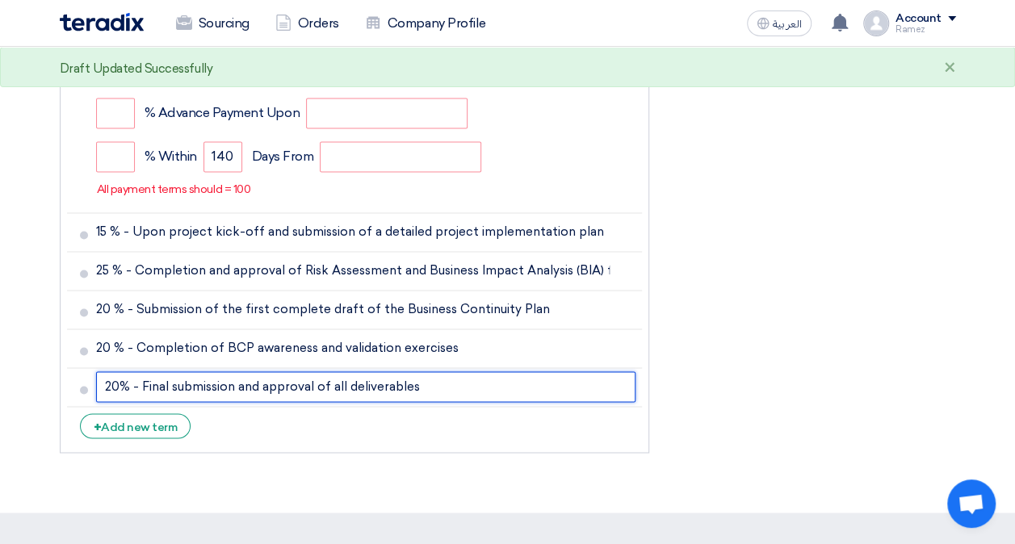
type input "20% - Final submission and approval of all deliverables"
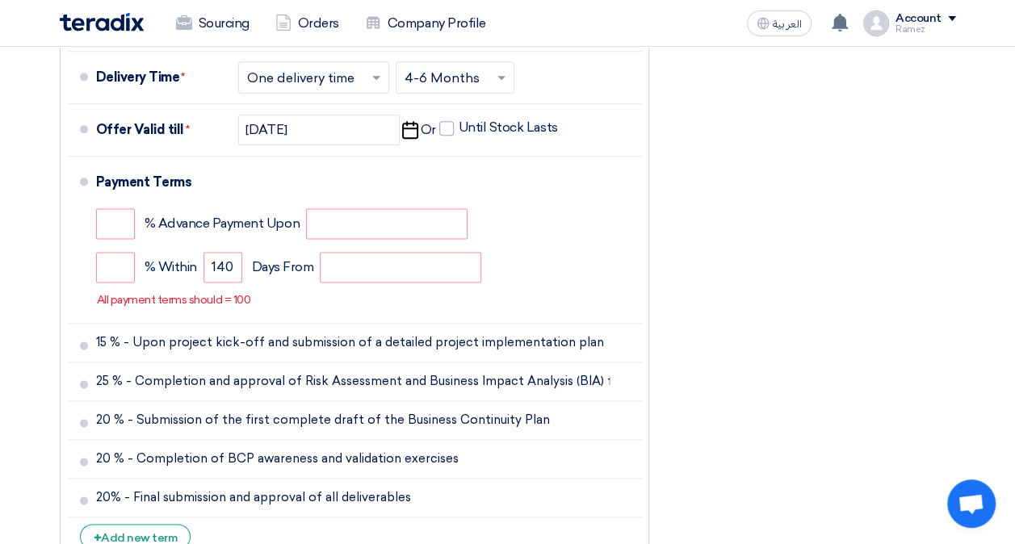
scroll to position [983, 0]
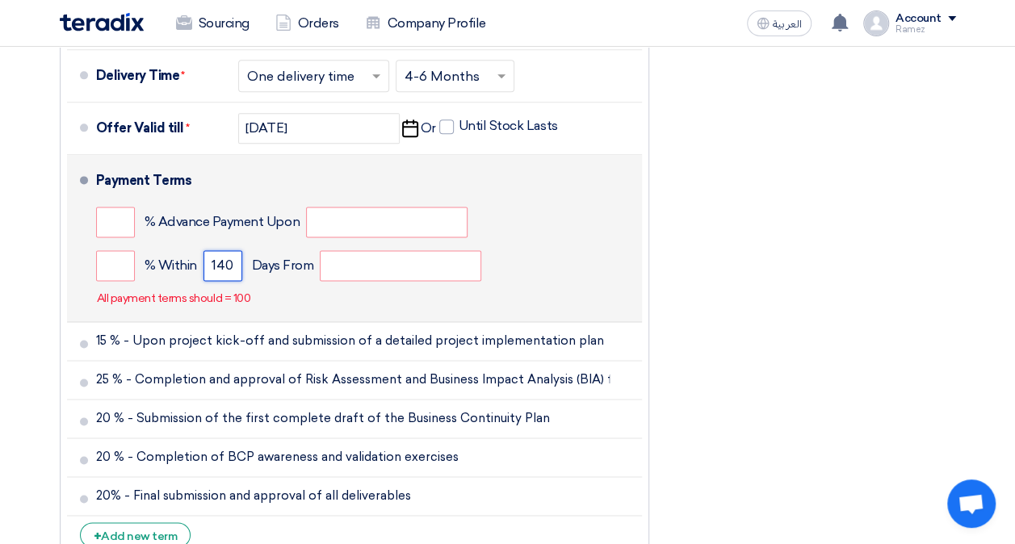
drag, startPoint x: 236, startPoint y: 258, endPoint x: 203, endPoint y: 265, distance: 32.9
click at [203, 265] on input "140" at bounding box center [222, 265] width 39 height 31
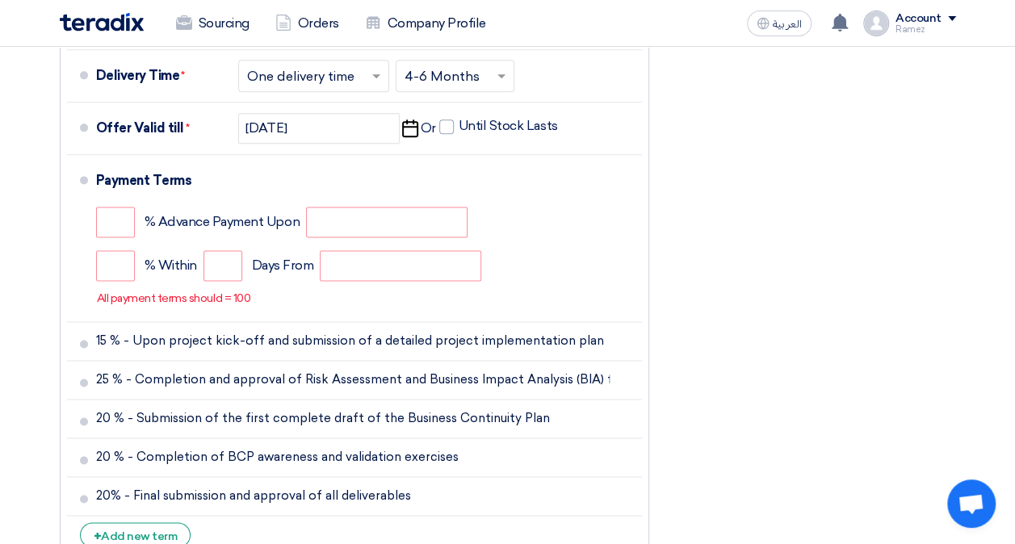
click at [644, 264] on ul "Currency [GEOGRAPHIC_DATA] (SAR) Delivery Time * Choose delivery time ... × One…" at bounding box center [354, 275] width 589 height 571
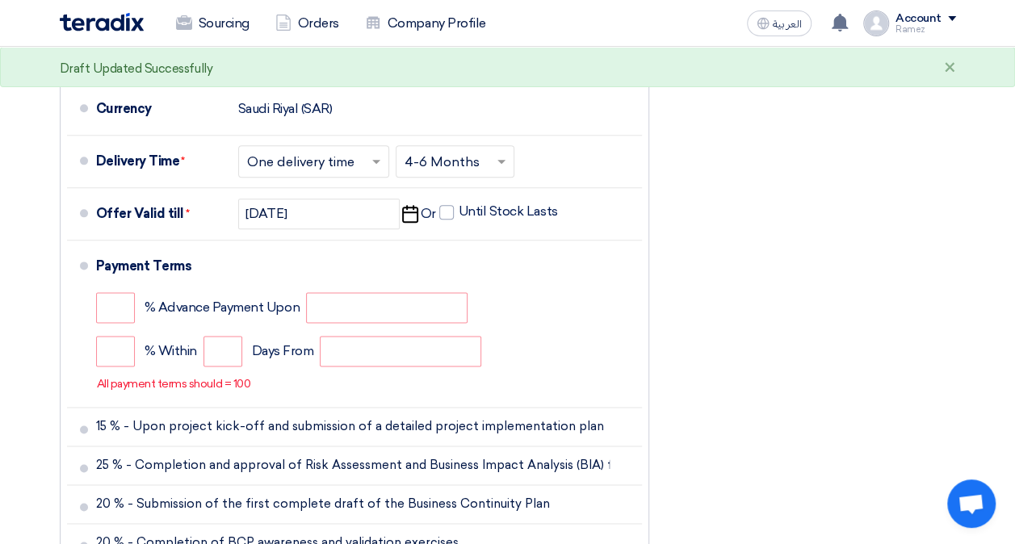
scroll to position [919, 0]
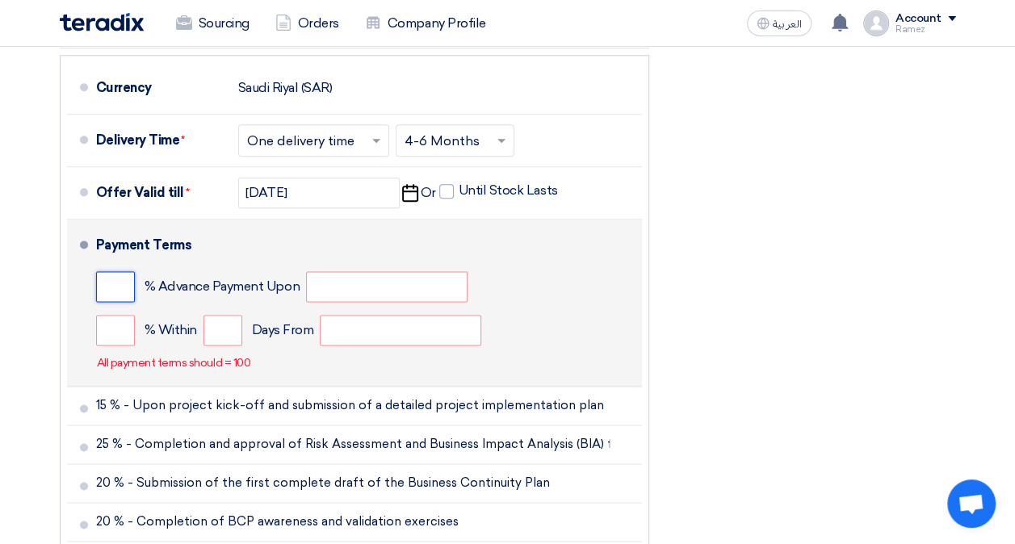
click at [115, 278] on input "number" at bounding box center [115, 286] width 39 height 31
type input "15"
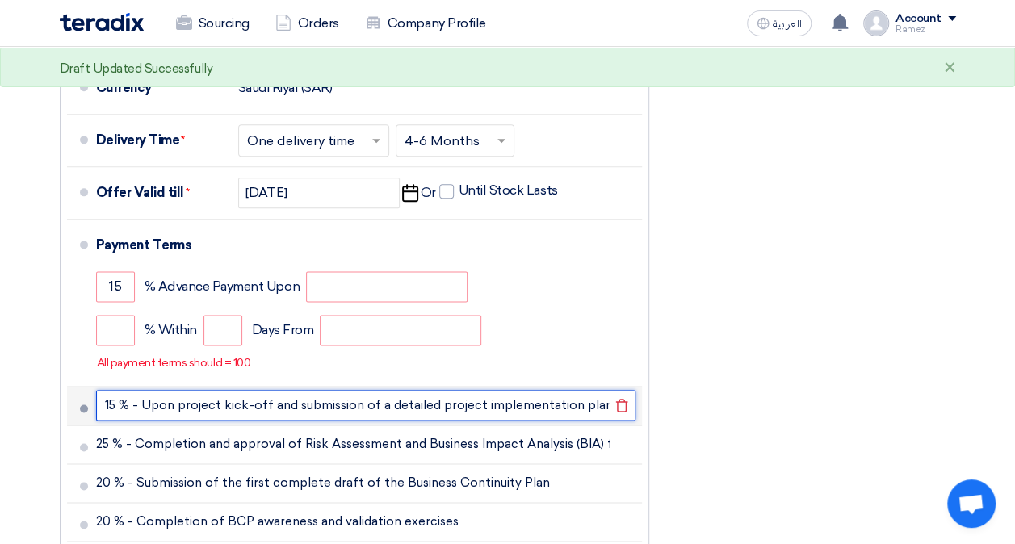
click at [144, 400] on input "15 % - Upon project kick-off and submission of a detailed project implementatio…" at bounding box center [365, 405] width 539 height 31
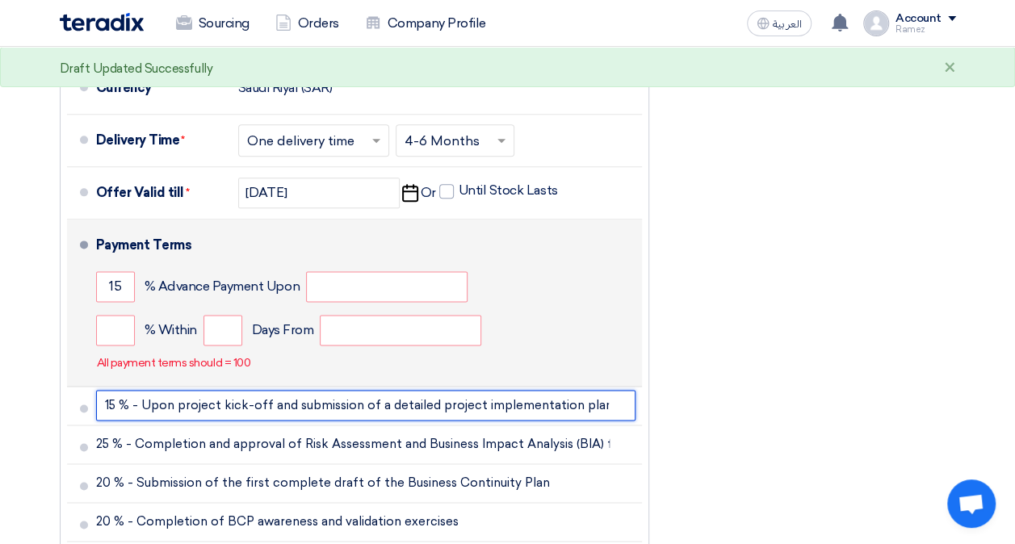
drag, startPoint x: 141, startPoint y: 400, endPoint x: 638, endPoint y: 380, distance: 496.8
click at [638, 380] on ul "Currency [GEOGRAPHIC_DATA] (SAR) Delivery Time * Choose delivery time ... × One…" at bounding box center [354, 340] width 589 height 571
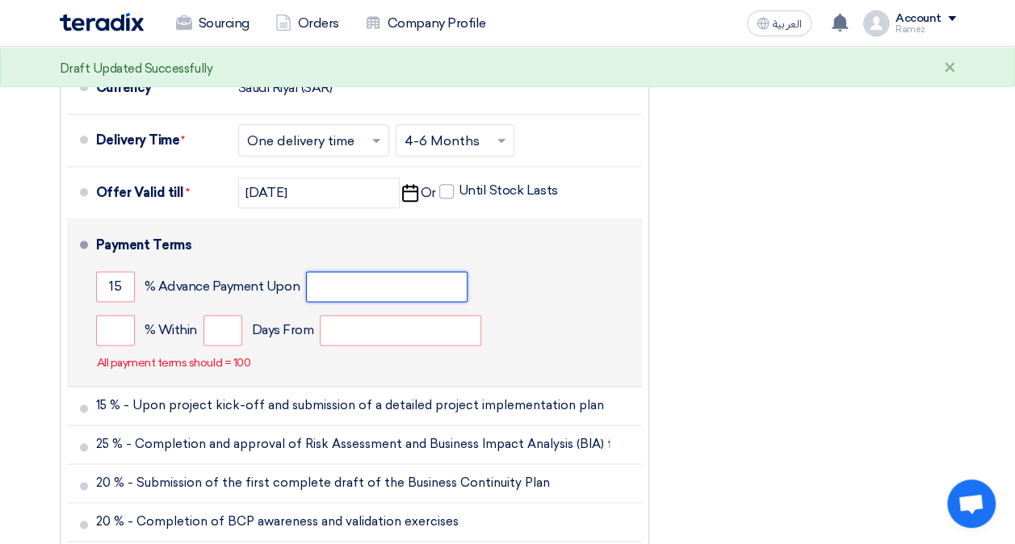
click at [397, 287] on input "text" at bounding box center [386, 286] width 161 height 31
paste input "Upon project kick-off and submission of a detailed project implementation plan"
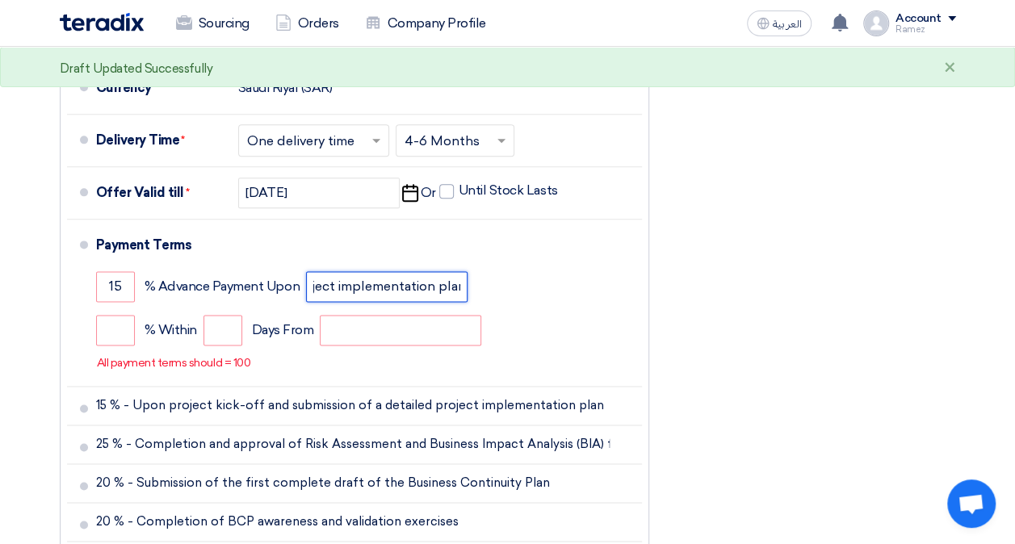
type input "Upon project kick-off and submission of a detailed project implementation plan"
click at [699, 278] on div "Financial Offer Summary Subtotal [GEOGRAPHIC_DATA] (SAR) 791,000 Taxes Draft" at bounding box center [814, 125] width 307 height 1017
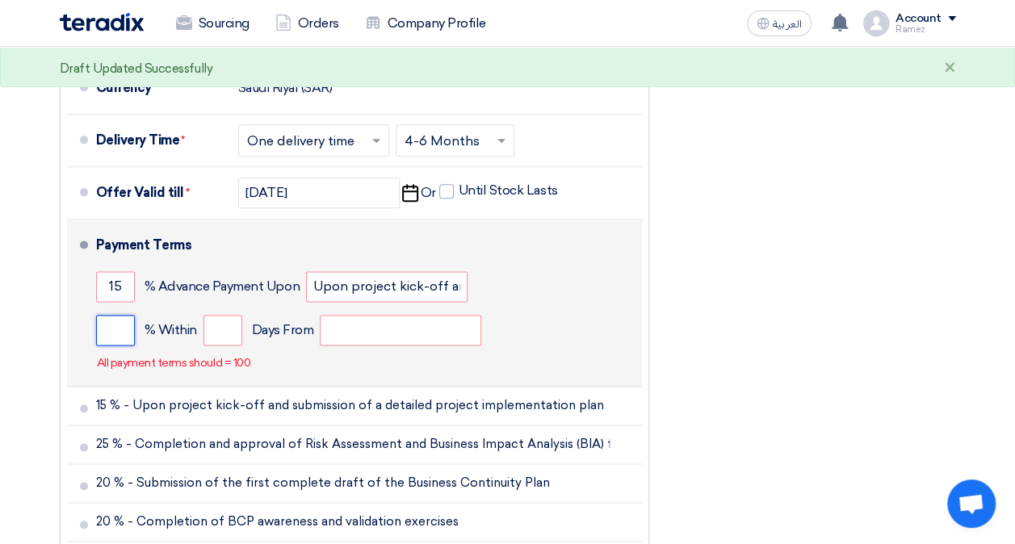
click at [123, 336] on input "number" at bounding box center [115, 330] width 39 height 31
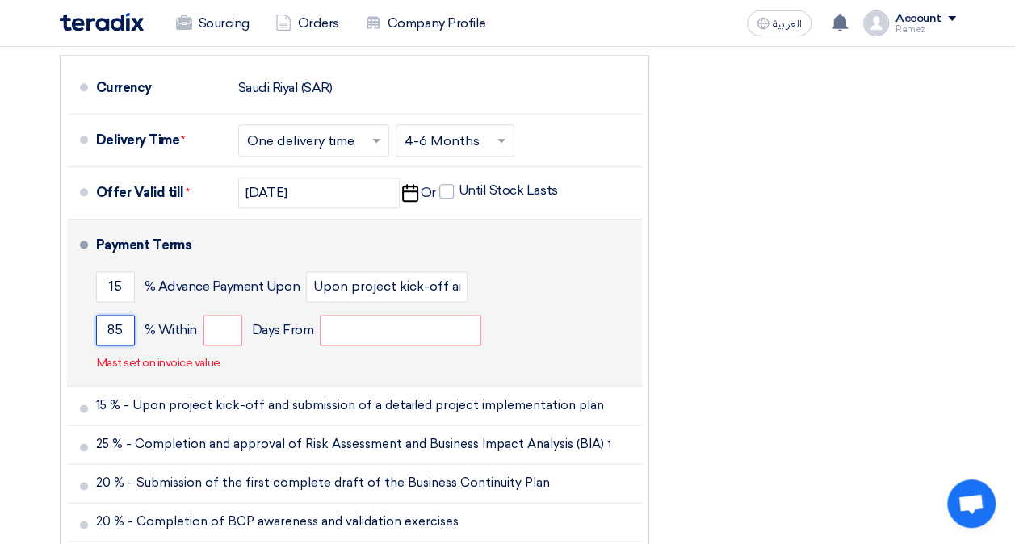
type input "85"
type input "140"
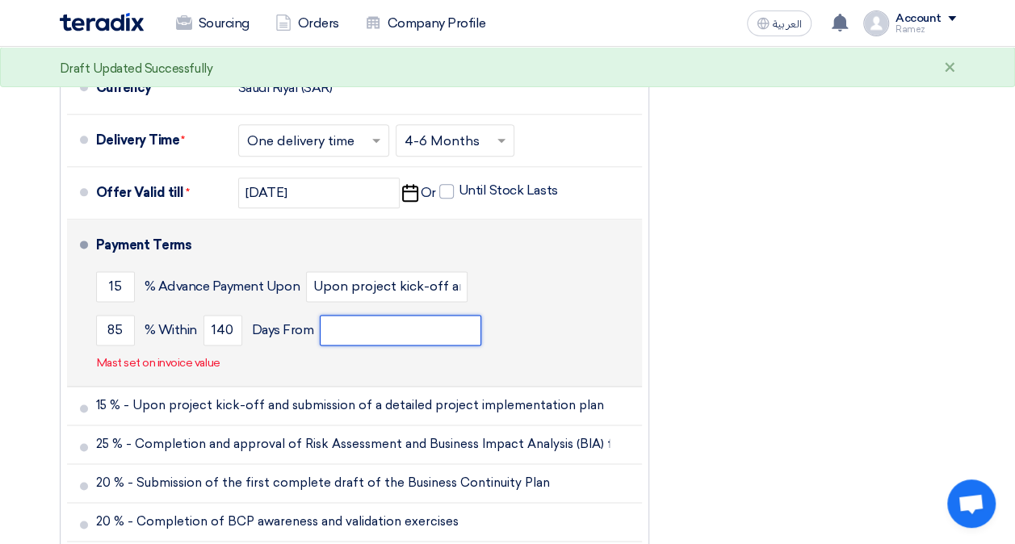
click at [376, 323] on input "text" at bounding box center [400, 330] width 161 height 31
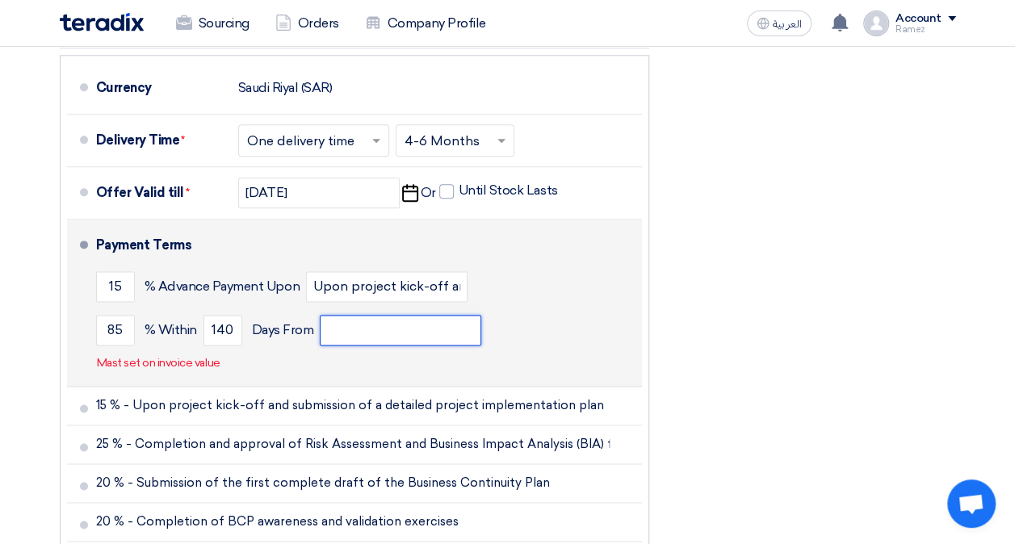
type input "t"
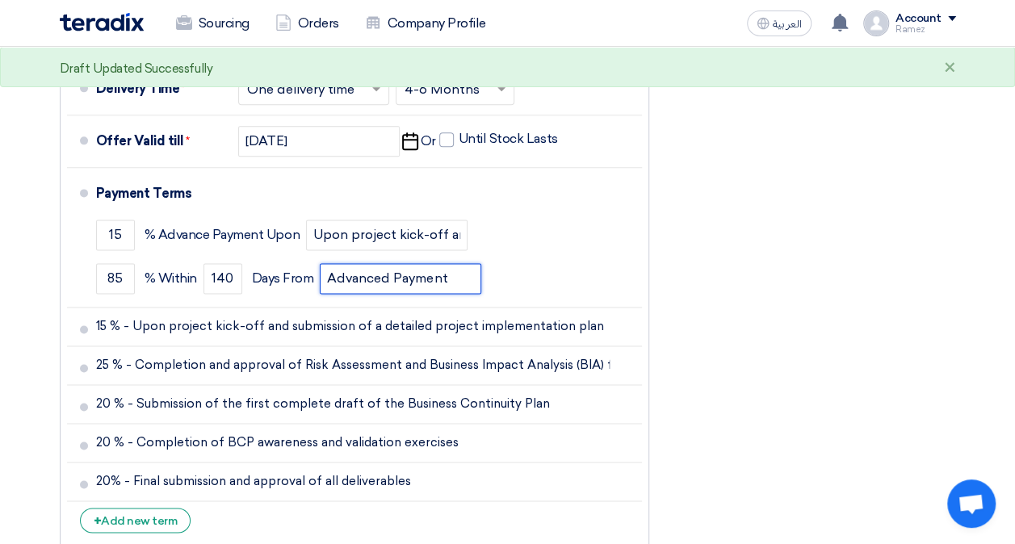
scroll to position [974, 0]
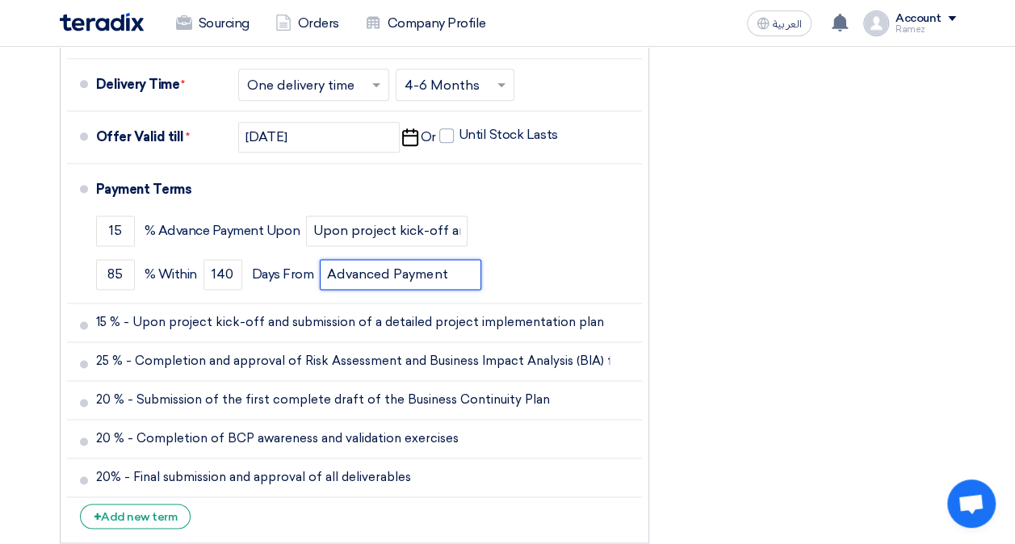
type input "Advanced Payment"
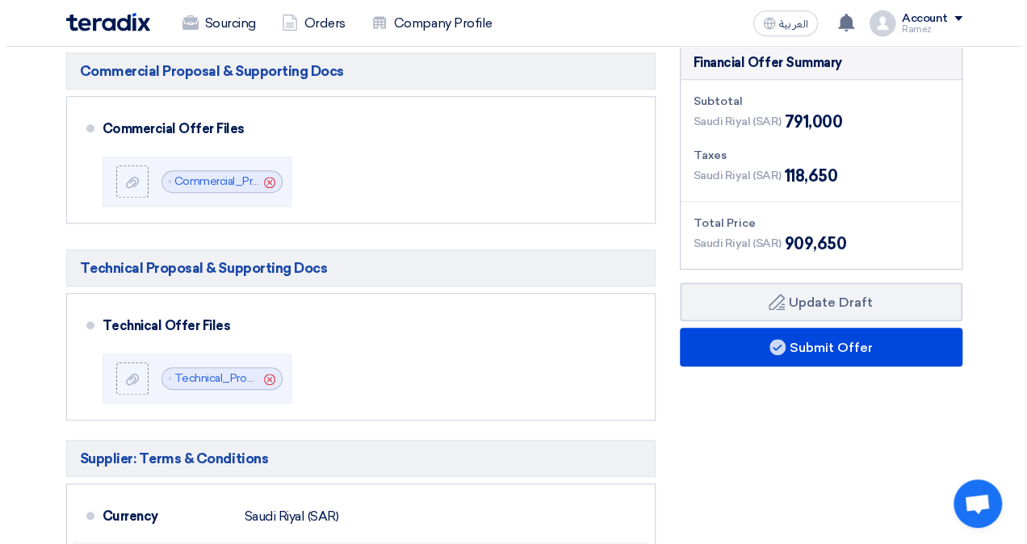
scroll to position [483, 0]
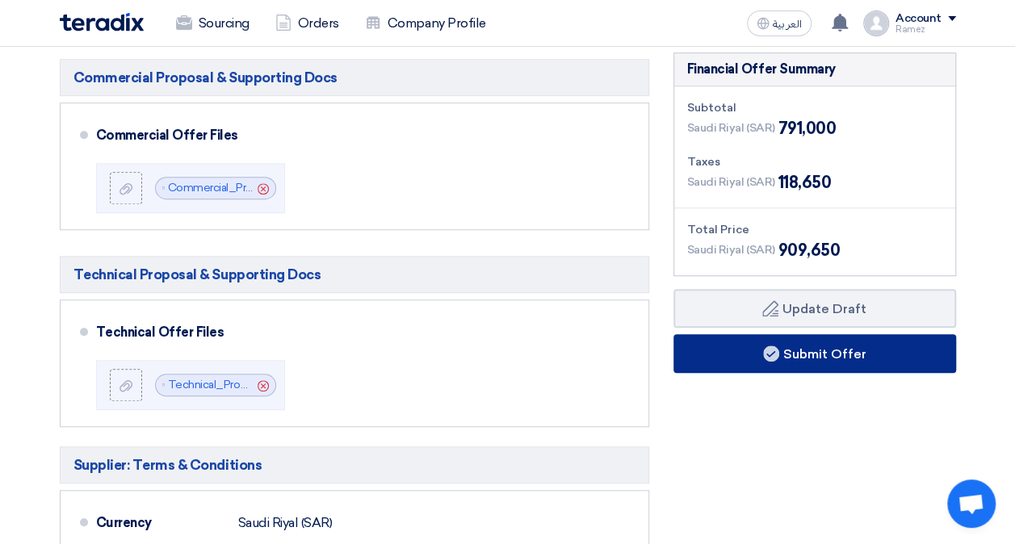
click at [840, 345] on button "Submit Offer" at bounding box center [814, 353] width 283 height 39
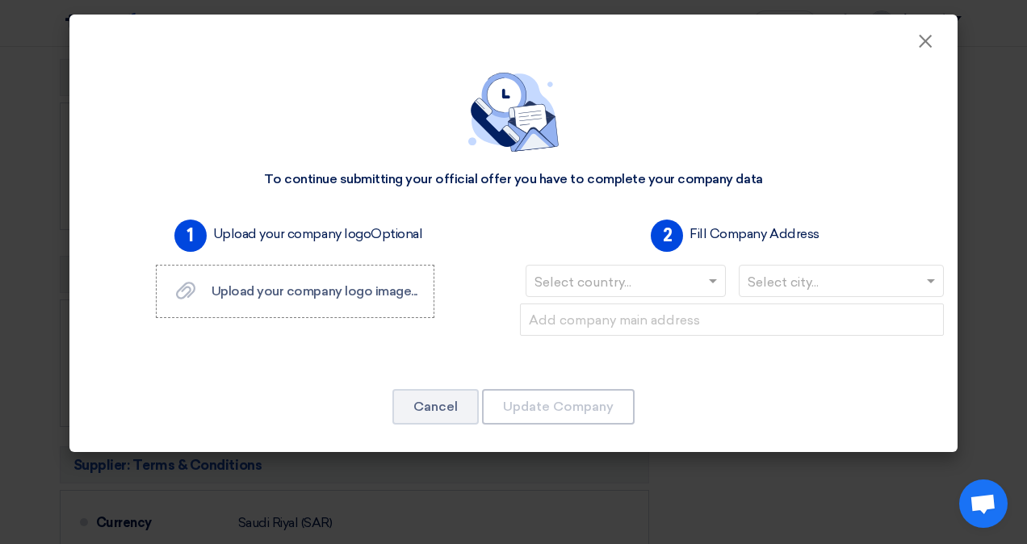
click at [630, 283] on input "text" at bounding box center [617, 283] width 166 height 27
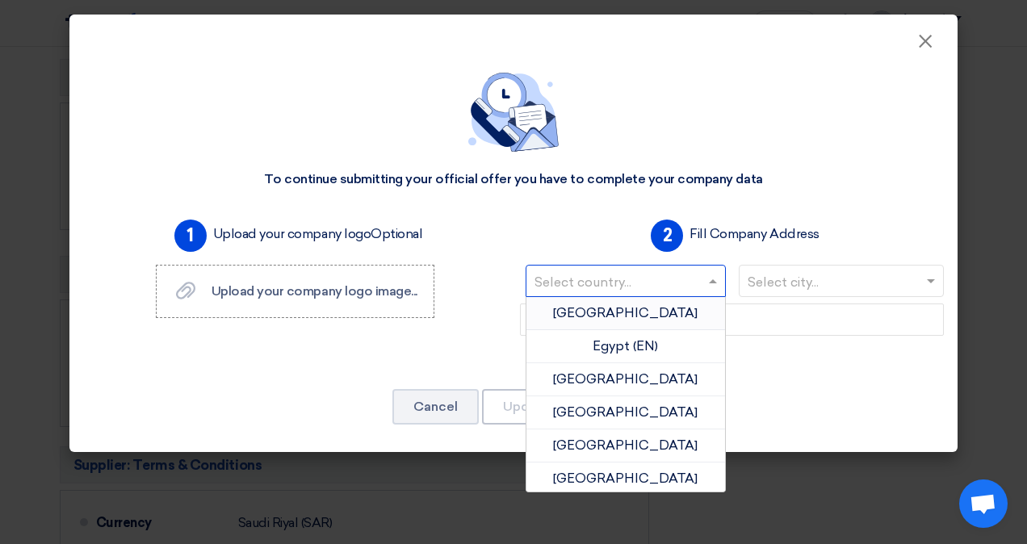
click at [630, 283] on input "text" at bounding box center [617, 283] width 166 height 27
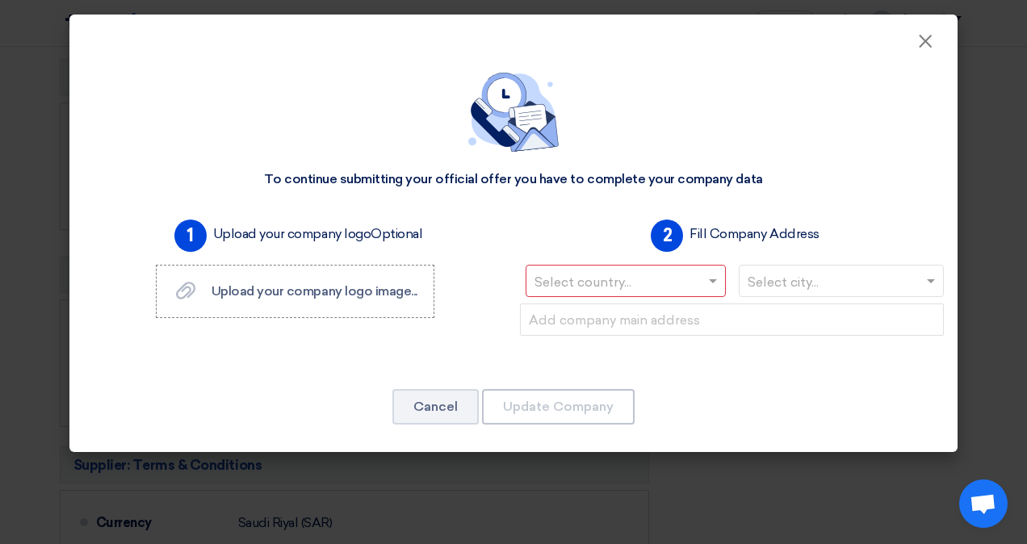
click at [595, 223] on div "2 Fill Company Address Select country... Select city..." at bounding box center [731, 287] width 437 height 149
click at [632, 287] on input "text" at bounding box center [617, 283] width 166 height 27
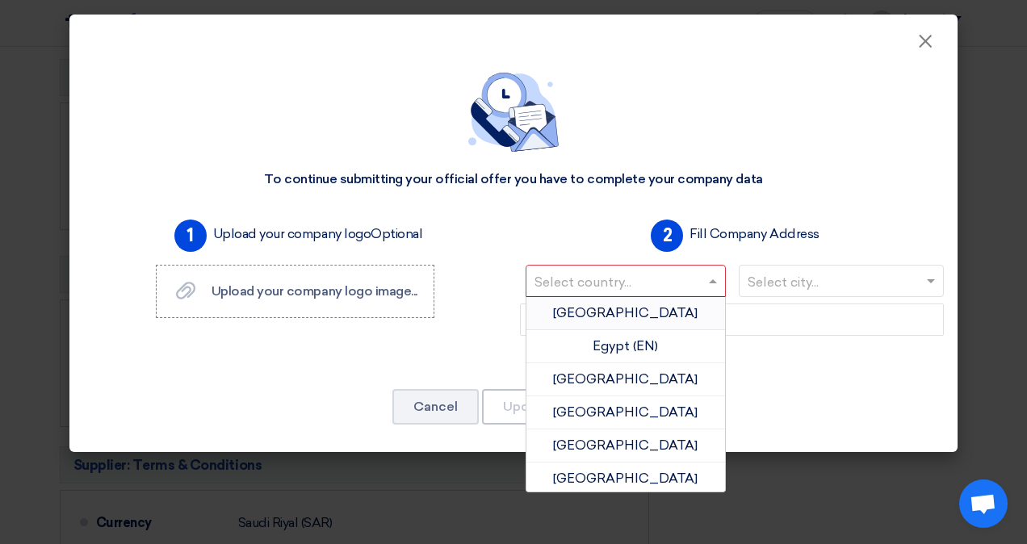
click at [632, 287] on input "text" at bounding box center [617, 283] width 166 height 27
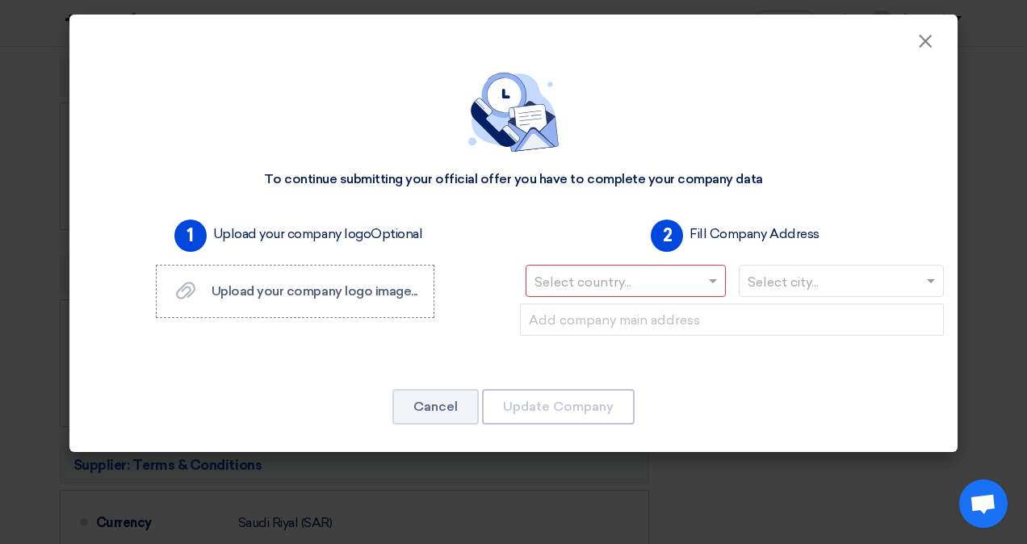
click at [601, 236] on div "2 Fill Company Address Select country... Select city..." at bounding box center [731, 287] width 437 height 149
click at [596, 281] on input "text" at bounding box center [617, 283] width 166 height 27
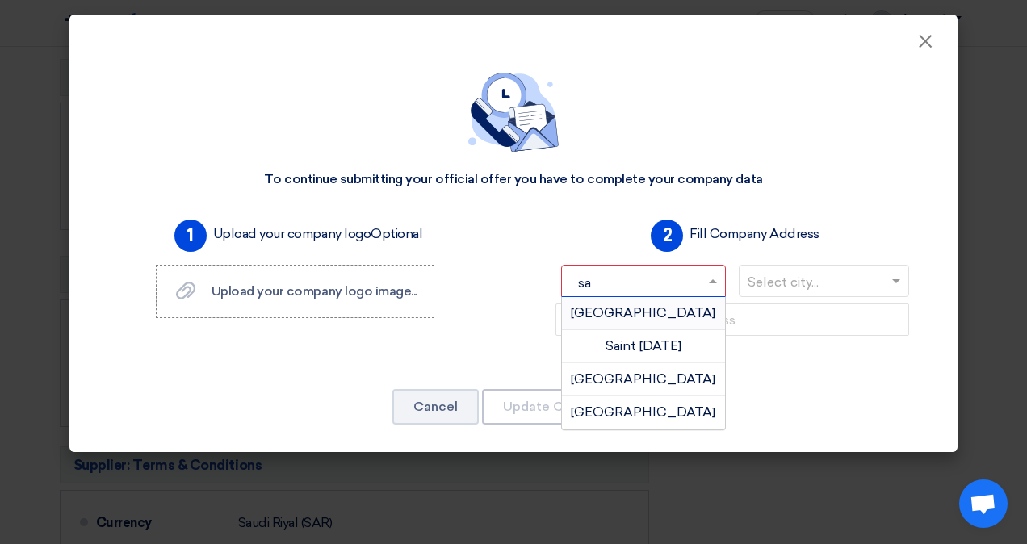
type input "s"
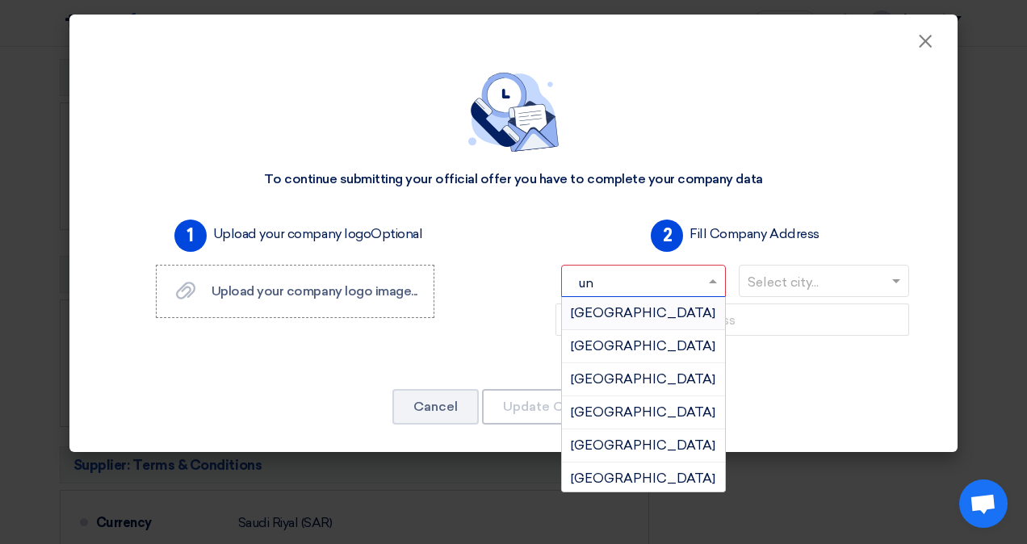
type input "uni"
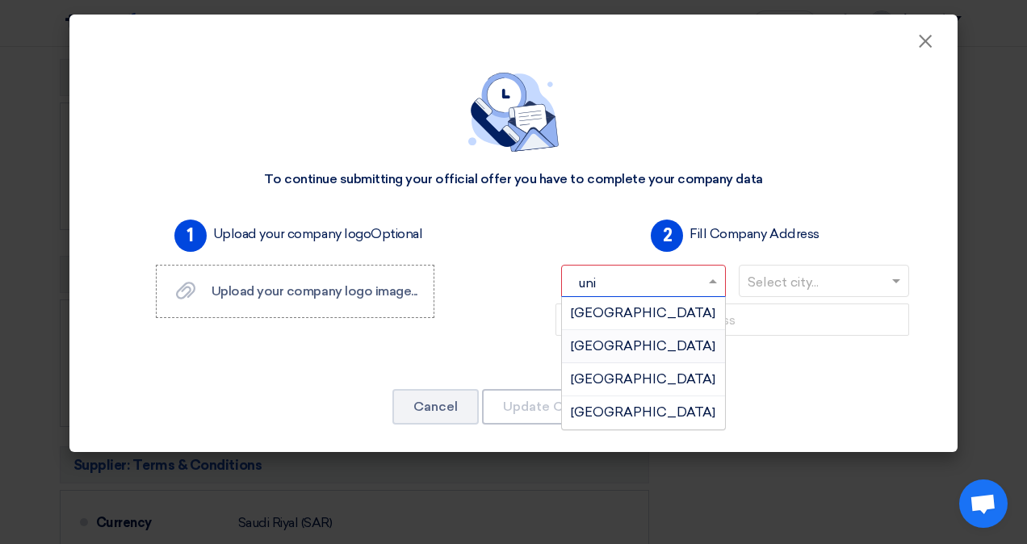
click at [604, 349] on span "[GEOGRAPHIC_DATA]" at bounding box center [643, 345] width 144 height 15
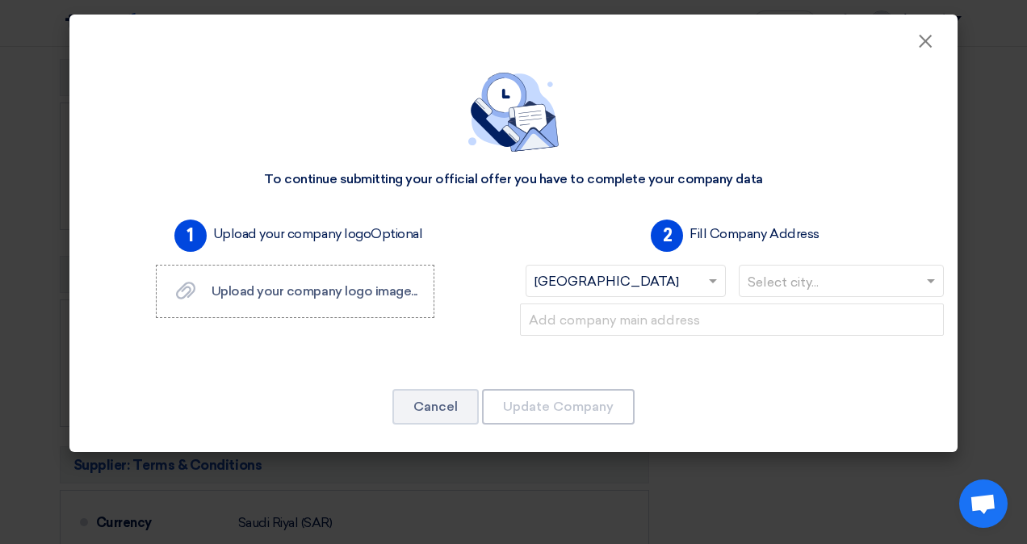
click at [784, 283] on input "text" at bounding box center [833, 283] width 172 height 27
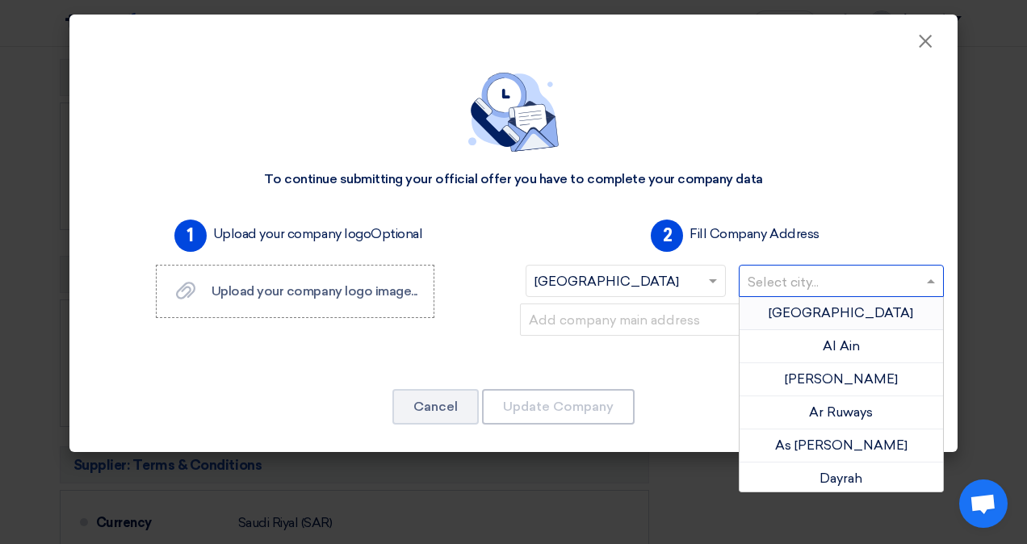
type input "d"
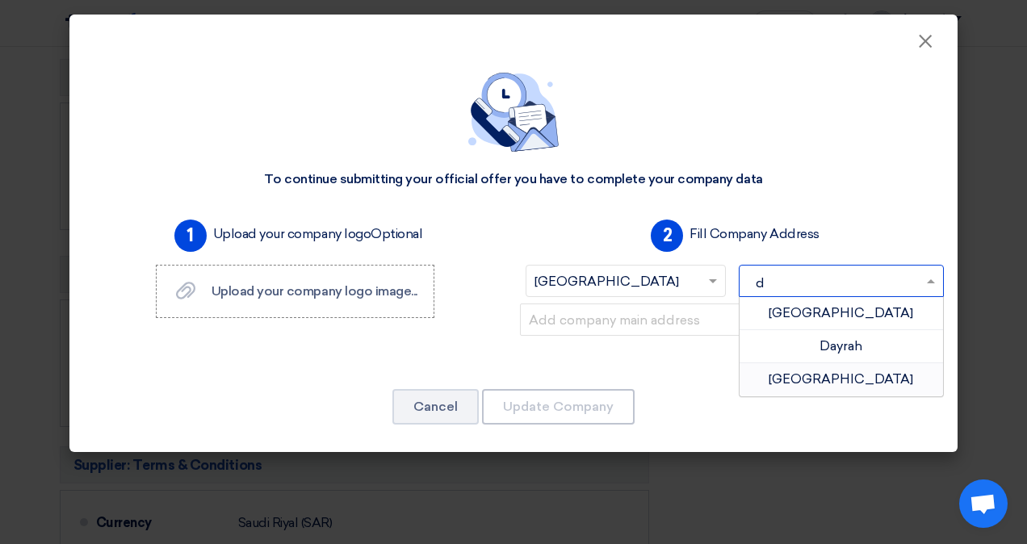
click at [818, 381] on div "[GEOGRAPHIC_DATA]" at bounding box center [841, 379] width 204 height 32
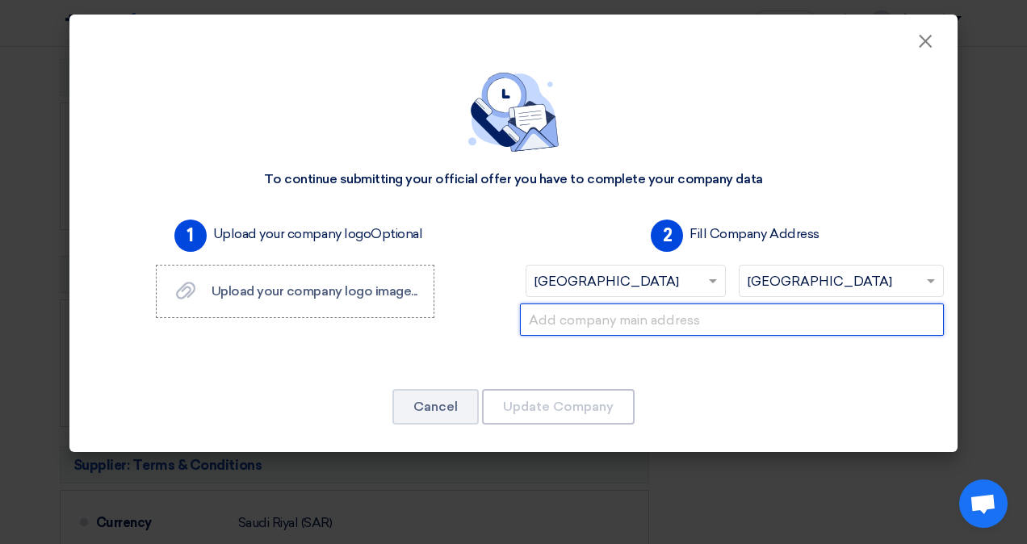
click at [676, 318] on input "text" at bounding box center [732, 319] width 424 height 32
paste input "Level 18 | Suite 1801-10 | [GEOGRAPHIC_DATA] | Cluster X | [GEOGRAPHIC_DATA] | …"
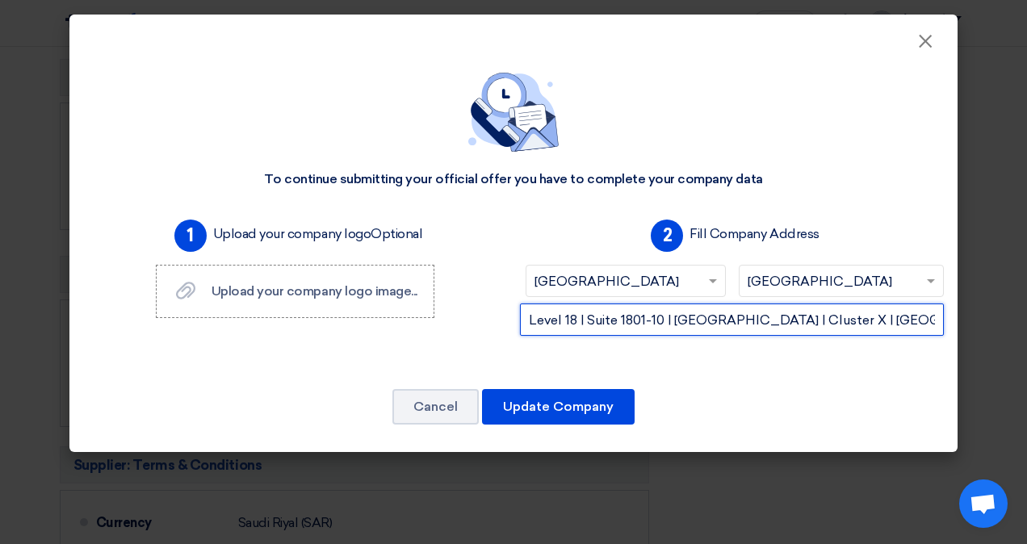
scroll to position [0, 488]
type input "Level 18 | Suite 1801-10 | [GEOGRAPHIC_DATA] | Cluster X | [GEOGRAPHIC_DATA] | …"
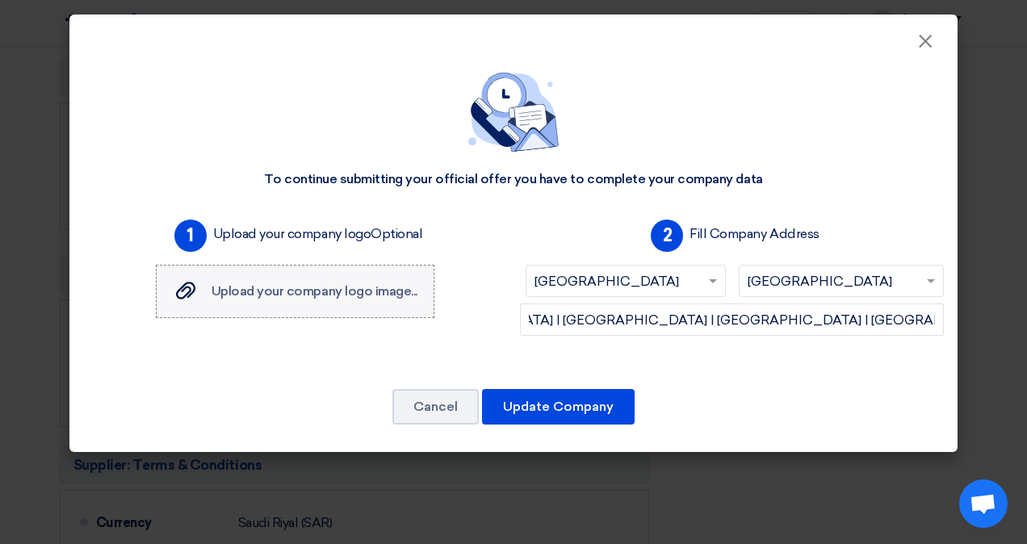
click at [320, 306] on label "Upload your company logo image... Upload your company logo image..." at bounding box center [295, 291] width 278 height 53
click at [0, 0] on input "Upload your company logo image... Upload your company logo image..." at bounding box center [0, 0] width 0 height 0
click at [312, 294] on span "Upload your company logo image..." at bounding box center [314, 290] width 206 height 15
click at [0, 0] on input "Upload your company logo image... Upload your company logo image..." at bounding box center [0, 0] width 0 height 0
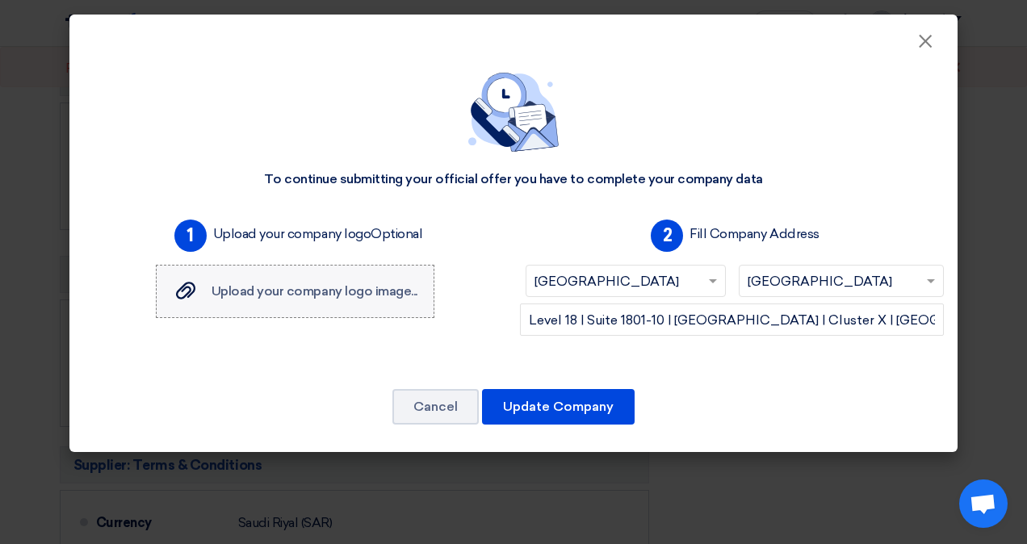
click at [358, 292] on span "Upload your company logo image..." at bounding box center [314, 290] width 206 height 15
click at [0, 0] on input "Upload your company logo image... Upload your company logo image..." at bounding box center [0, 0] width 0 height 0
click at [365, 291] on span "Upload your company logo image..." at bounding box center [314, 290] width 206 height 15
click at [0, 0] on input "Upload your company logo image... Upload your company logo image..." at bounding box center [0, 0] width 0 height 0
click at [500, 241] on div "1 Upload your company logo Optional Upload your company logo image... Upload yo…" at bounding box center [295, 287] width 437 height 149
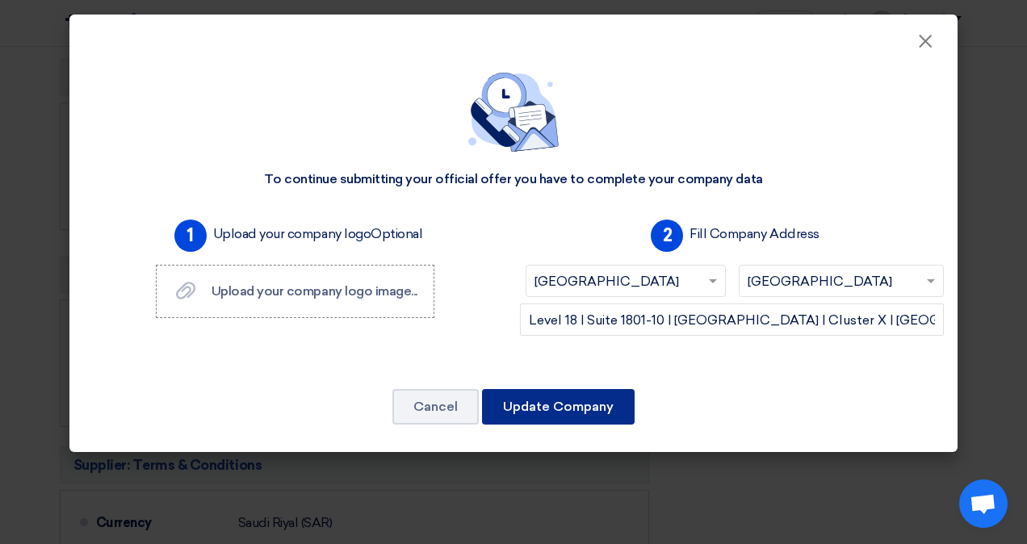
click at [575, 404] on button "Update Company" at bounding box center [558, 407] width 153 height 36
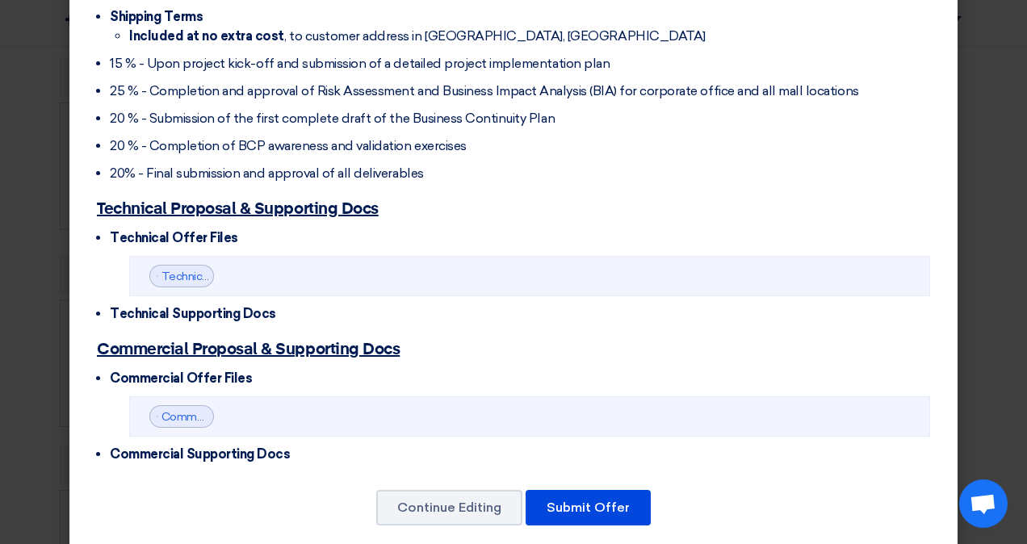
scroll to position [644, 0]
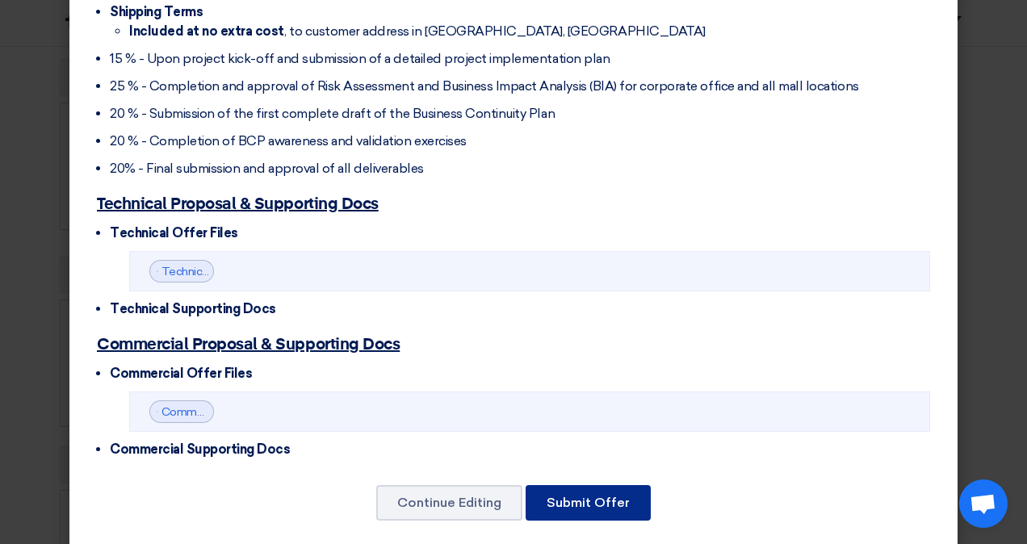
click at [602, 485] on button "Submit Offer" at bounding box center [587, 503] width 125 height 36
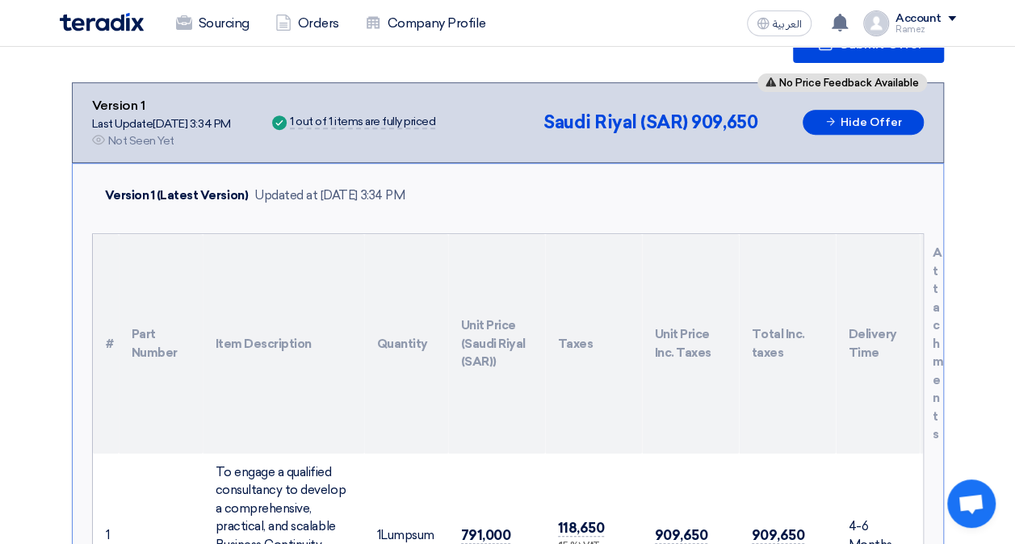
scroll to position [276, 0]
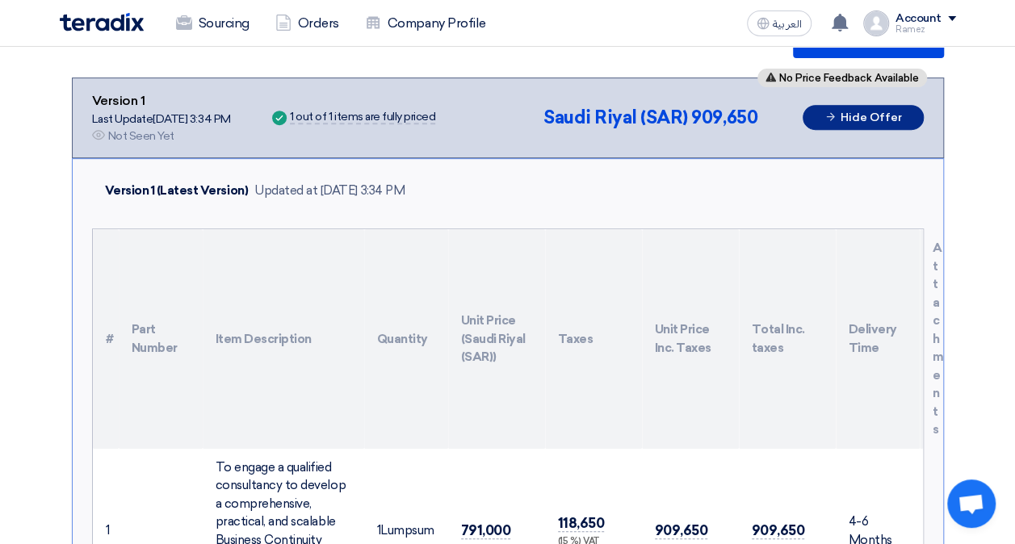
click at [893, 115] on button "Hide Offer" at bounding box center [862, 117] width 121 height 25
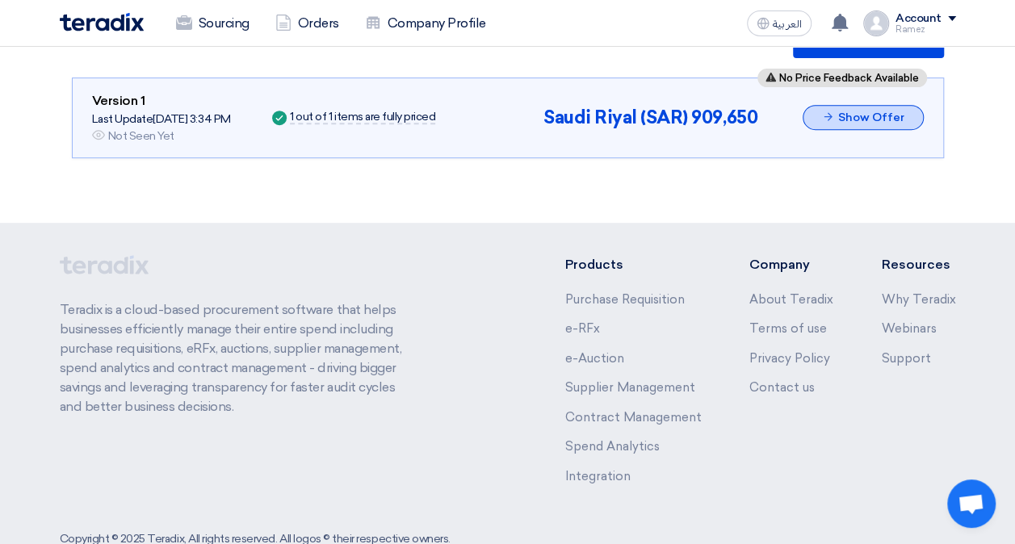
click at [893, 115] on button "Show Offer" at bounding box center [862, 117] width 121 height 25
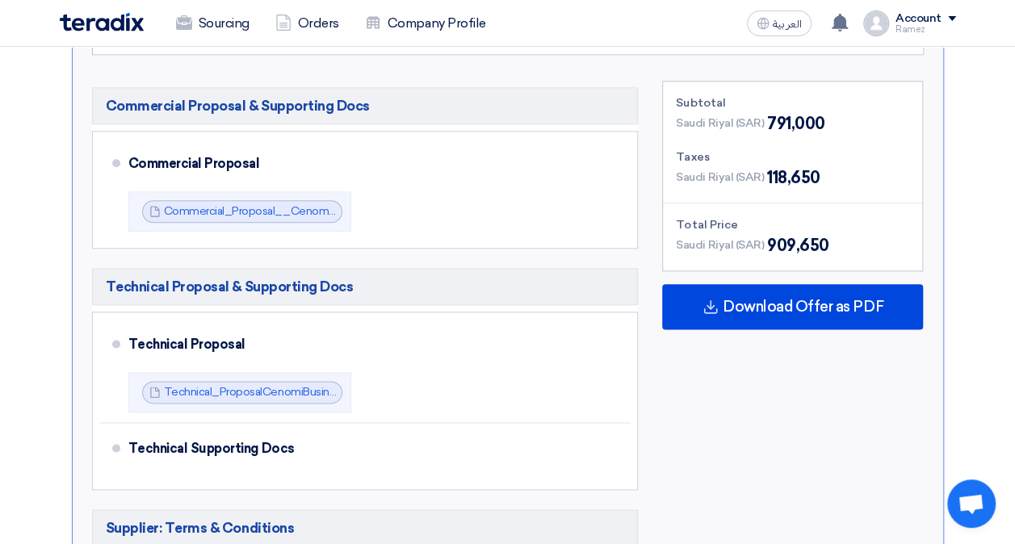
scroll to position [873, 0]
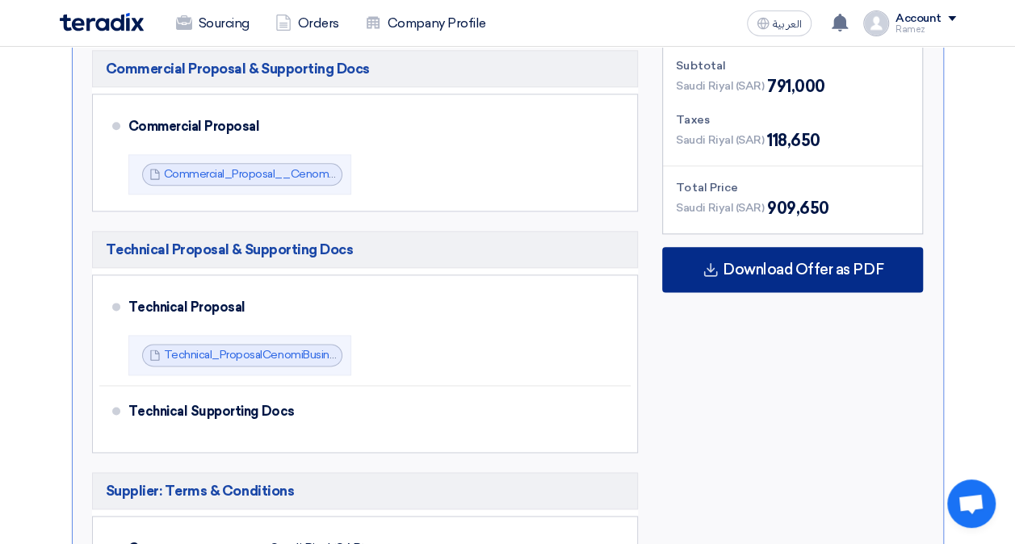
click at [784, 270] on span "Download Offer as PDF" at bounding box center [802, 269] width 161 height 15
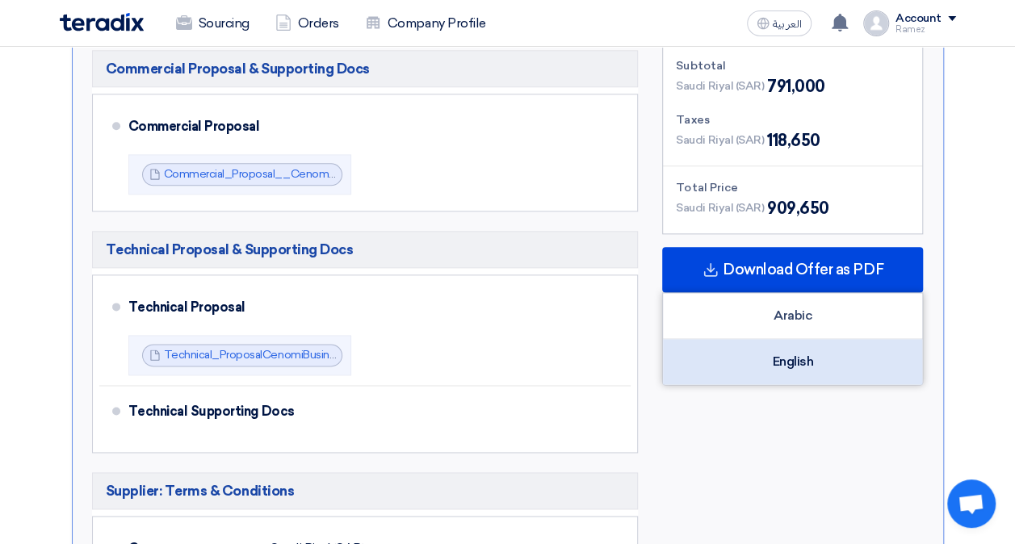
click at [777, 354] on div "English" at bounding box center [792, 361] width 259 height 45
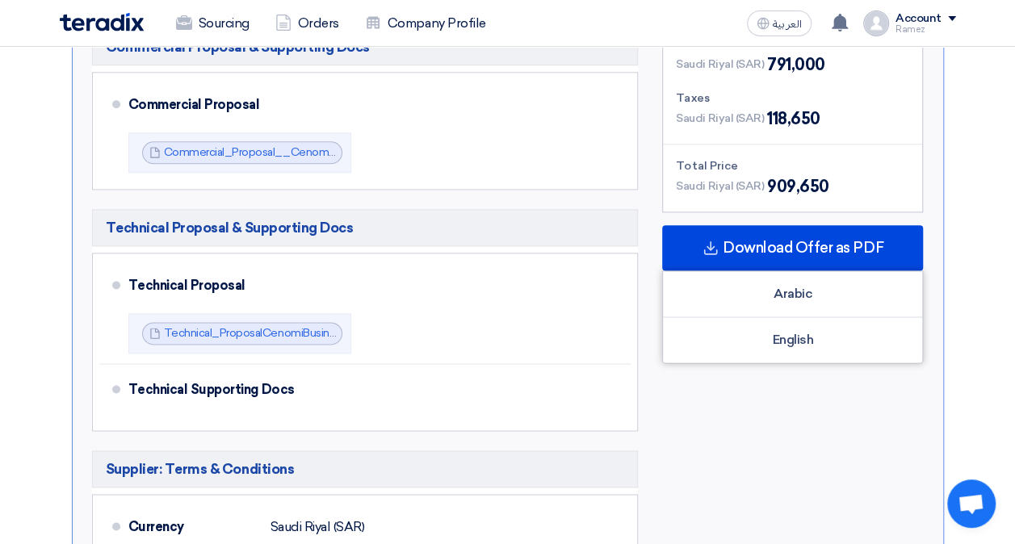
scroll to position [905, 0]
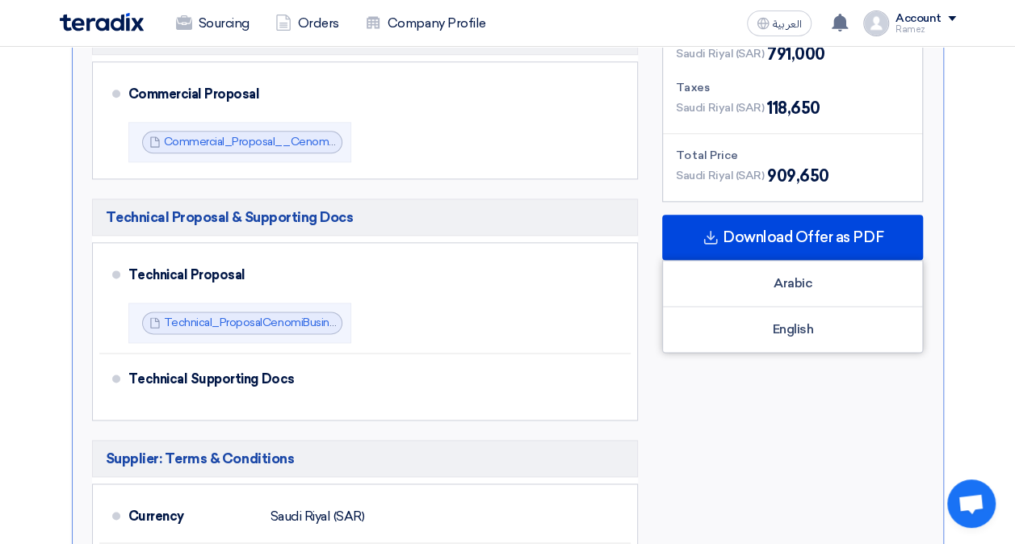
click at [967, 325] on section "Submit Offer No Price Feedback Available Version 1 Last Update [DATE] 3:34 PM O…" at bounding box center [507, 200] width 1015 height 1748
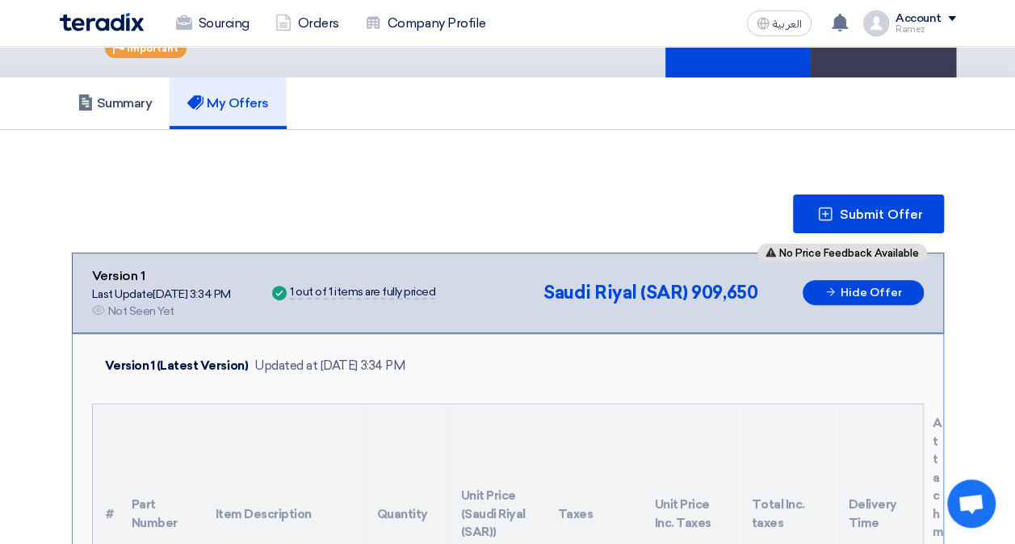
scroll to position [0, 0]
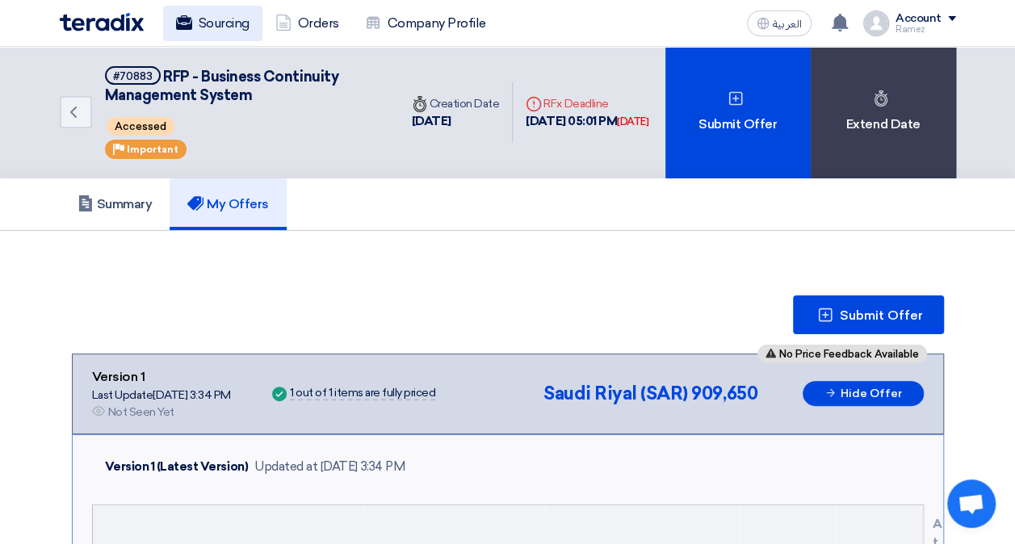
click at [223, 28] on link "Sourcing" at bounding box center [212, 24] width 99 height 36
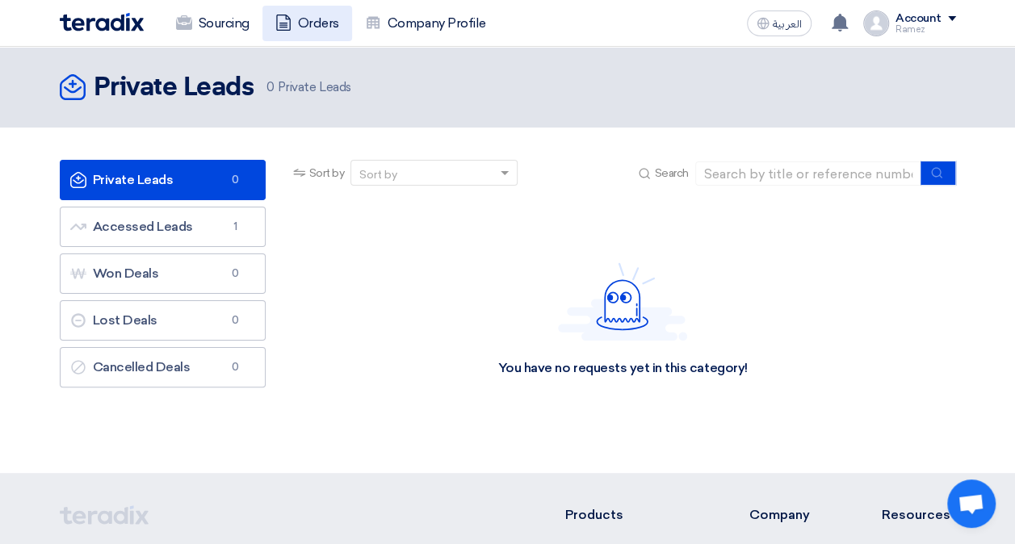
click at [303, 24] on link "Orders" at bounding box center [307, 24] width 90 height 36
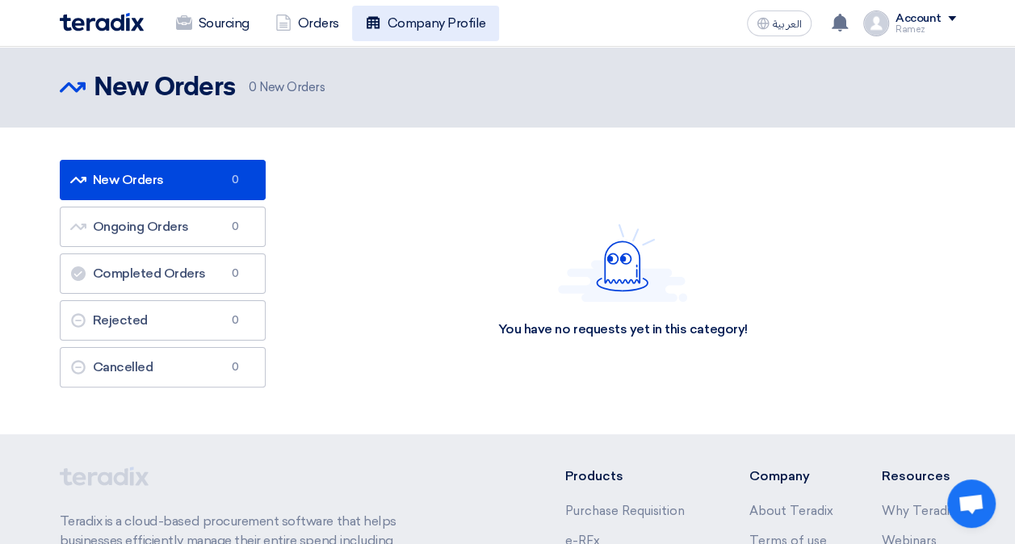
click at [433, 23] on link "Company Profile" at bounding box center [425, 24] width 147 height 36
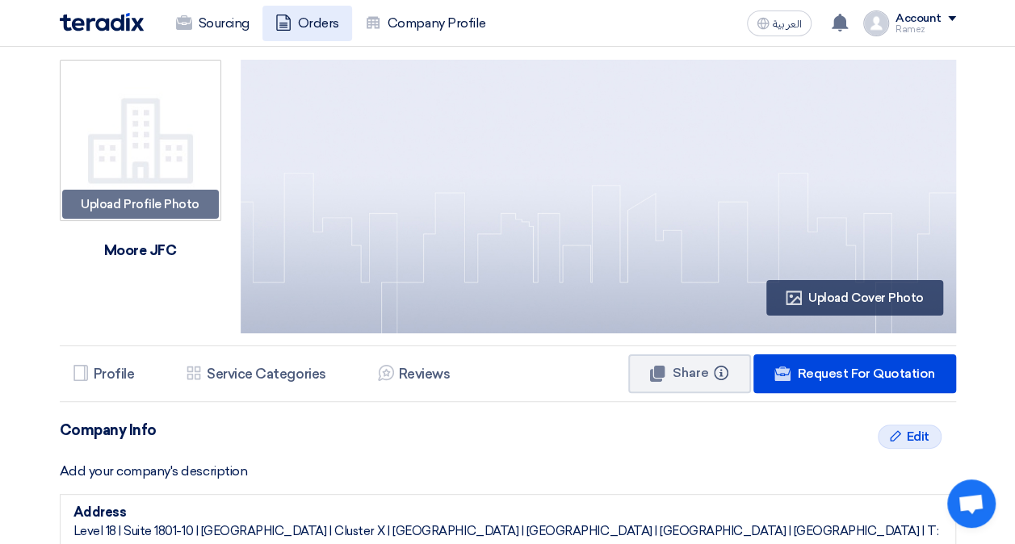
click at [316, 26] on link "Orders" at bounding box center [307, 24] width 90 height 36
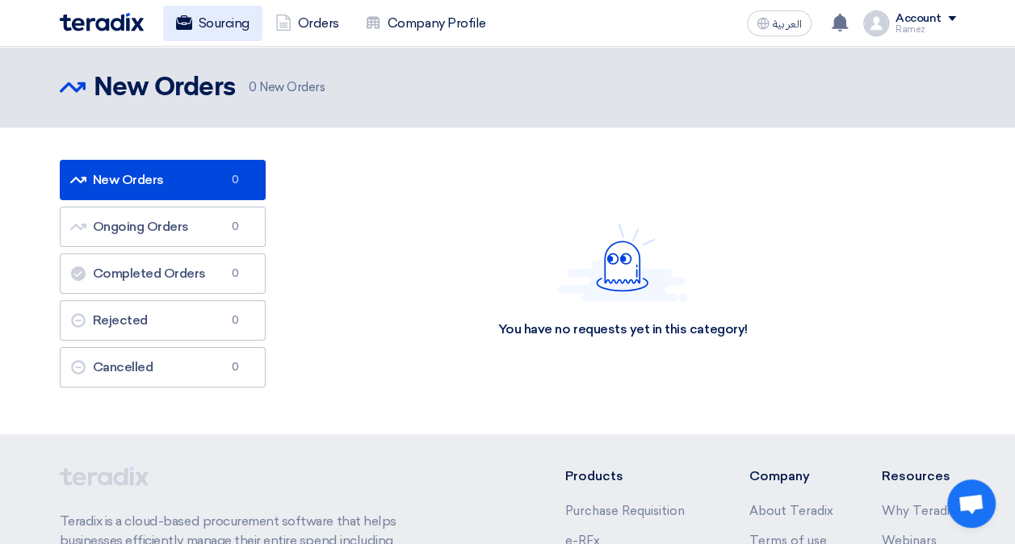
click at [224, 17] on link "Sourcing" at bounding box center [212, 24] width 99 height 36
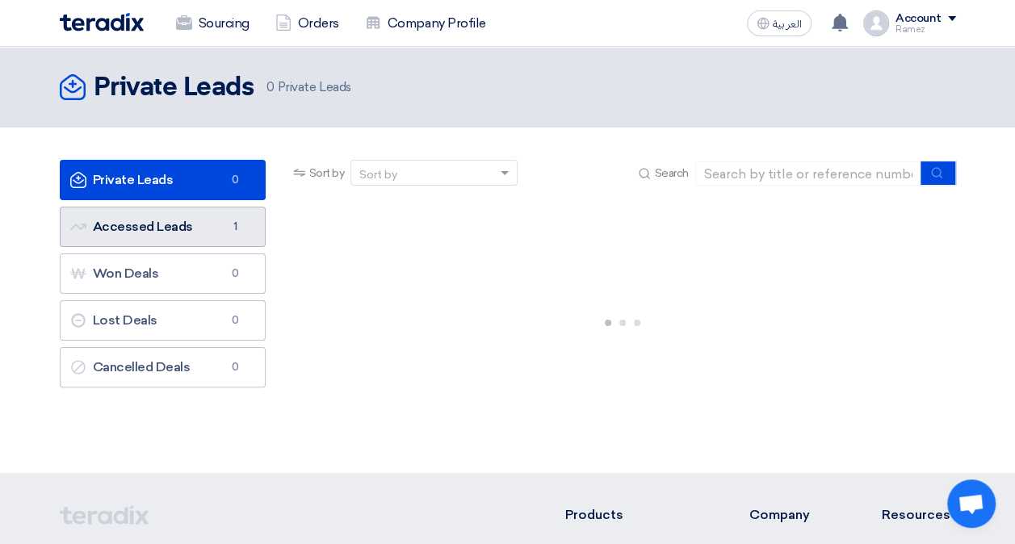
click at [161, 219] on link "Accessed Leads Accessed Leads 1" at bounding box center [163, 227] width 206 height 40
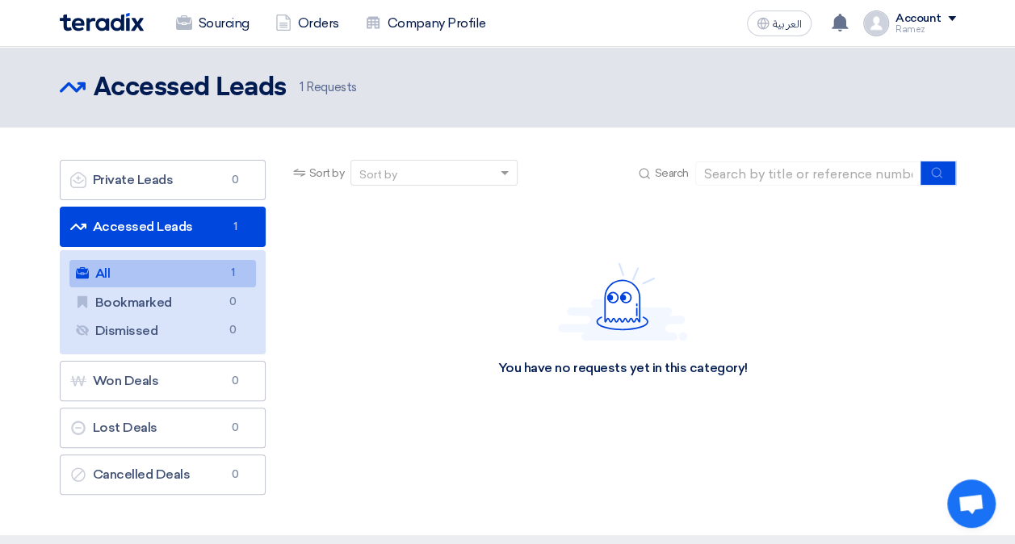
click at [153, 268] on link "All All 1" at bounding box center [162, 273] width 186 height 27
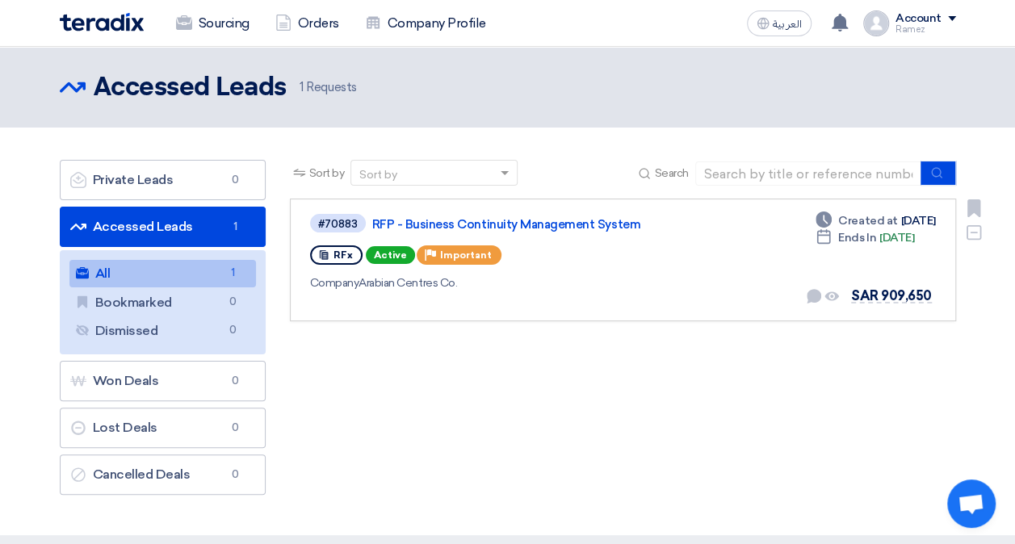
click at [451, 253] on span "Important" at bounding box center [466, 254] width 52 height 11
click at [568, 227] on link "RFP - Business Continuity Management System" at bounding box center [574, 224] width 404 height 15
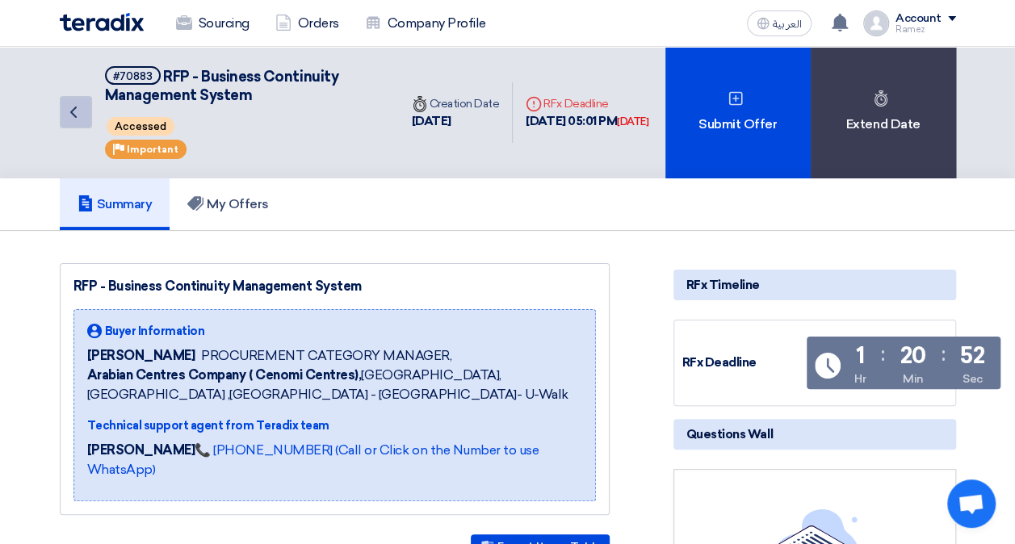
click at [75, 120] on icon "Back" at bounding box center [73, 112] width 19 height 19
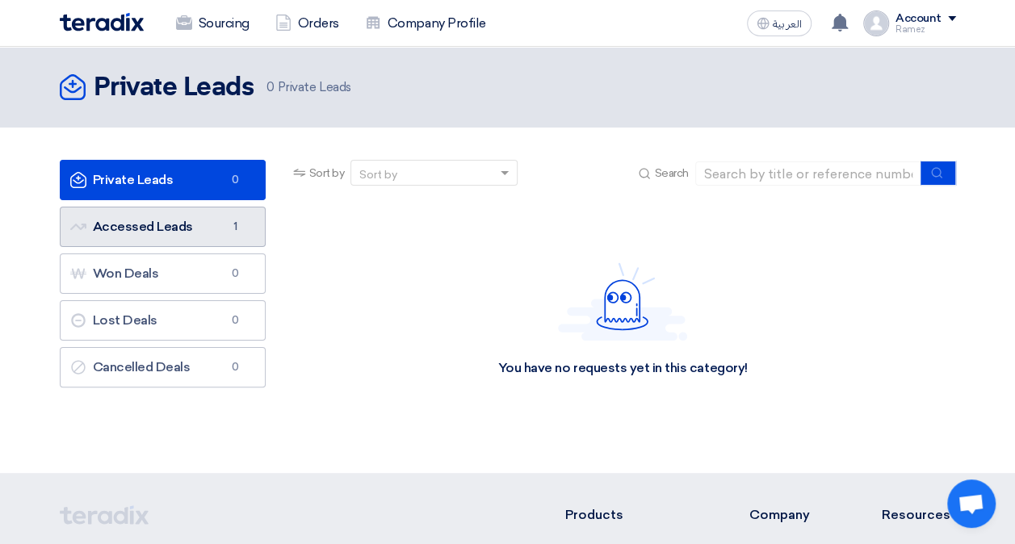
click at [163, 220] on link "Accessed Leads Accessed Leads 1" at bounding box center [163, 227] width 206 height 40
